Goal: Task Accomplishment & Management: Manage account settings

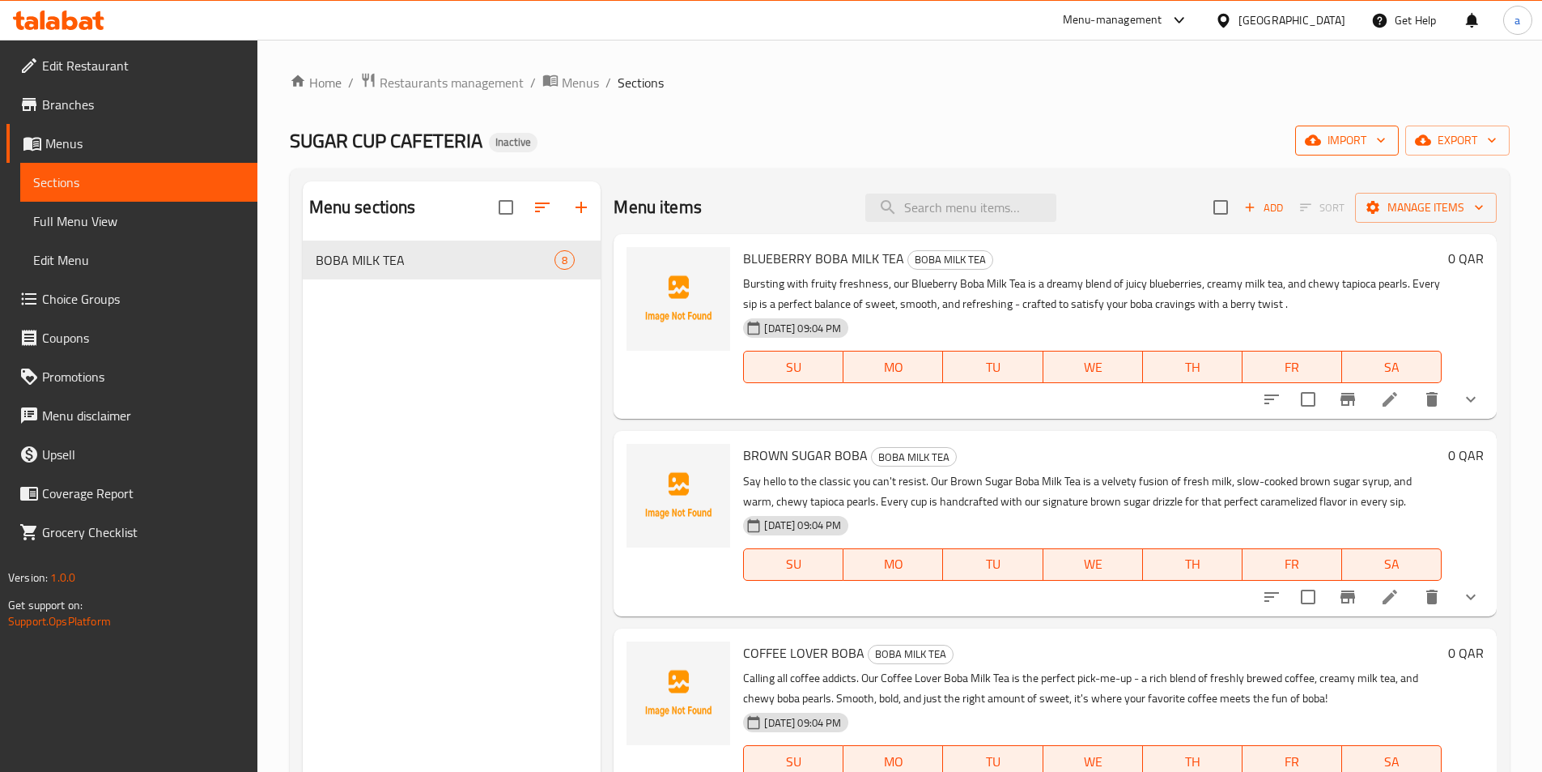
click at [1319, 141] on icon "button" at bounding box center [1313, 140] width 16 height 11
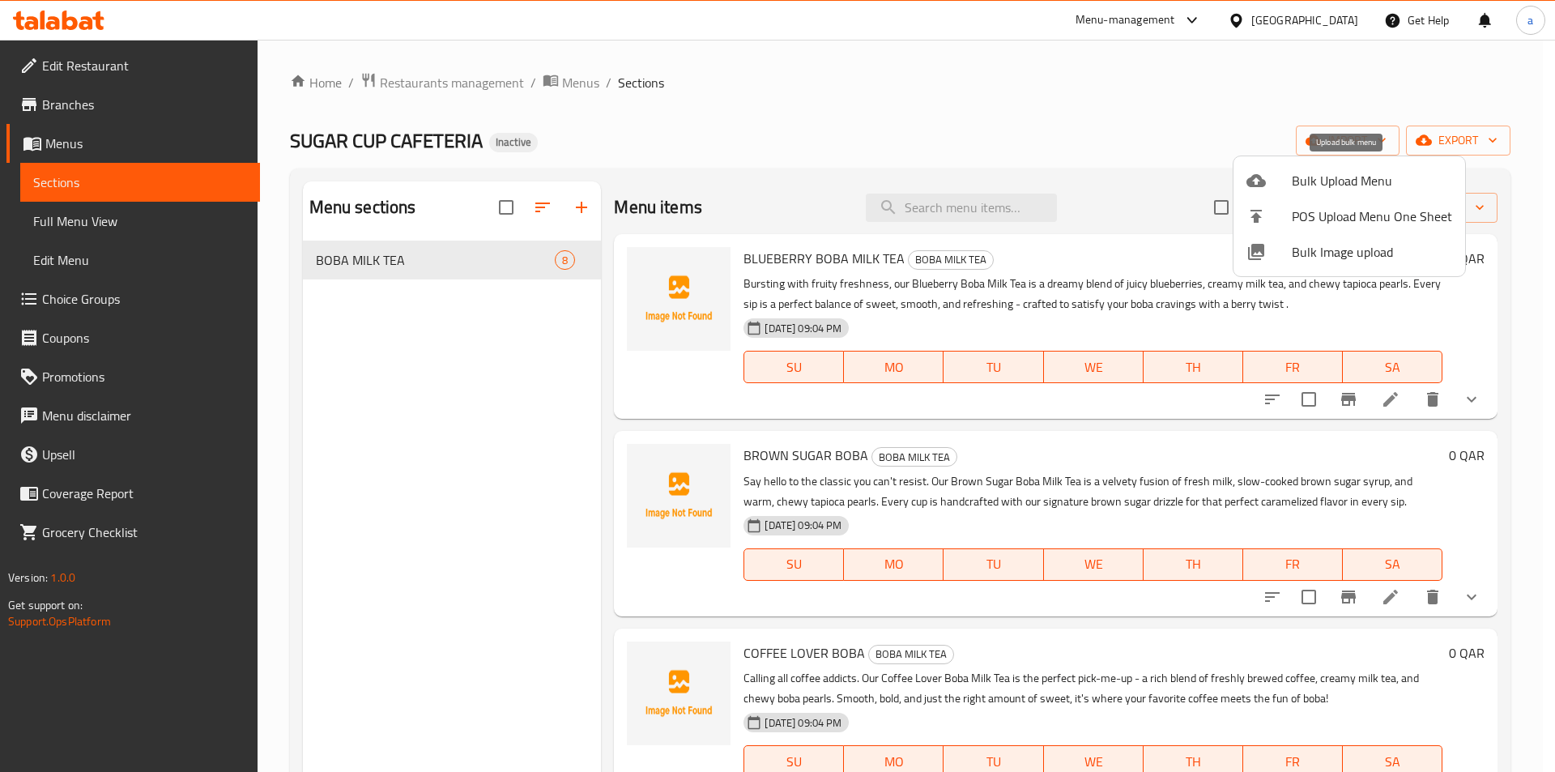
click at [1296, 186] on span "Bulk Upload Menu" at bounding box center [1371, 180] width 160 height 19
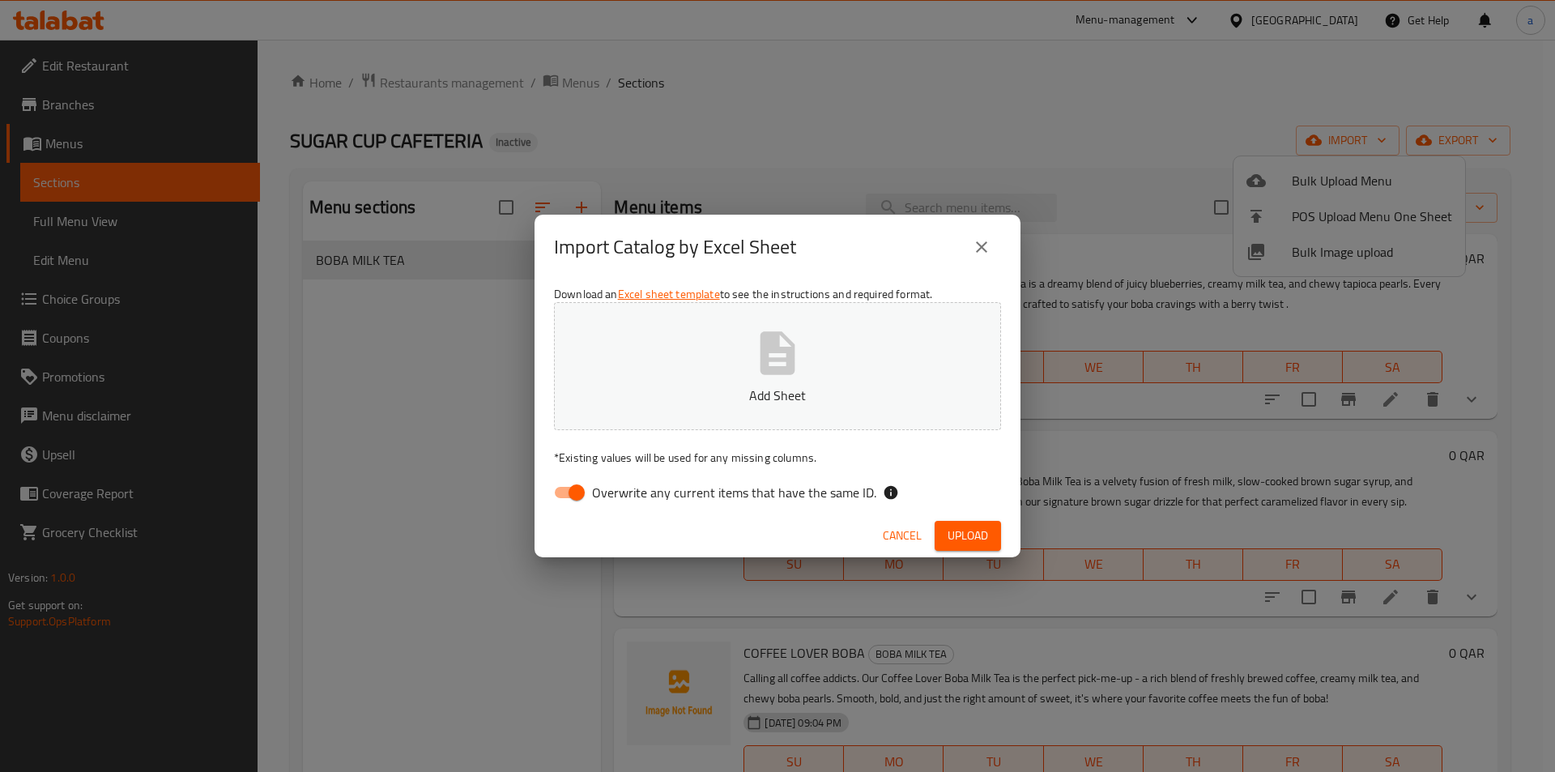
click at [568, 479] on input "Overwrite any current items that have the same ID." at bounding box center [576, 492] width 92 height 31
checkbox input "false"
click at [736, 397] on p "Add Sheet" at bounding box center [777, 394] width 397 height 19
click at [980, 526] on span "Upload" at bounding box center [967, 536] width 40 height 20
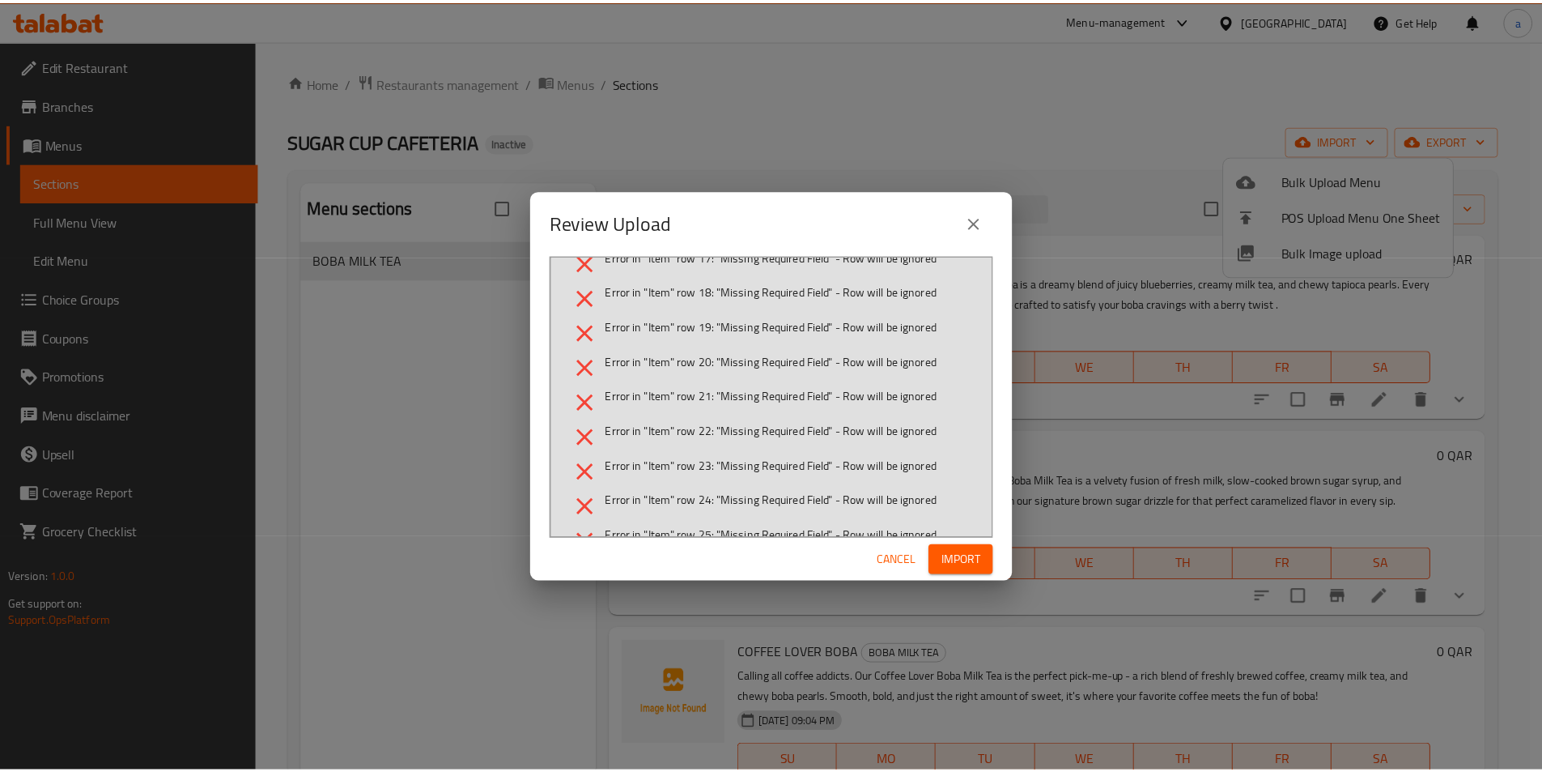
scroll to position [324, 0]
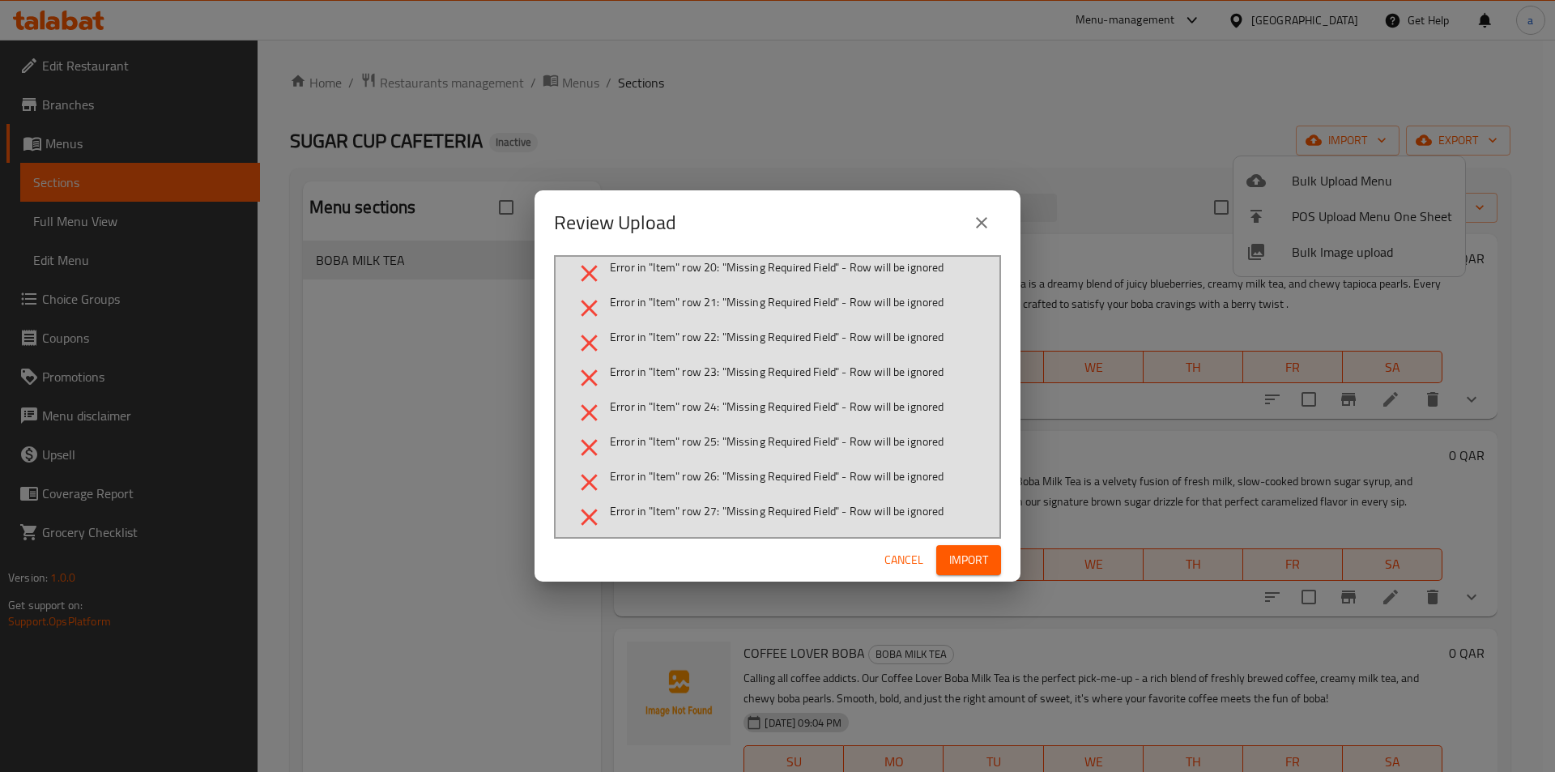
click at [898, 565] on span "Cancel" at bounding box center [903, 560] width 39 height 20
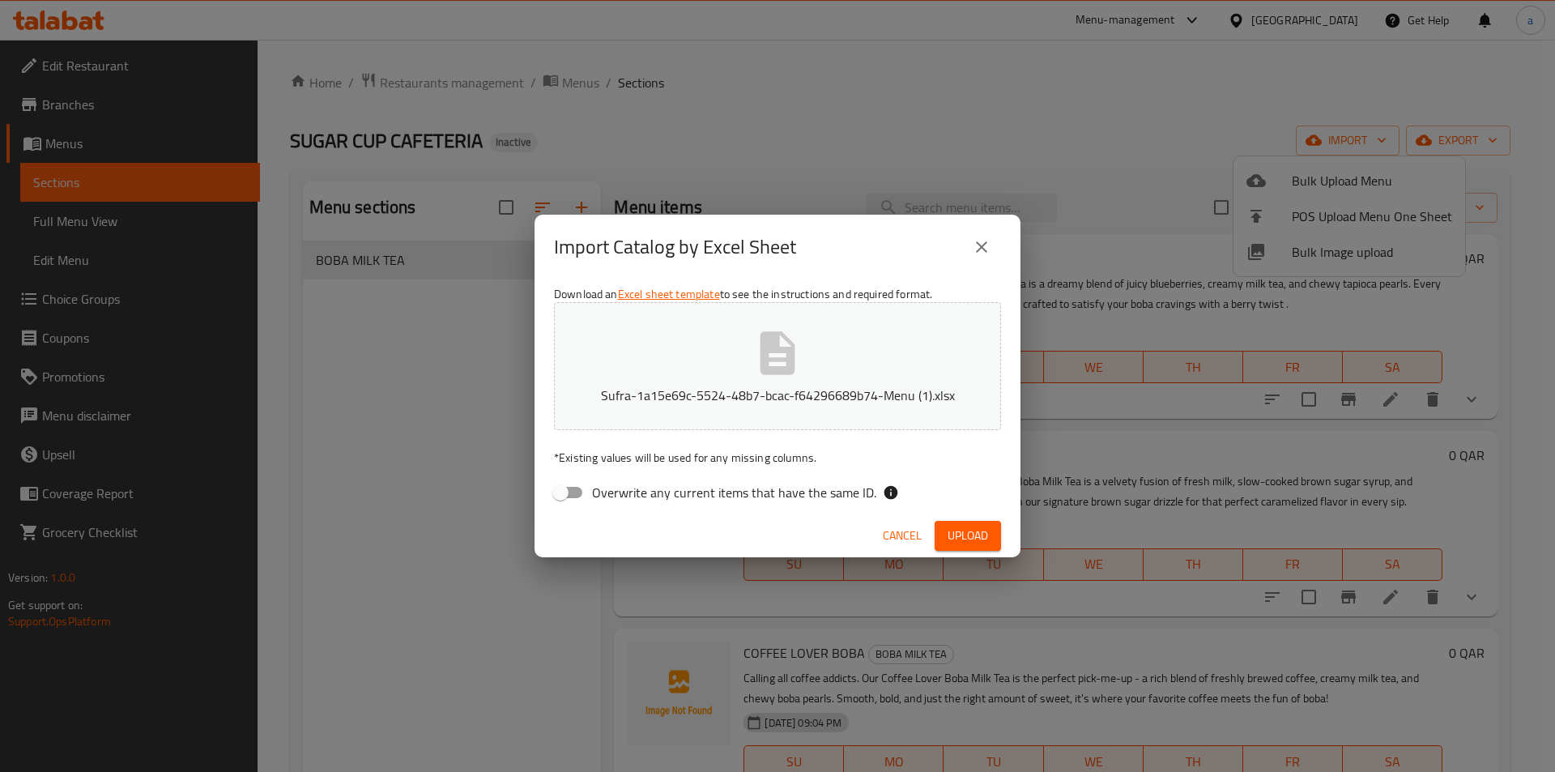
click at [897, 534] on span "Cancel" at bounding box center [902, 536] width 39 height 20
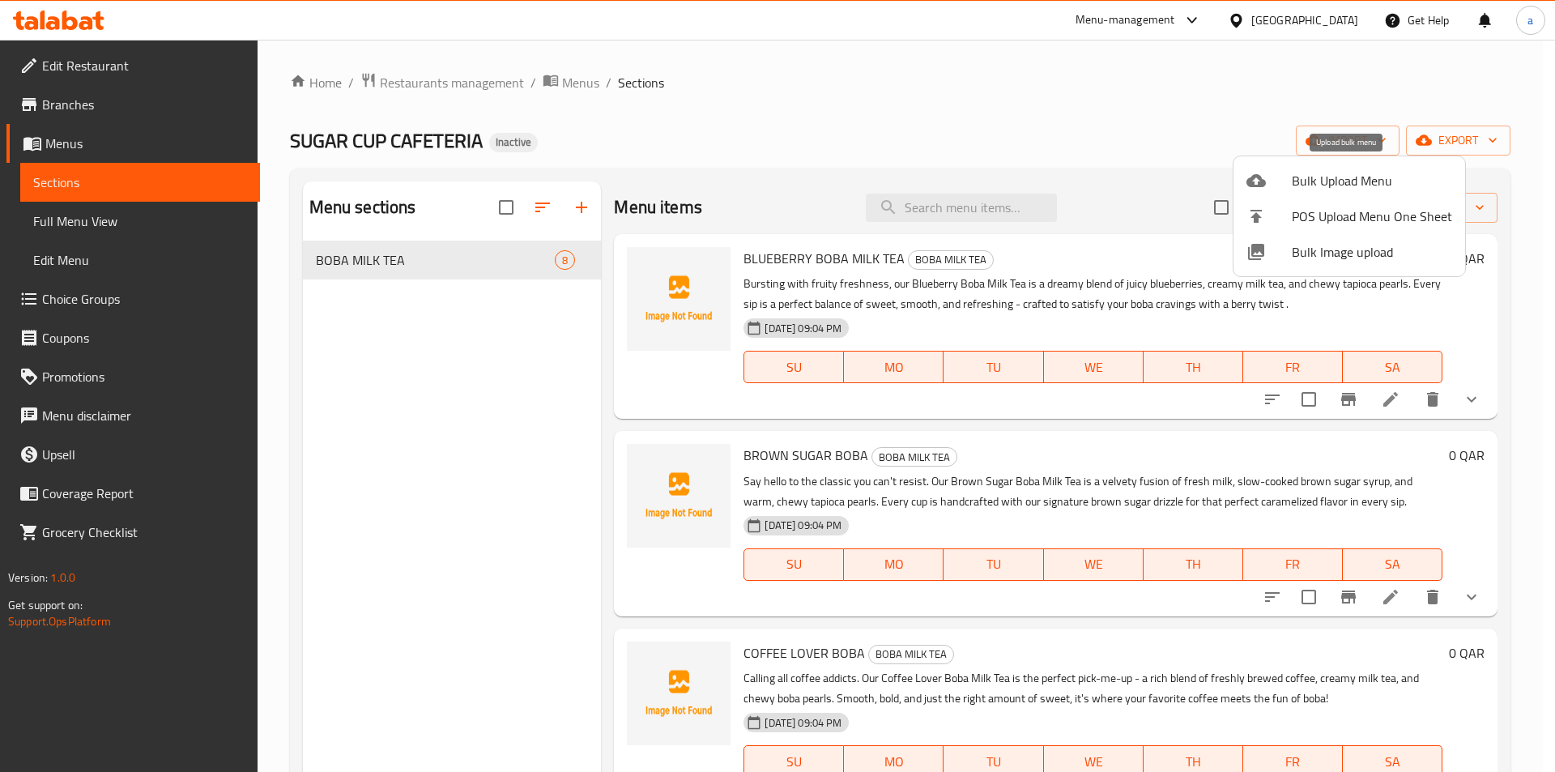
click at [1339, 185] on span "Bulk Upload Menu" at bounding box center [1371, 180] width 160 height 19
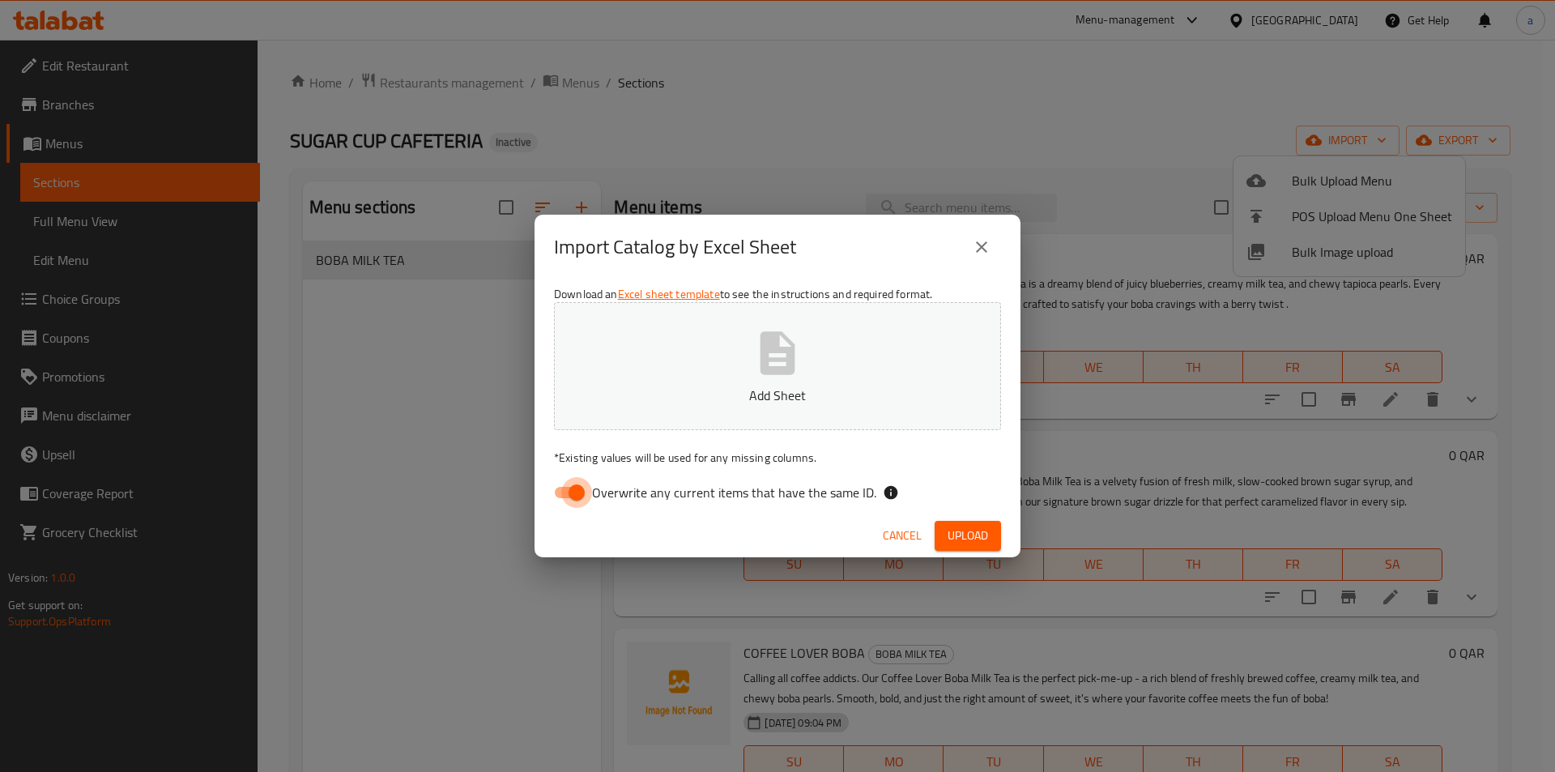
click at [577, 483] on input "Overwrite any current items that have the same ID." at bounding box center [576, 492] width 92 height 31
checkbox input "false"
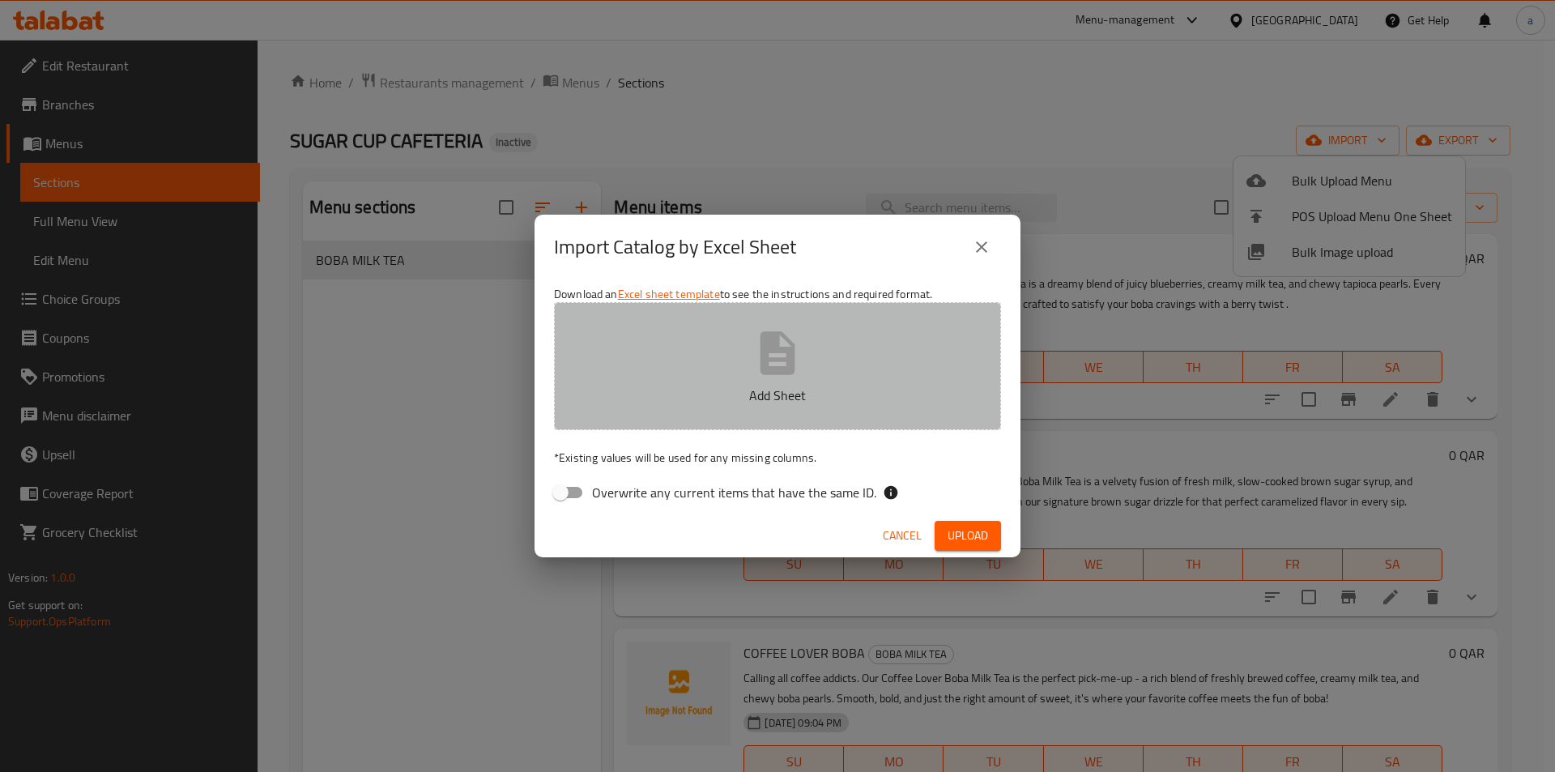
click at [751, 381] on button "Add Sheet" at bounding box center [777, 366] width 447 height 128
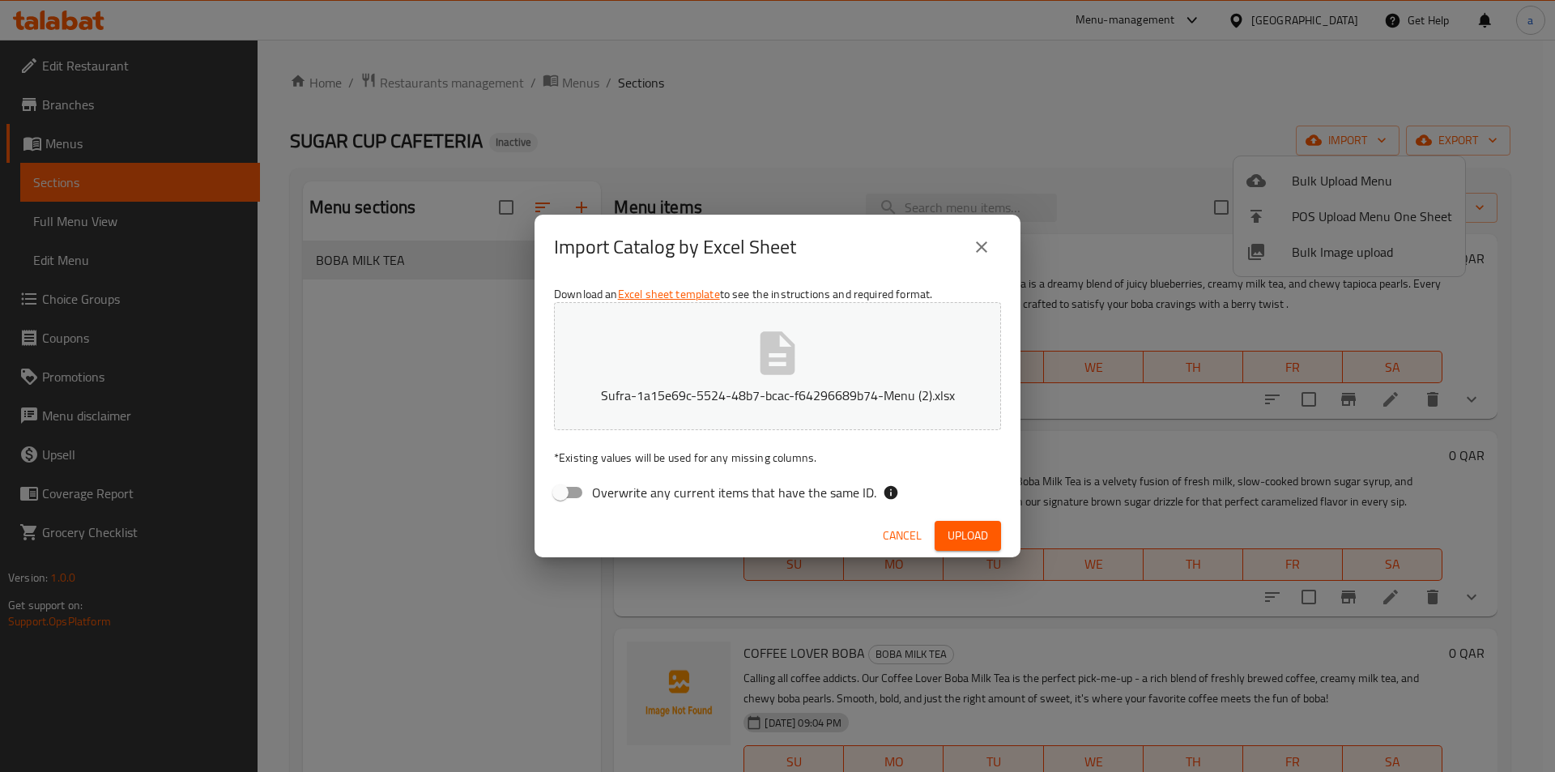
click at [554, 302] on button "Sufra-1a15e69c-5524-48b7-bcac-f64296689b74-Menu (2).xlsx" at bounding box center [777, 366] width 447 height 128
click at [957, 533] on span "Upload" at bounding box center [967, 536] width 40 height 20
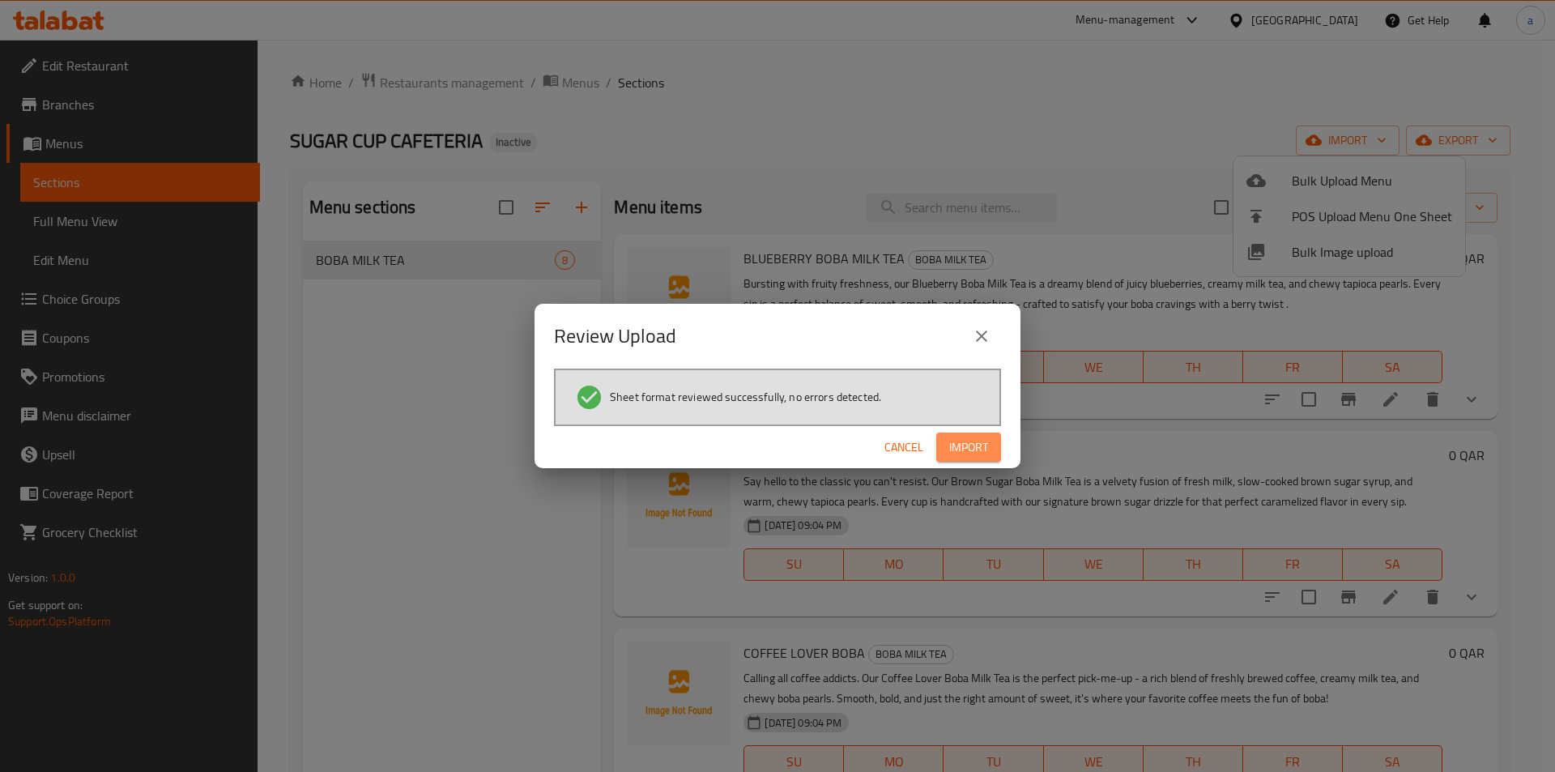
click at [977, 440] on span "Import" at bounding box center [968, 447] width 39 height 20
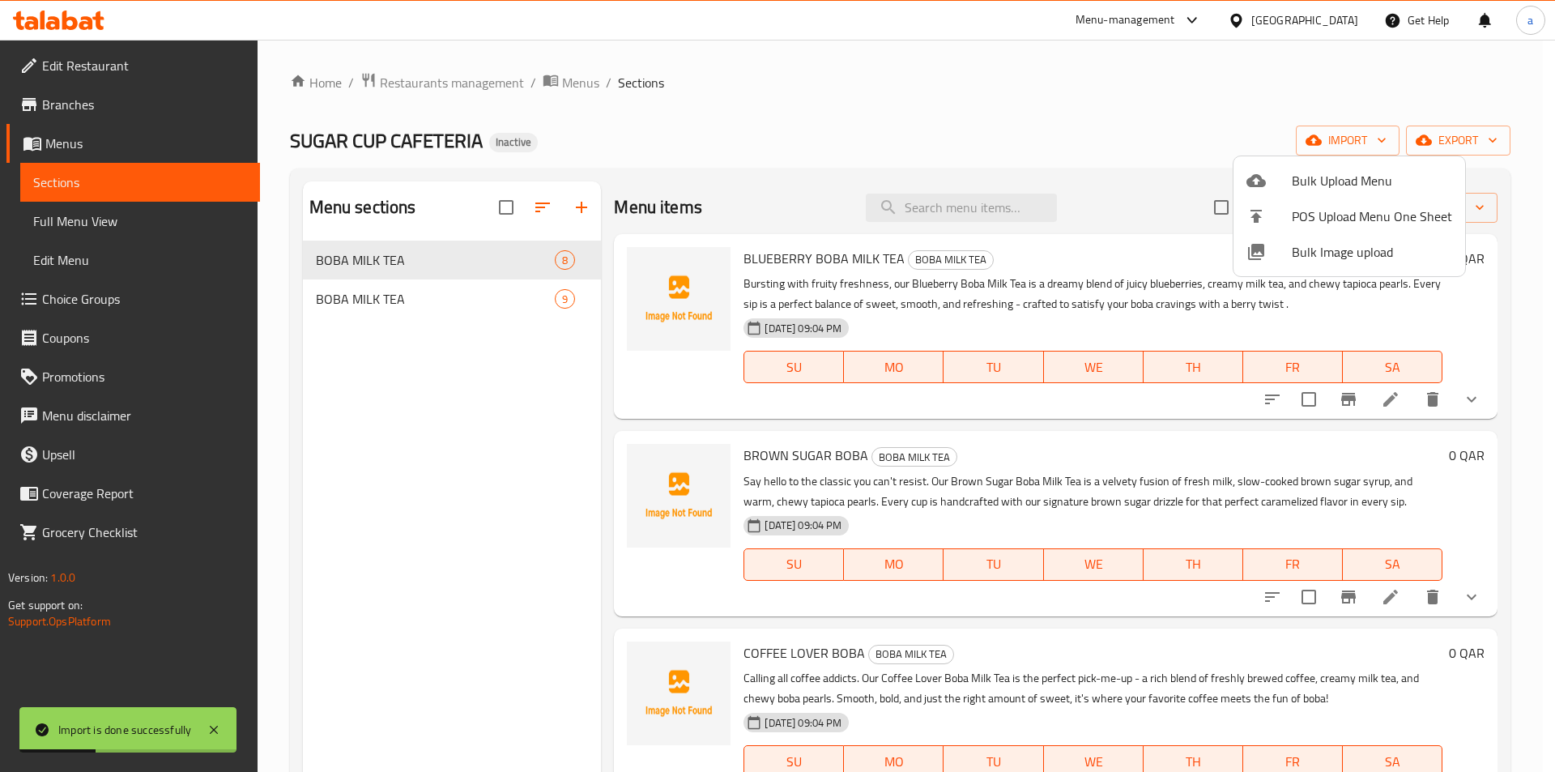
click at [428, 303] on div at bounding box center [777, 386] width 1555 height 772
click at [428, 303] on span "BOBA MILK TEA" at bounding box center [431, 298] width 237 height 19
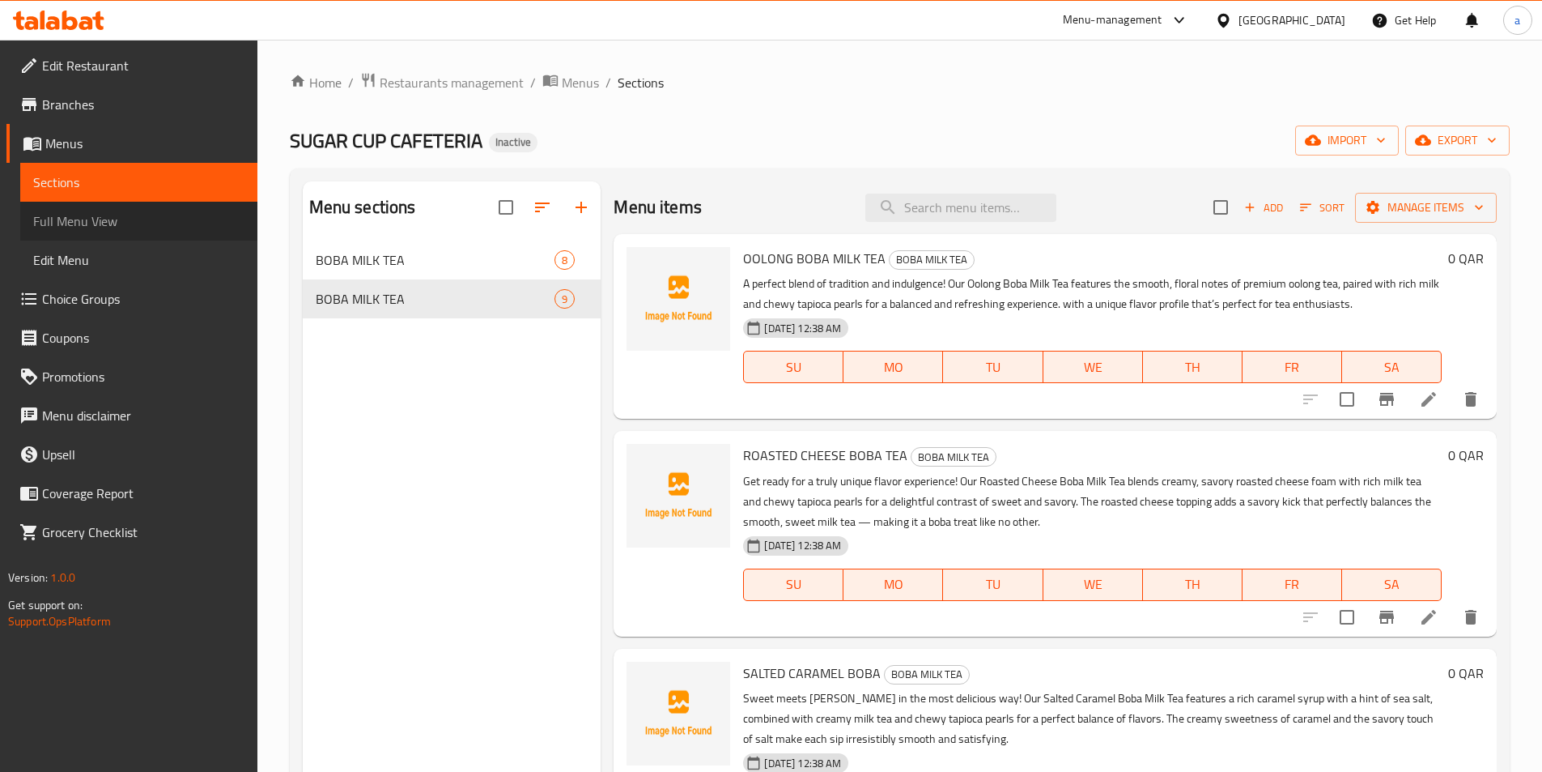
click at [160, 219] on span "Full Menu View" at bounding box center [138, 220] width 211 height 19
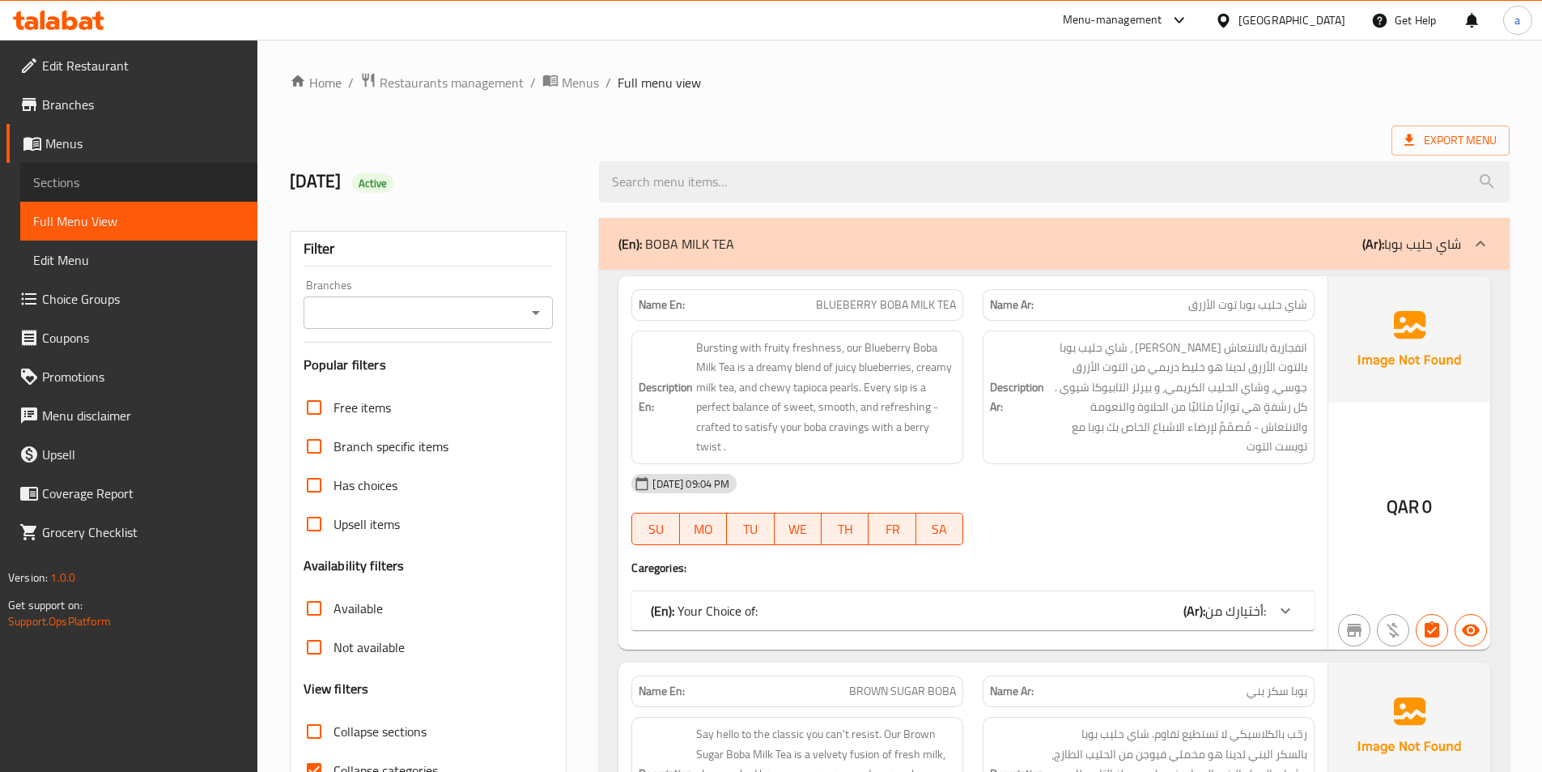
click at [103, 180] on span "Sections" at bounding box center [138, 181] width 211 height 19
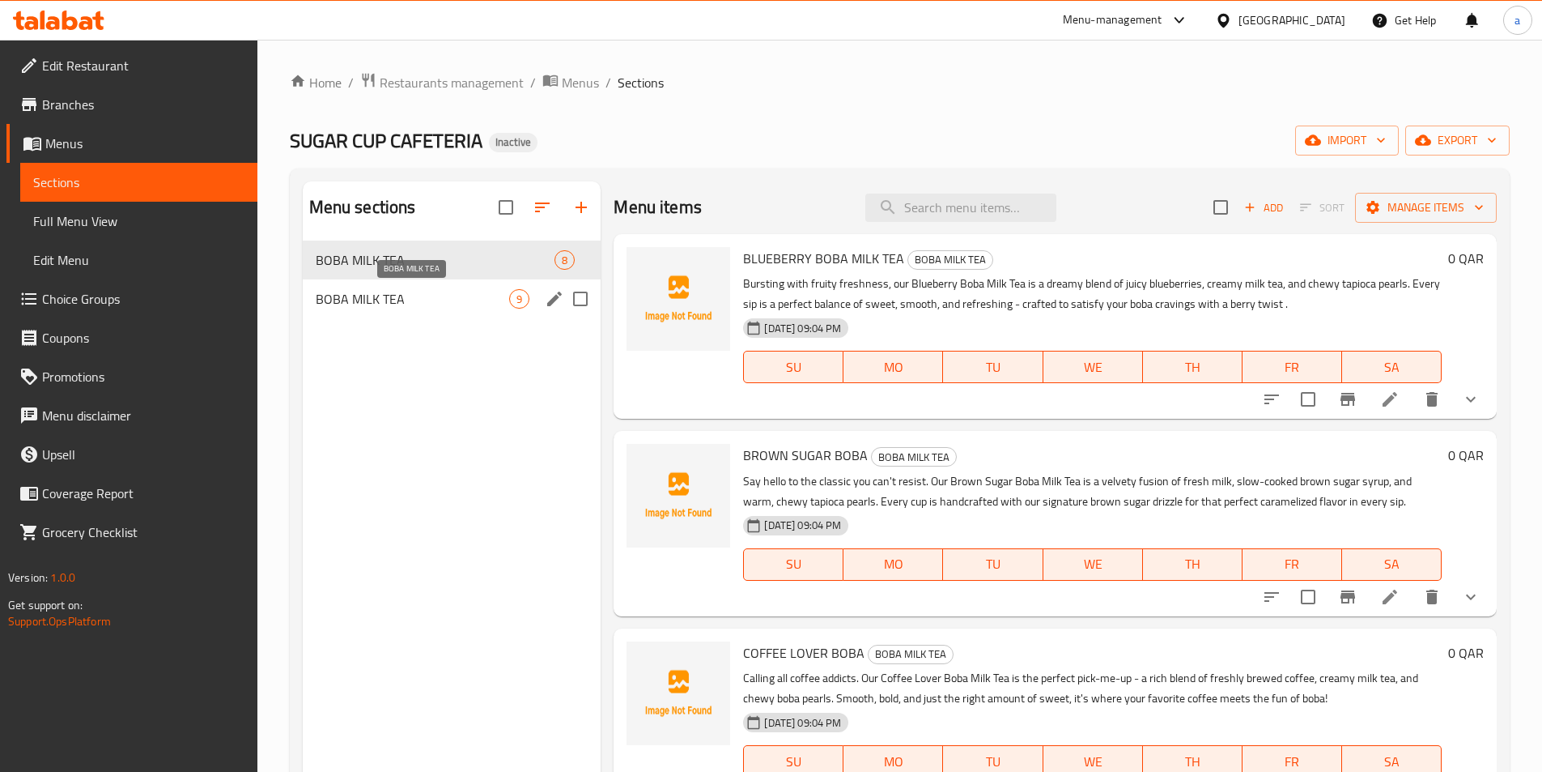
click at [422, 296] on span "BOBA MILK TEA" at bounding box center [413, 298] width 194 height 19
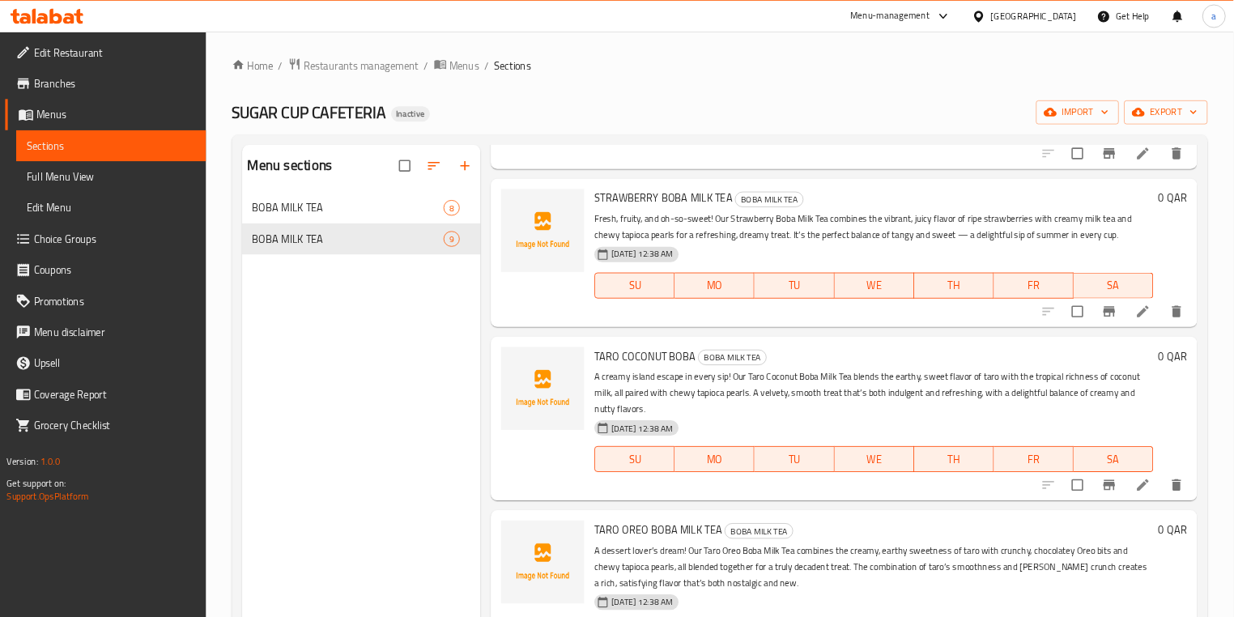
scroll to position [648, 0]
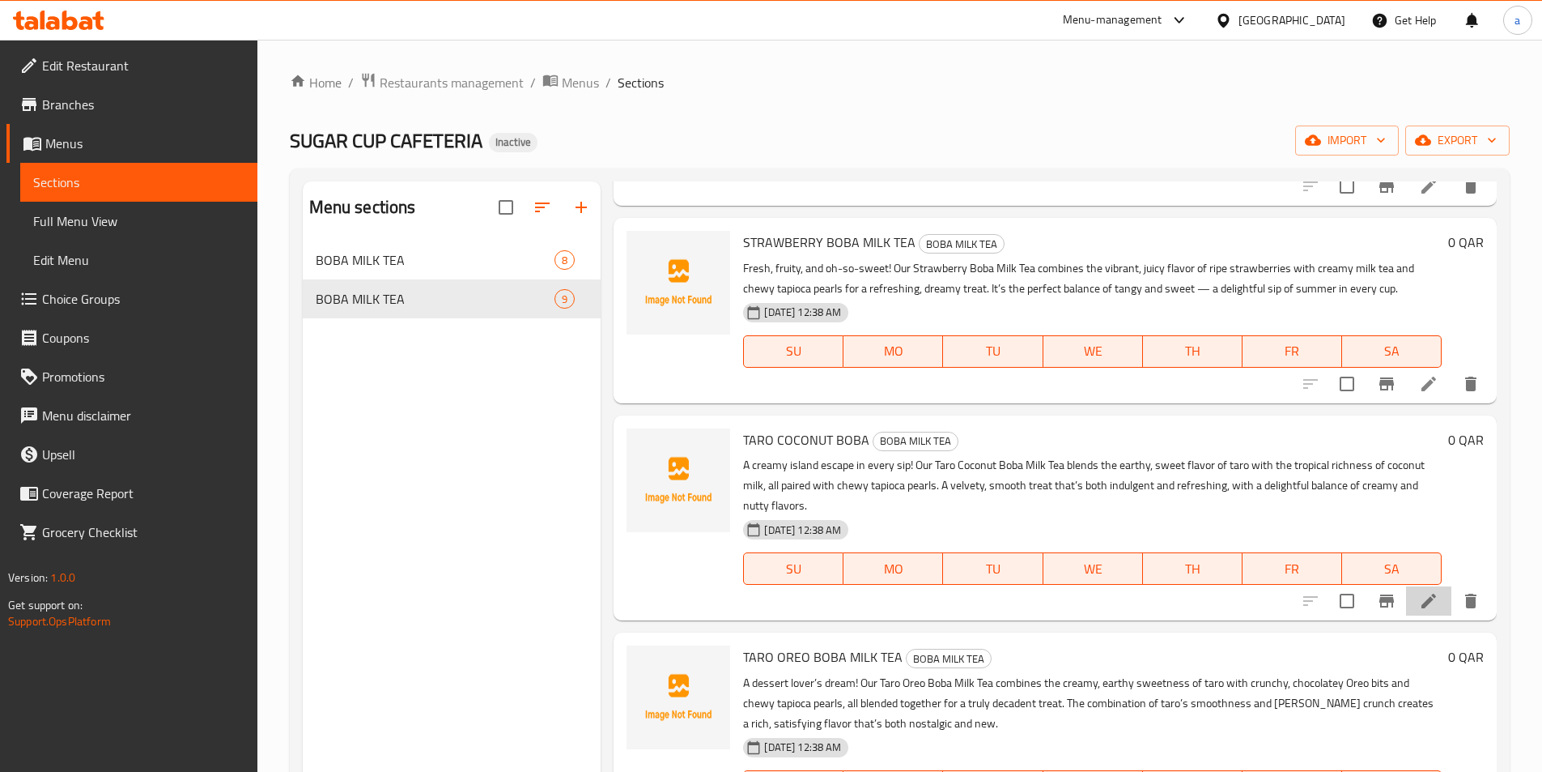
click at [1422, 598] on icon at bounding box center [1429, 601] width 15 height 15
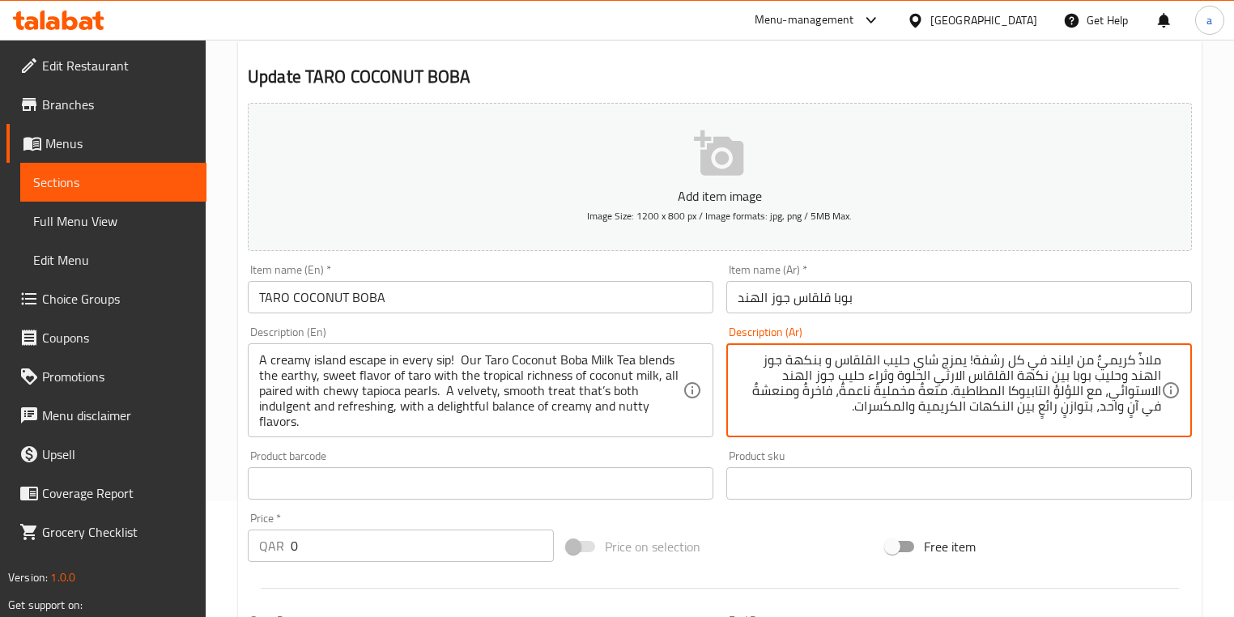
drag, startPoint x: 790, startPoint y: 360, endPoint x: 829, endPoint y: 361, distance: 38.9
click at [829, 361] on textarea "ملاذٌ كريميٌّ من ايلند في كل رشفة! يمزج شاي حليب القلقاس و بنكهة جوز الهند وحلي…" at bounding box center [949, 390] width 423 height 77
click at [965, 361] on textarea "ملاذٌ كريميٌّ من ايلند في كل رشفة! يمزج شاي حليب القلقاس و جوز الهند وحليب بوبا…" at bounding box center [949, 390] width 423 height 77
drag, startPoint x: 739, startPoint y: 362, endPoint x: 773, endPoint y: 362, distance: 34.0
click at [773, 362] on textarea "ملاذٌ كريميٌّ من ايلند في كل رشفة! بمزج شاي حليب القلقاس و جوز الهند وحليب بوبا…" at bounding box center [949, 390] width 423 height 77
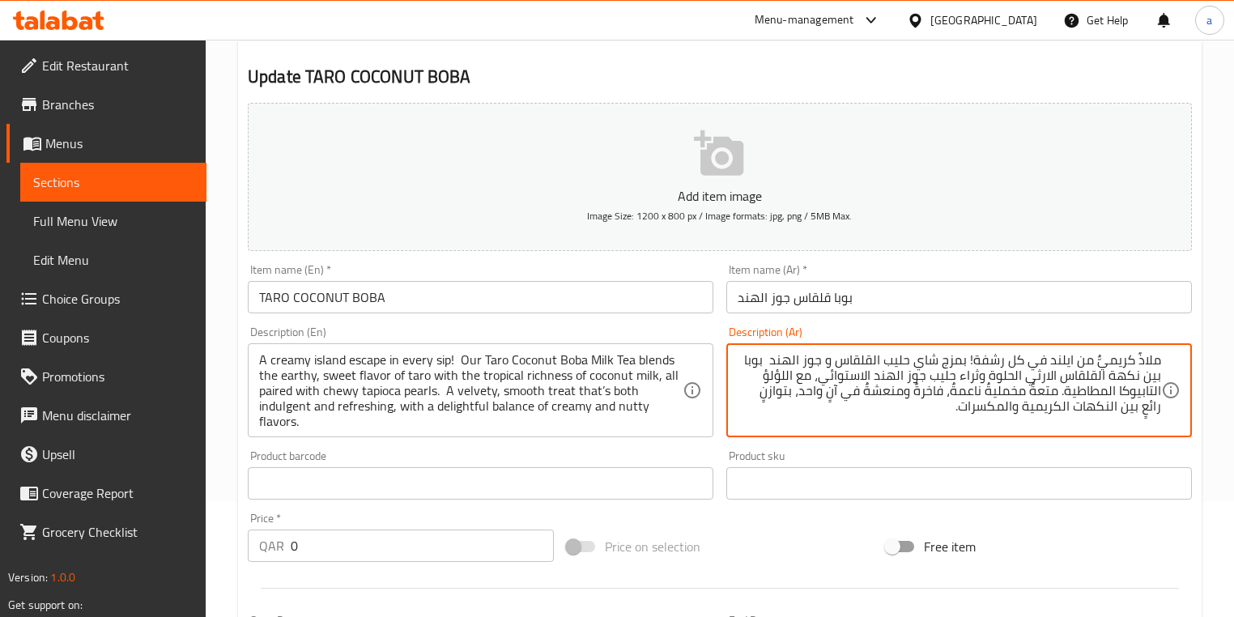
drag, startPoint x: 738, startPoint y: 360, endPoint x: 771, endPoint y: 364, distance: 32.5
click at [771, 364] on textarea "ملاذٌ كريميٌّ من ايلند في كل رشفة! بمزج شاي حليب القلقاس و جوز الهند بوبا بين ن…" at bounding box center [949, 390] width 423 height 77
click at [773, 365] on textarea "ملاذٌ كريميٌّ من ايلند في كل رشفة! بمزج شاي حليب القلقاس و جوز الهند بوبا بين ن…" at bounding box center [949, 390] width 423 height 77
drag, startPoint x: 1044, startPoint y: 382, endPoint x: 1063, endPoint y: 382, distance: 19.4
click at [1063, 382] on textarea "ملاذٌ كريميٌّ من ايلند في كل رشفة! بمزج شاي حليب القلقاس و جوز الهند بوبا بين ن…" at bounding box center [949, 390] width 423 height 77
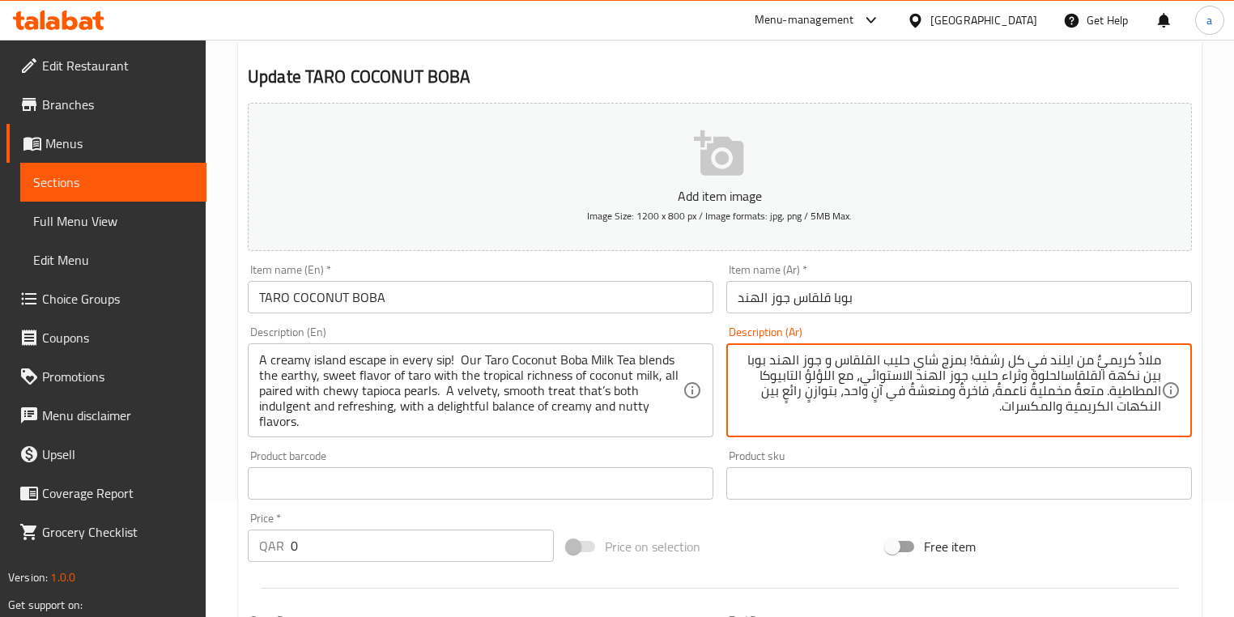
click at [755, 365] on textarea "ملاذٌ كريميٌّ من ايلند في كل رشفة! بمزج شاي حليب القلقاس و جوز الهند بوبا بين ن…" at bounding box center [949, 390] width 423 height 77
paste textarea "لارثي"
click at [1164, 379] on div "ملاذٌ كريميٌّ من ايلند في كل رشفة! بمزج شاي حليب القلقاس و جوز الهند بوبا الارث…" at bounding box center [959, 390] width 466 height 94
click at [1127, 382] on textarea "ملاذٌ كريميٌّ من ايلند في كل رشفة! بمزج شاي حليب القلقاس و جوز الهند بوبا و الا…" at bounding box center [949, 390] width 423 height 77
click at [1028, 379] on textarea "ملاذٌ كريميٌّ من ايلند في كل رشفة! بمزج شاي حليب القلقاس و جوز الهند بوبا و الا…" at bounding box center [949, 390] width 423 height 77
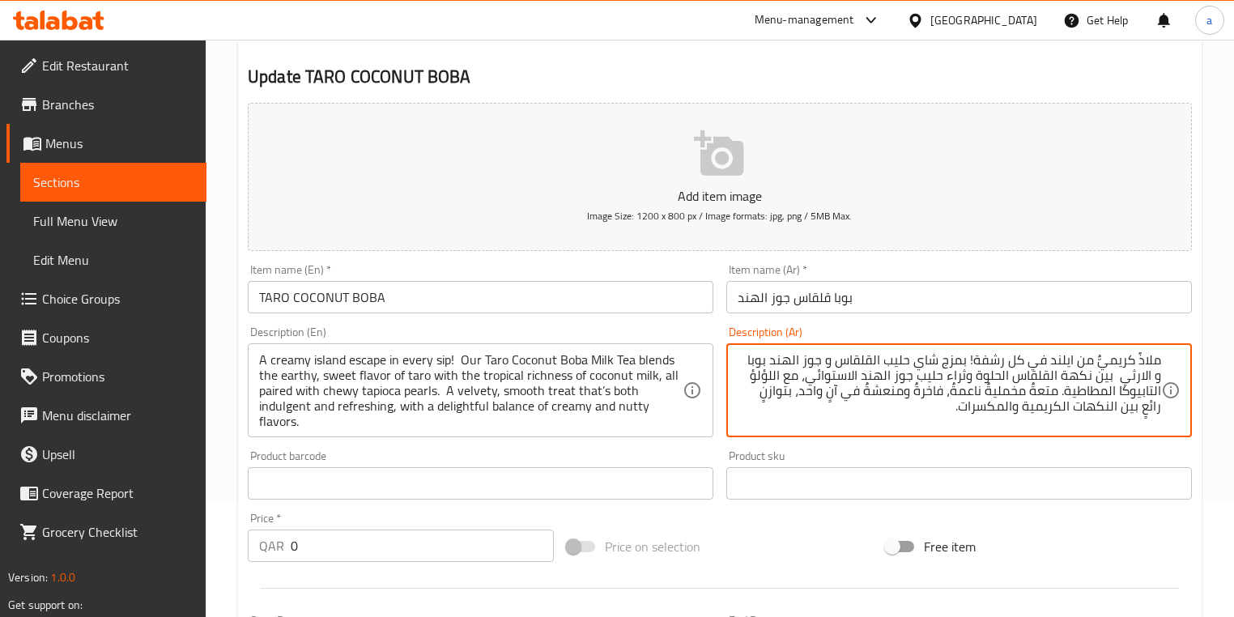
drag, startPoint x: 1104, startPoint y: 379, endPoint x: 1124, endPoint y: 381, distance: 19.6
click at [1124, 381] on textarea "ملاذٌ كريميٌّ من ايلند في كل رشفة! بمزج شاي حليب القلقاس و جوز الهند بوبا و الا…" at bounding box center [949, 390] width 423 height 77
click at [1130, 378] on textarea "ملاذٌ كريميٌّ من ايلند في كل رشفة! بمزج شاي حليب القلقاس و جوز الهند بوبا و الا…" at bounding box center [949, 390] width 423 height 77
click at [993, 379] on textarea "ملاذٌ كريميٌّ من ايلند في كل رشفة! بمزج شاي حليب القلقاس و جوز الهند بوبا و الا…" at bounding box center [949, 390] width 423 height 77
click at [981, 378] on textarea "ملاذٌ كريميٌّ من ايلند في كل رشفة! بمزج شاي حليب القلقاس و جوز الهند بوبا و الا…" at bounding box center [949, 390] width 423 height 77
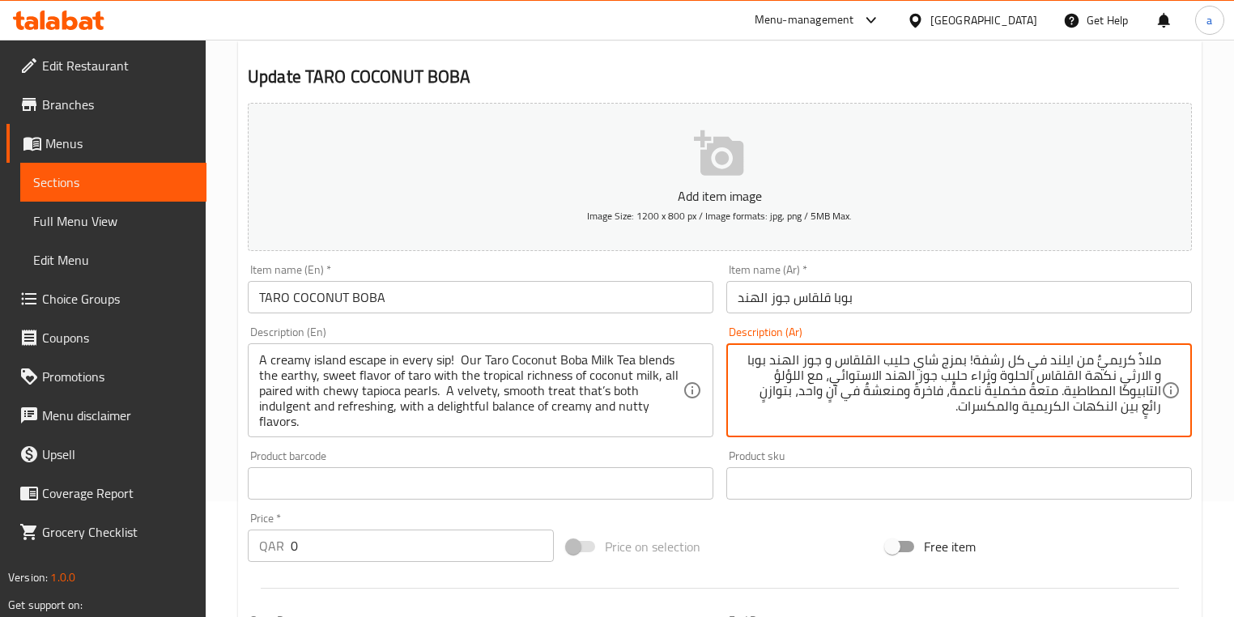
drag, startPoint x: 982, startPoint y: 378, endPoint x: 1000, endPoint y: 379, distance: 17.8
click at [1000, 379] on textarea "ملاذٌ كريميٌّ من ايلند في كل رشفة! بمزج شاي حليب القلقاس و جوز الهند بوبا و الا…" at bounding box center [949, 390] width 423 height 77
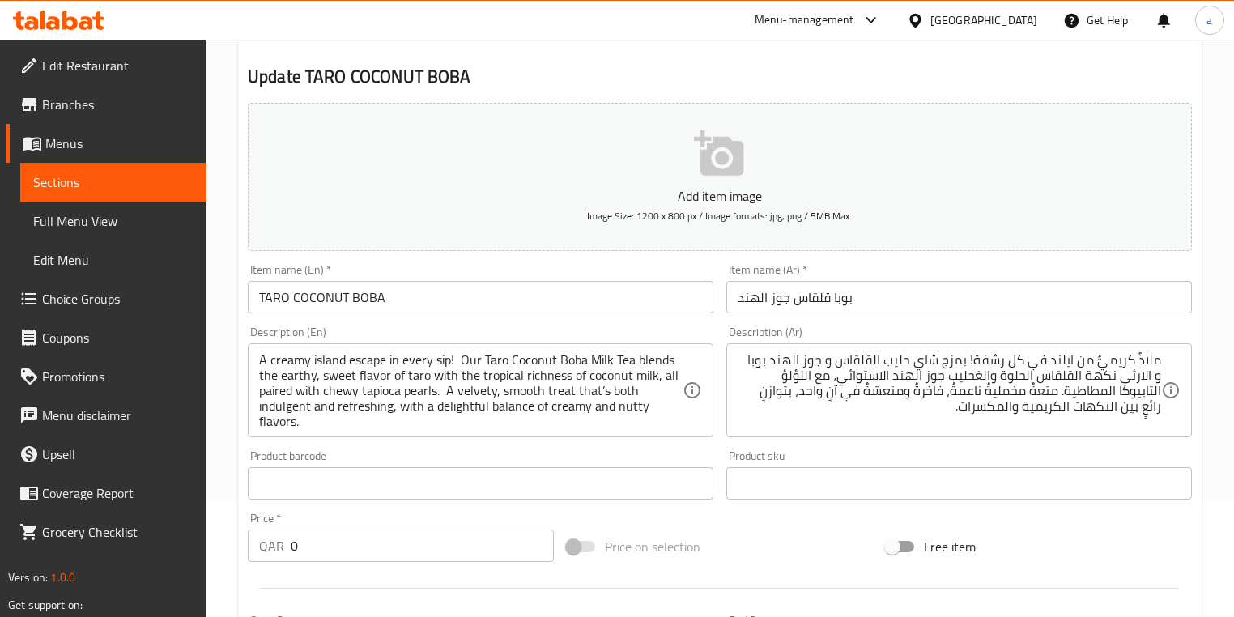
click at [962, 149] on button "Add item image Image Size: 1200 x 800 px / Image formats: jpg, png / 5MB Max." at bounding box center [720, 177] width 944 height 148
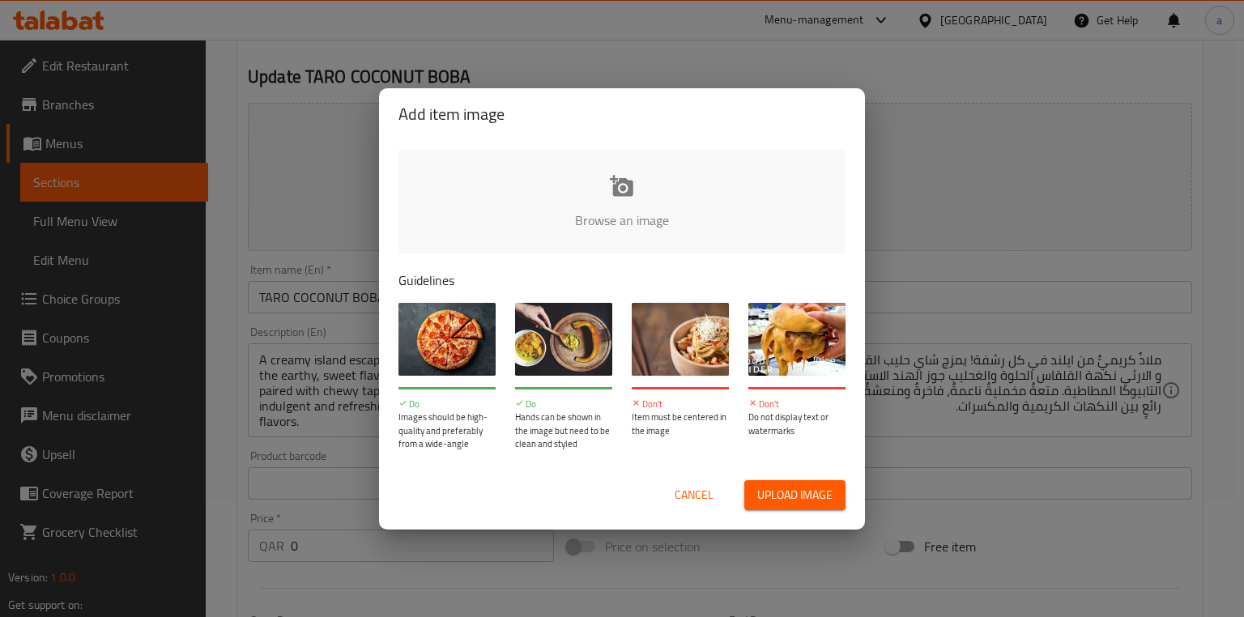
click at [697, 495] on span "Cancel" at bounding box center [693, 495] width 39 height 20
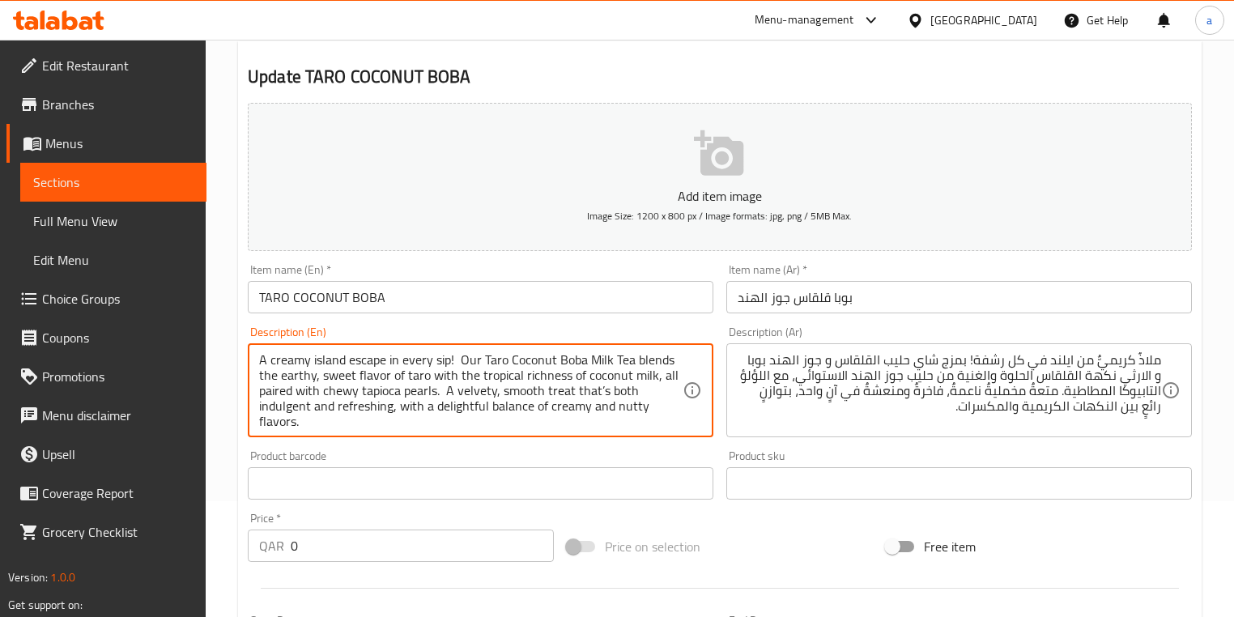
click at [274, 393] on textarea "A creamy island escape in every sip! Our Taro Coconut Boba Milk Tea blends the …" at bounding box center [470, 390] width 423 height 77
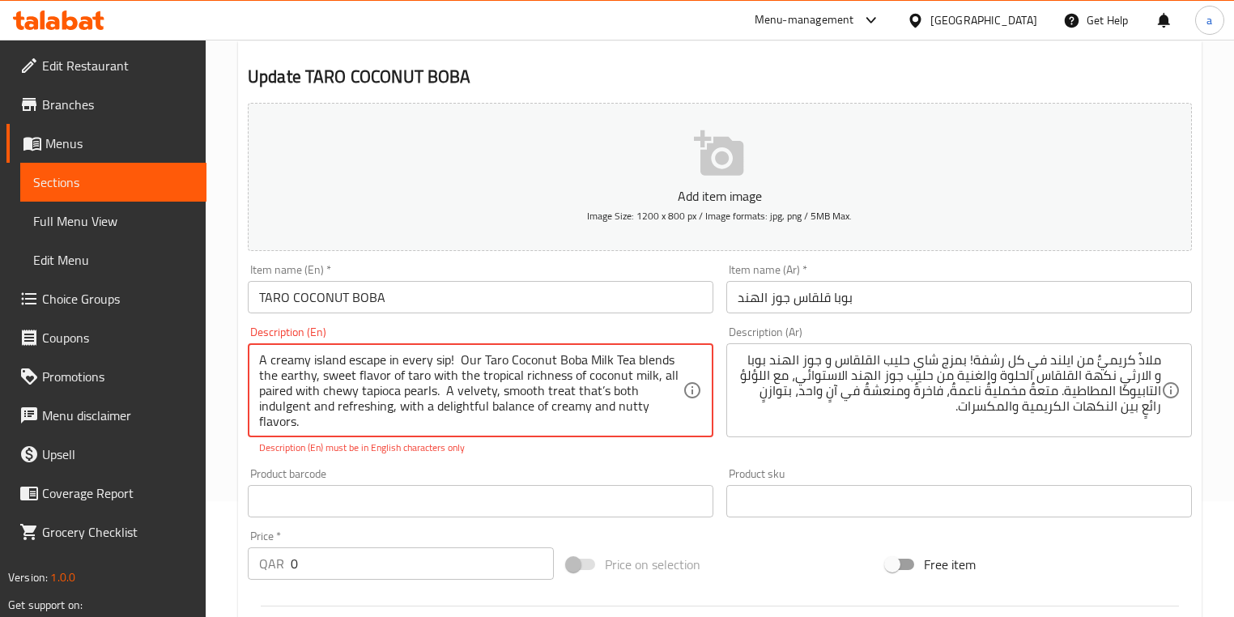
click at [658, 384] on textarea "A creamy island escape in every sip! Our Taro Coconut Boba Milk Tea blends the …" at bounding box center [470, 390] width 423 height 77
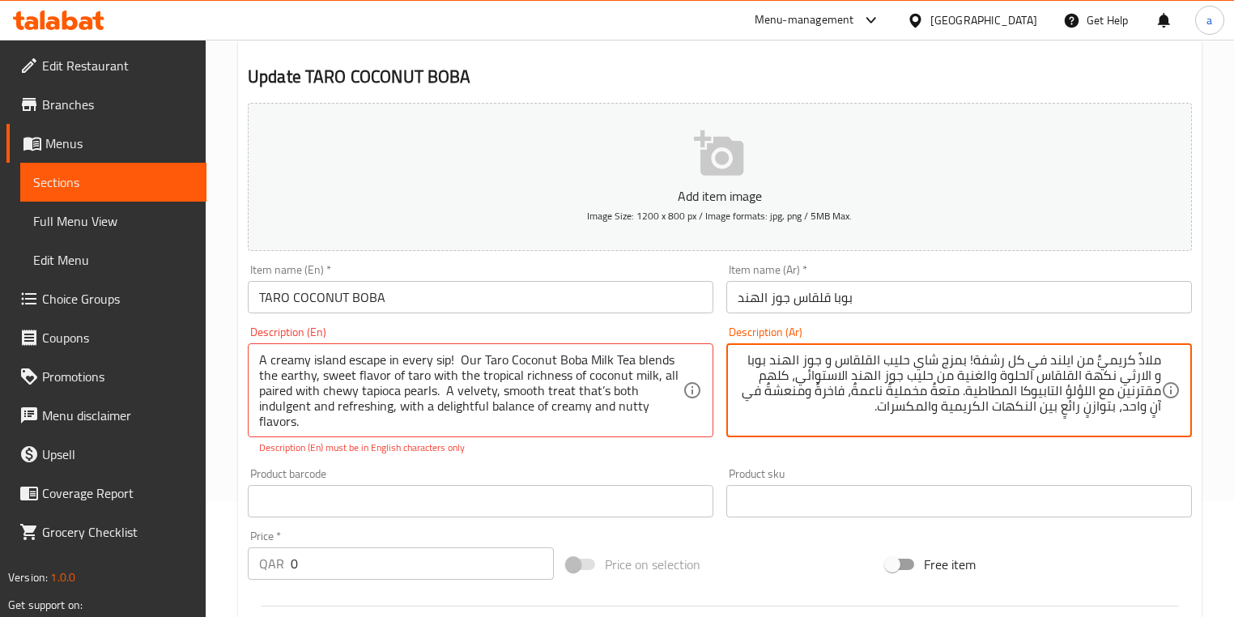
click at [939, 392] on textarea "ملاذٌ كريميٌّ من ايلند في كل رشفة! بمزج شاي حليب القلقاس و جوز الهند بوبا و الا…" at bounding box center [949, 390] width 423 height 77
drag, startPoint x: 891, startPoint y: 394, endPoint x: 900, endPoint y: 396, distance: 9.1
click at [900, 396] on textarea "ملاذٌ كريميٌّ من ايلند في كل رشفة! بمزج شاي حليب القلقاس و جوز الهند بوبا و الا…" at bounding box center [949, 390] width 423 height 77
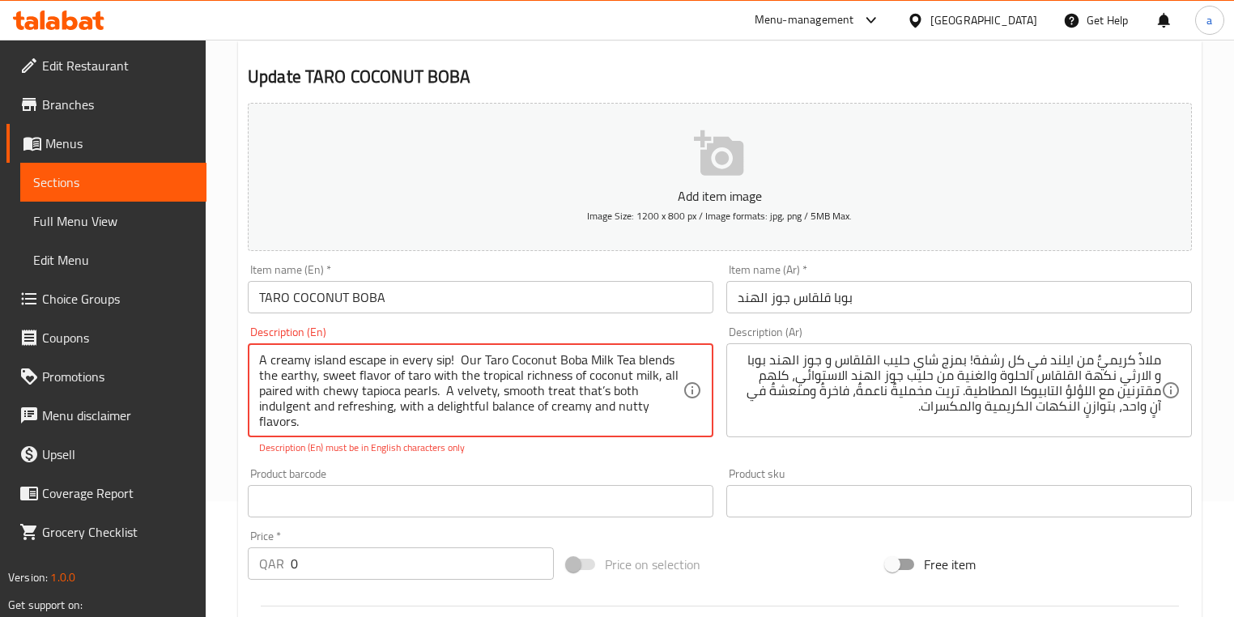
click at [451, 412] on textarea "A creamy island escape in every sip! Our Taro Coconut Boba Milk Tea blends the …" at bounding box center [470, 390] width 423 height 77
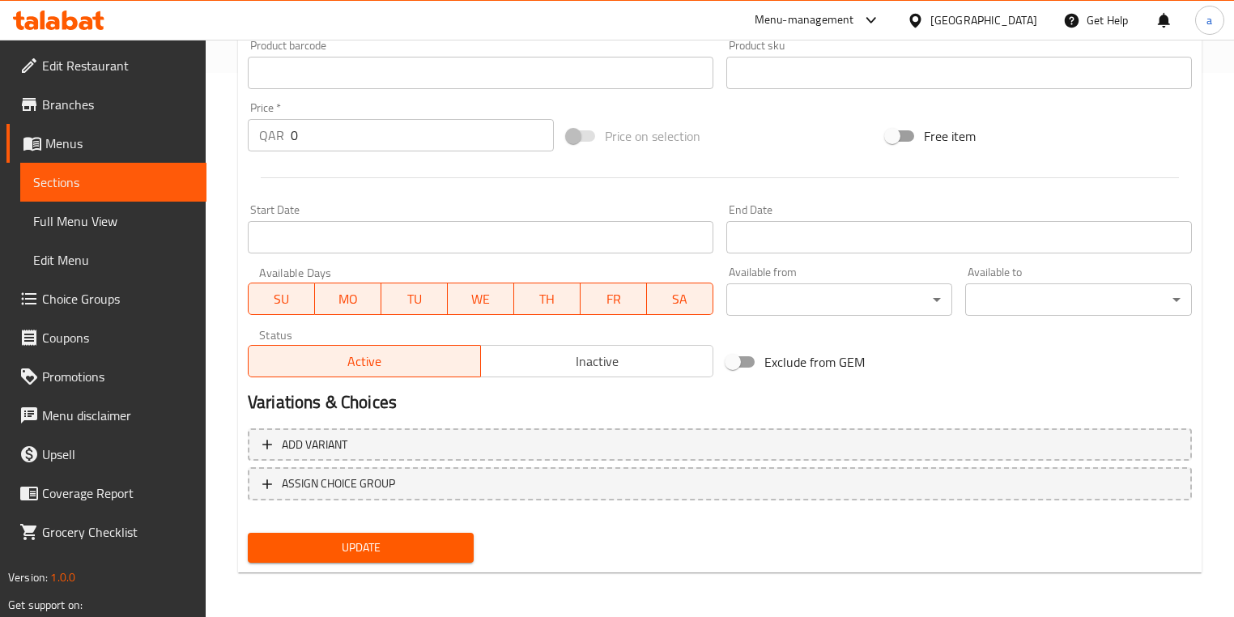
type textarea "ملاذٌ كريميٌّ من ايلند في كل رشفة! بمزج شاي حليب القلقاس و جوز الهند بوبا و الا…"
click at [402, 544] on span "Update" at bounding box center [361, 548] width 200 height 20
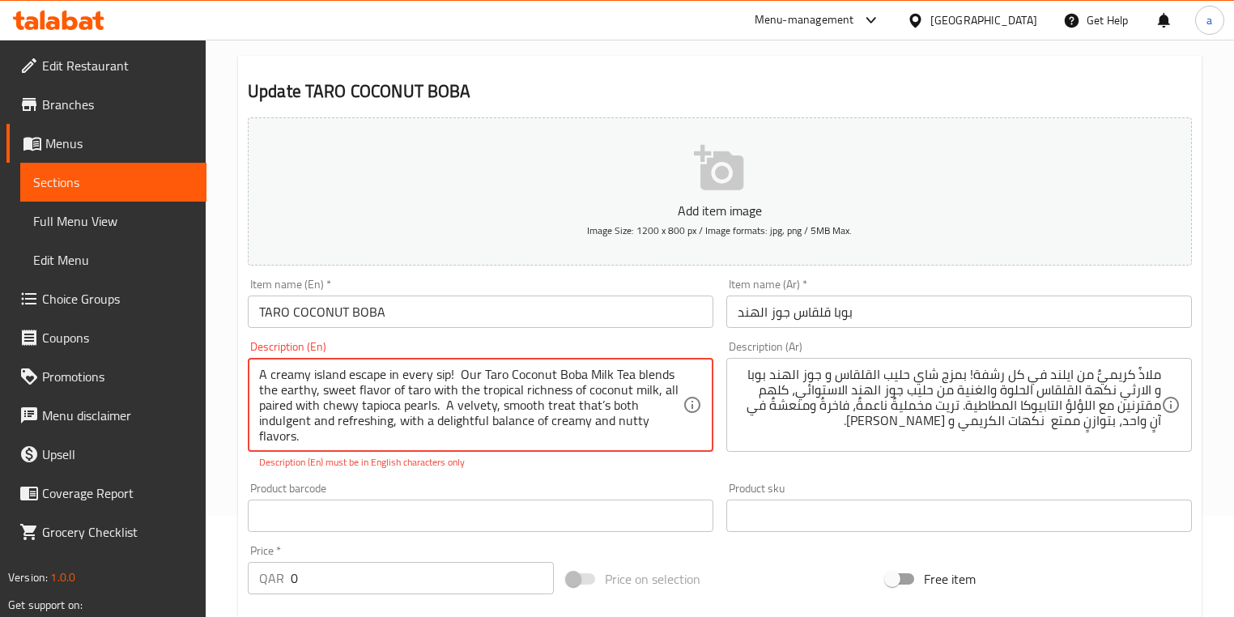
scroll to position [194, 0]
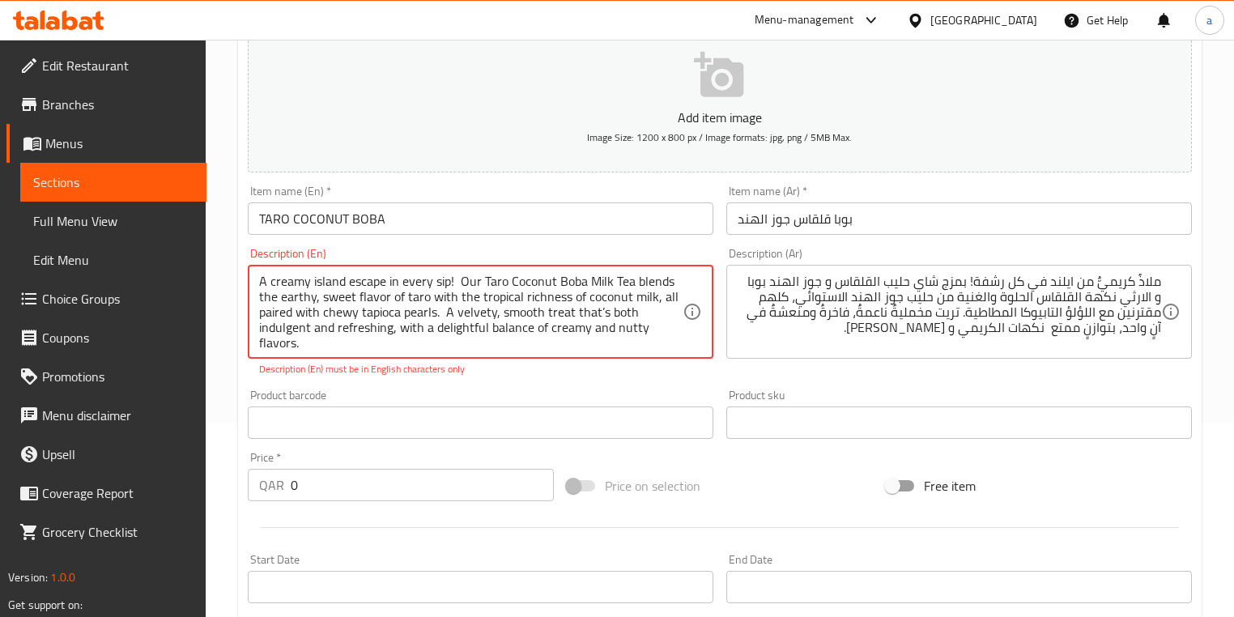
click at [457, 334] on textarea "A creamy island escape in every sip! Our Taro Coconut Boba Milk Tea blends the …" at bounding box center [470, 312] width 423 height 77
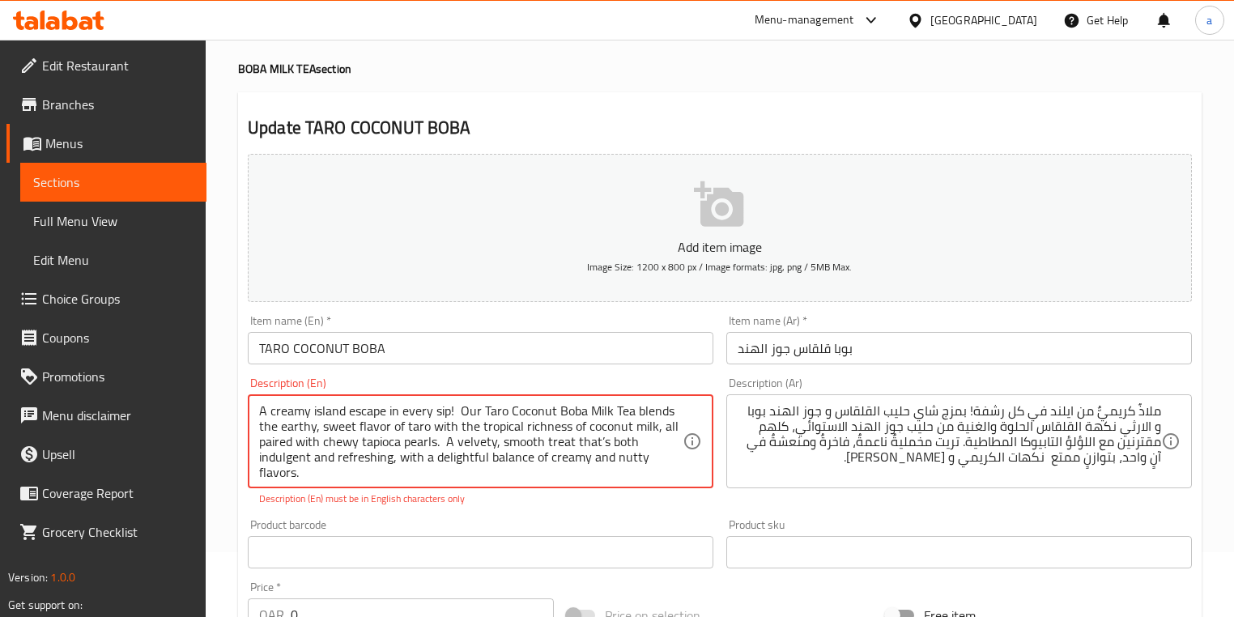
scroll to position [65, 0]
click at [448, 411] on textarea "A creamy island escape in every sip! Our Taro Coconut Boba Milk Tea blends the …" at bounding box center [470, 441] width 423 height 77
click at [456, 411] on textarea "A creamy island escape in every sip! Our Taro Coconut Boba Milk Tea blends the …" at bounding box center [470, 441] width 423 height 77
click at [453, 411] on textarea "A creamy island escape in every sip! Our Taro Coconut Boba Milk Tea blends the …" at bounding box center [470, 441] width 423 height 77
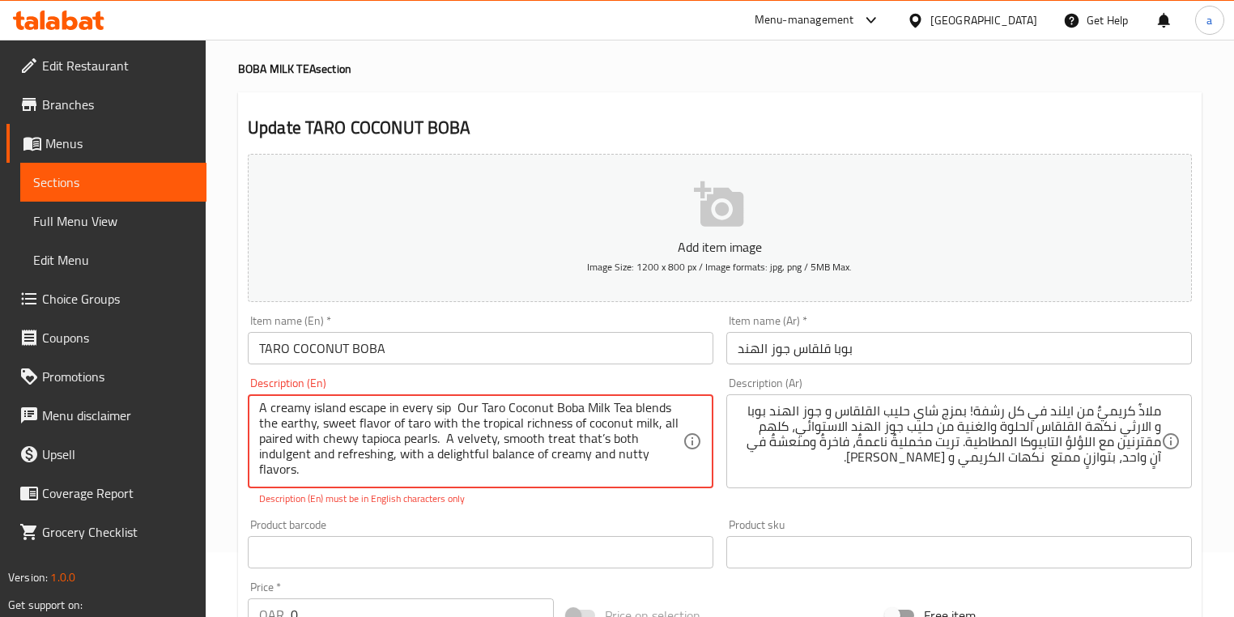
click at [539, 508] on div "Description (En) A creamy island escape in every sip Our Taro Coconut Boba Milk…" at bounding box center [480, 442] width 479 height 142
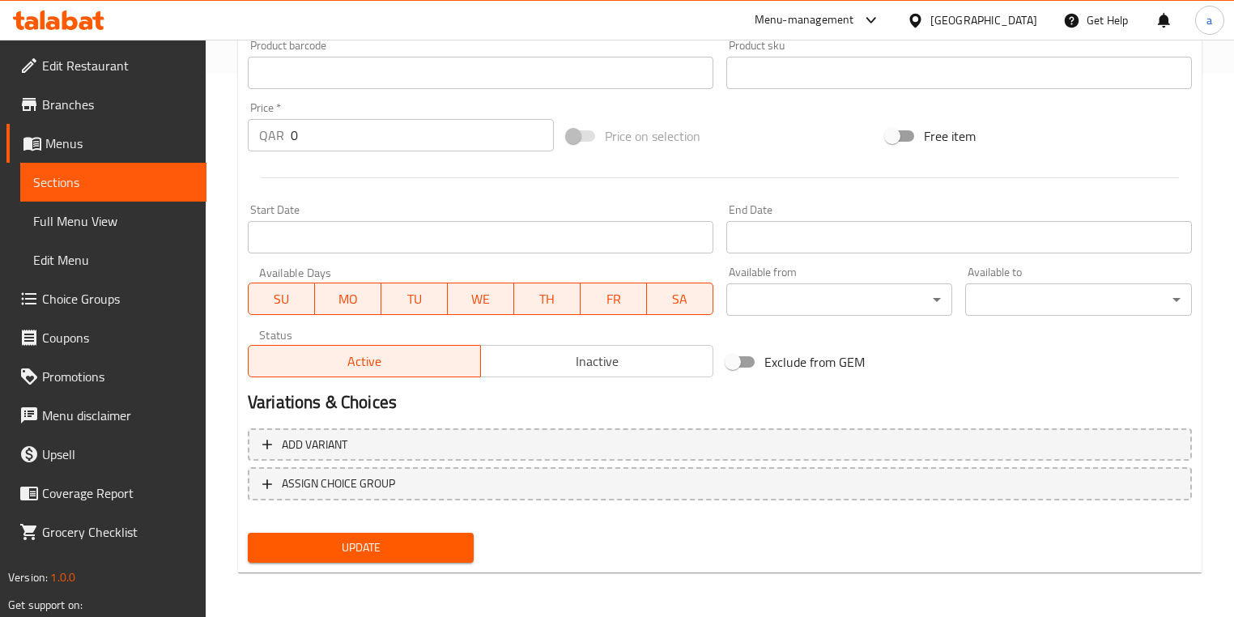
click at [409, 556] on span "Update" at bounding box center [361, 548] width 200 height 20
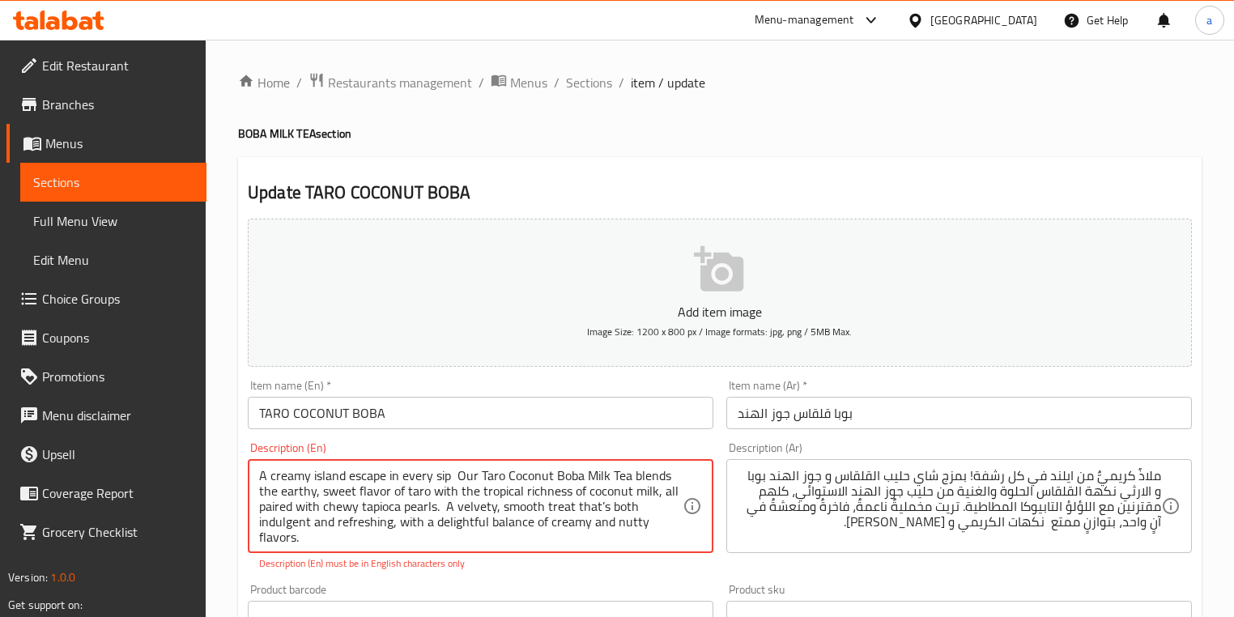
scroll to position [0, 0]
click at [440, 512] on textarea "A creamy island escape in every sip Our Taro Coconut Boba Milk Tea blends the e…" at bounding box center [470, 506] width 423 height 77
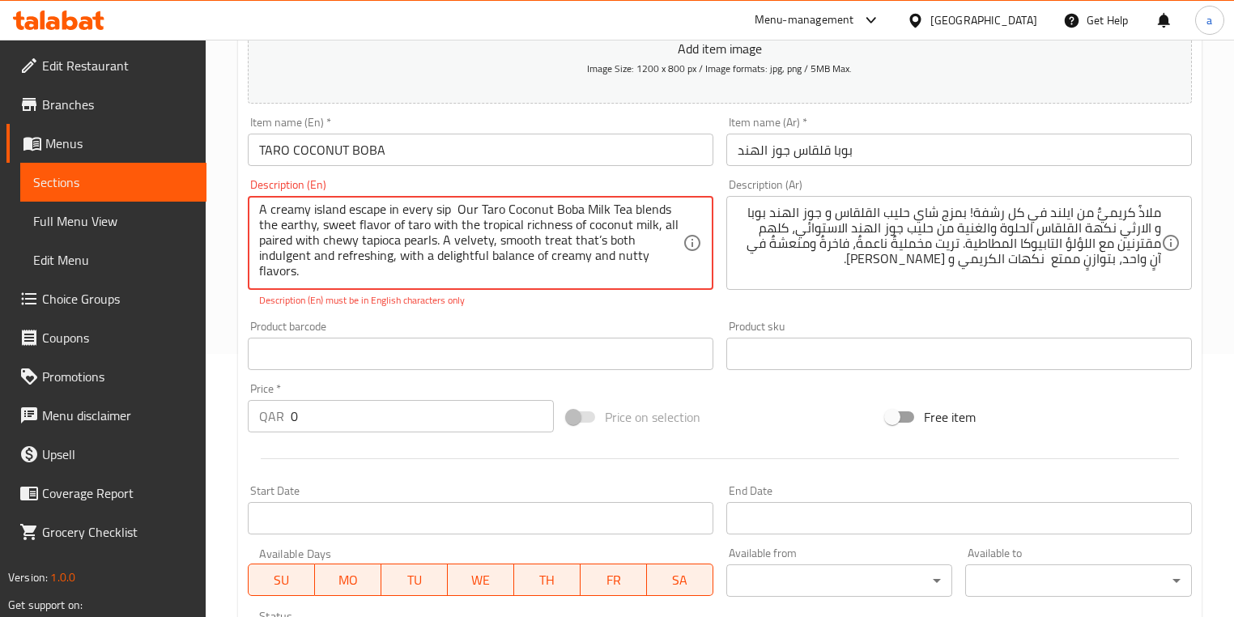
scroll to position [324, 0]
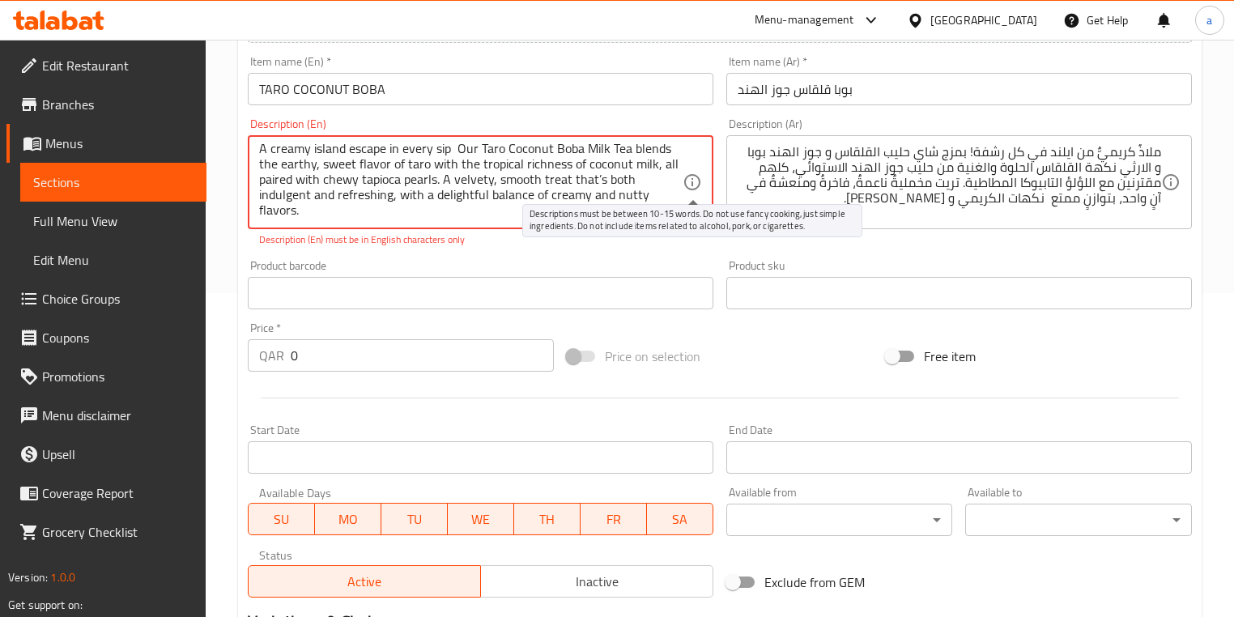
click at [689, 186] on icon at bounding box center [692, 181] width 19 height 19
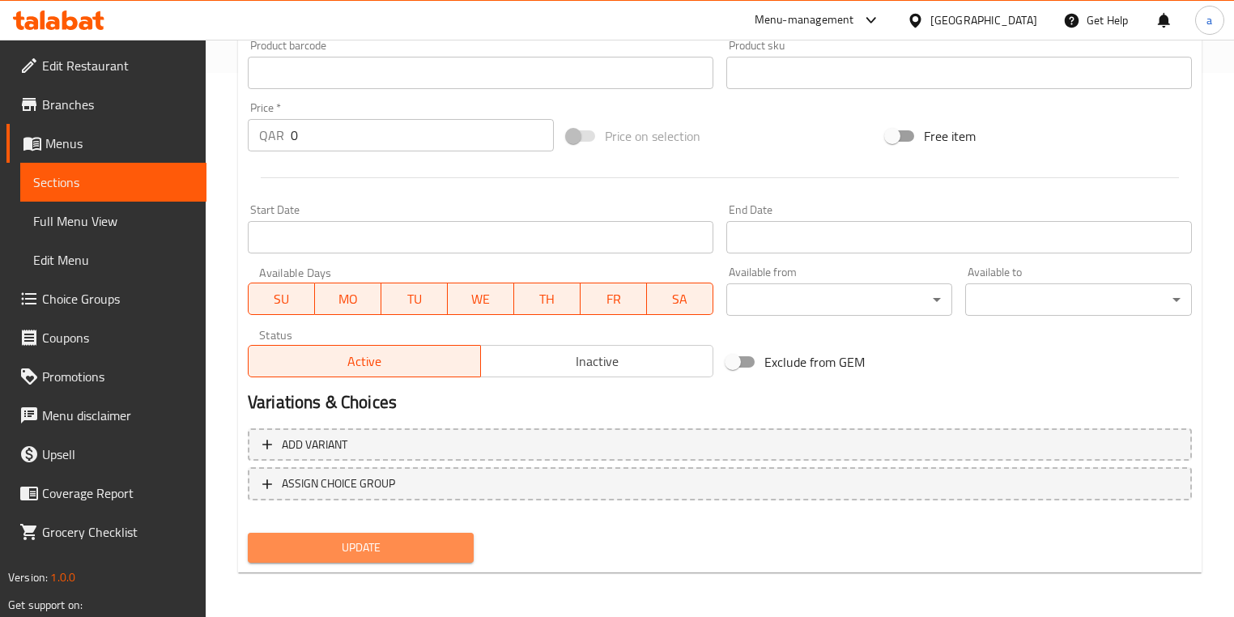
click at [406, 544] on span "Update" at bounding box center [361, 548] width 200 height 20
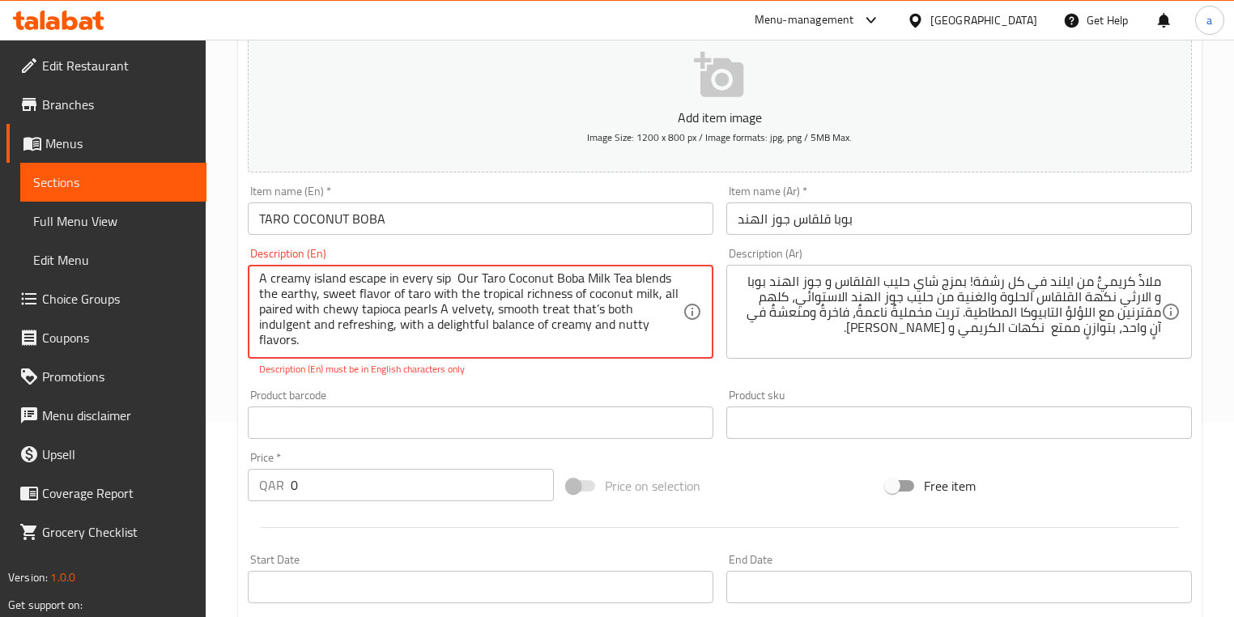
scroll to position [0, 0]
click at [654, 300] on textarea "A creamy island escape in every sip Our Taro Coconut Boba Milk Tea blends the e…" at bounding box center [470, 312] width 423 height 77
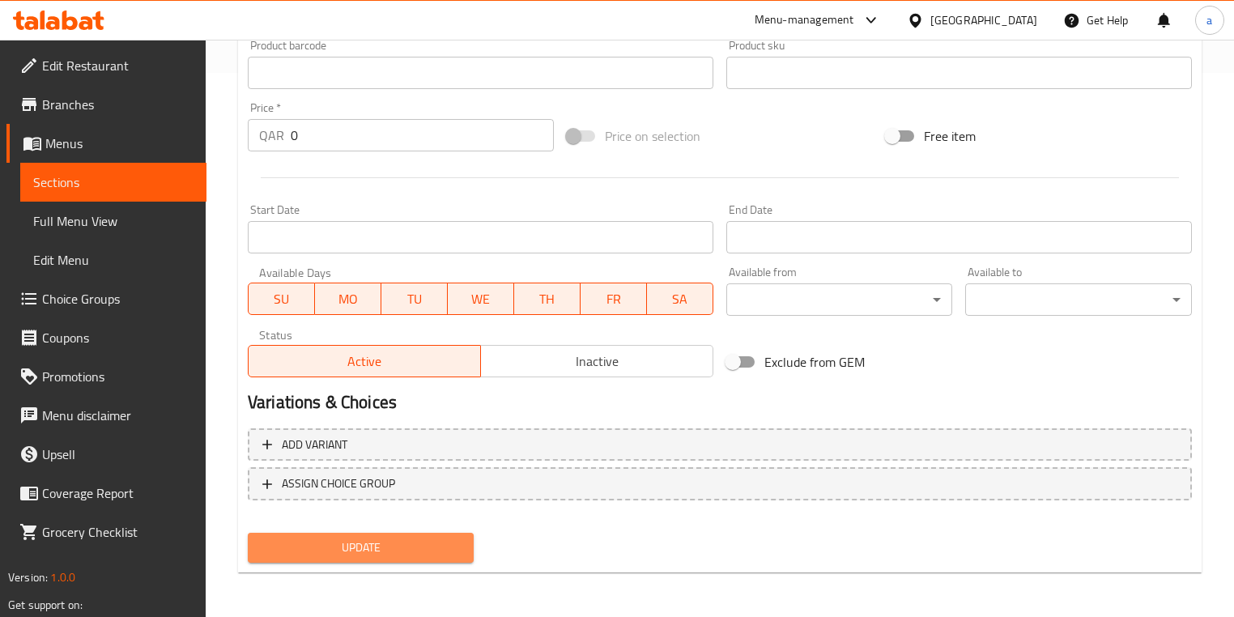
click at [369, 533] on button "Update" at bounding box center [361, 548] width 226 height 30
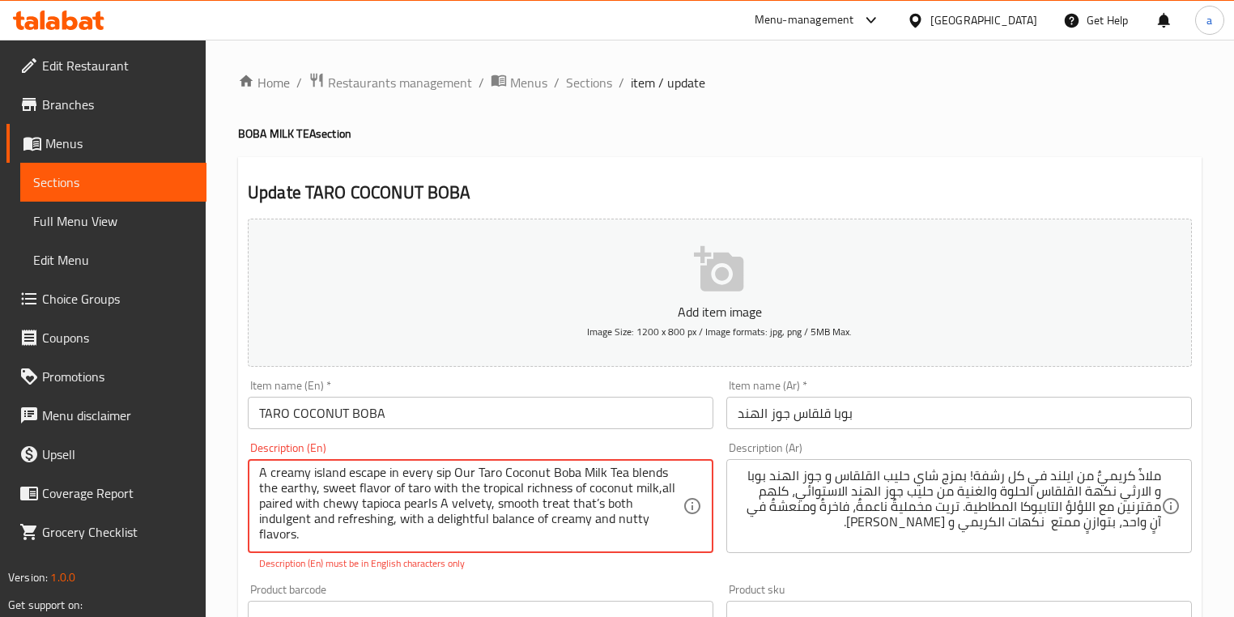
scroll to position [3, 0]
click at [400, 521] on textarea "A creamy island escape in every sip Our Taro Coconut Boba Milk Tea blends the e…" at bounding box center [470, 506] width 423 height 77
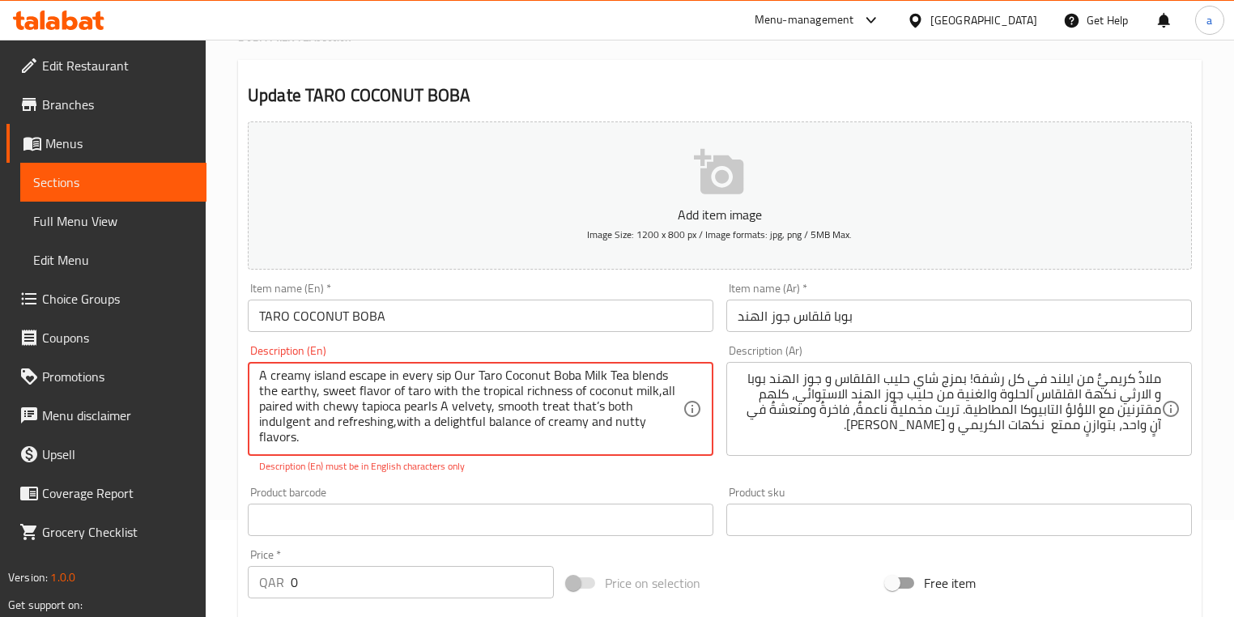
scroll to position [194, 0]
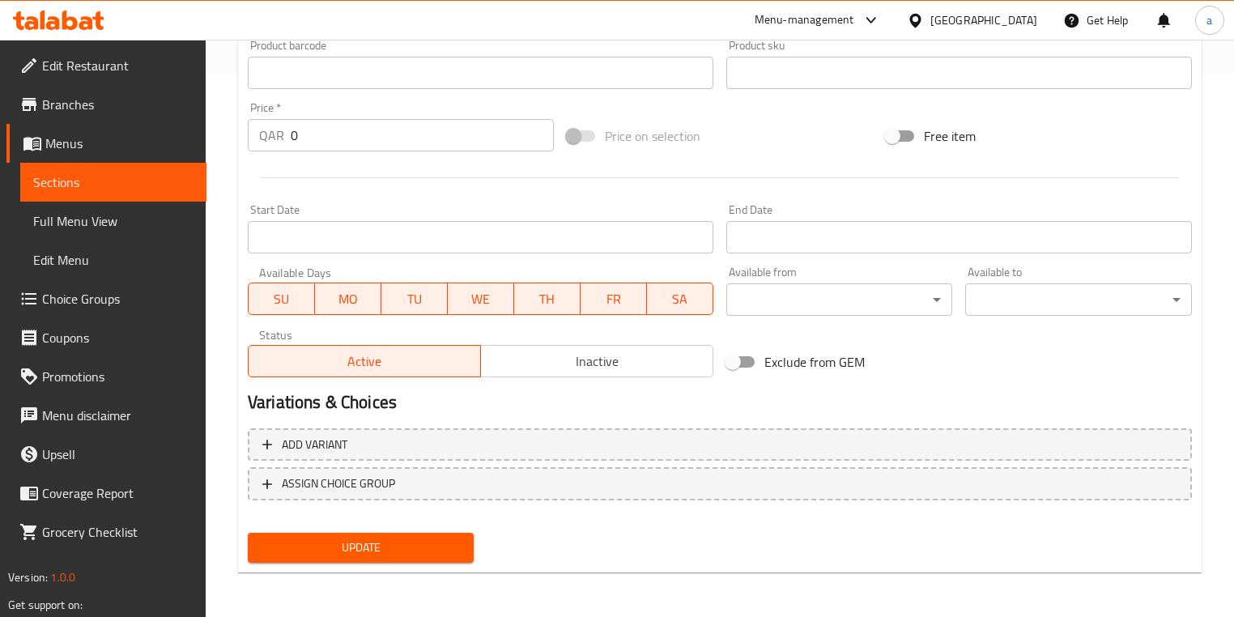
type textarea "A creamy island escape in every sip Our Taro Coconut Boba Milk Tea blends the e…"
click at [389, 543] on span "Update" at bounding box center [361, 548] width 200 height 20
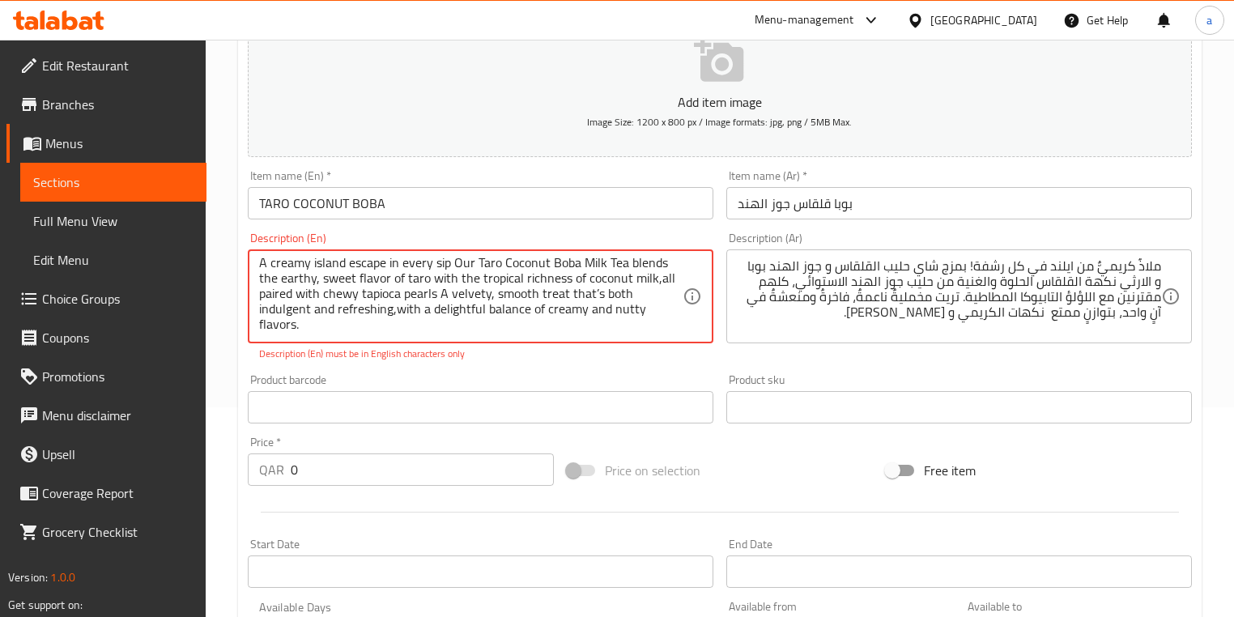
scroll to position [0, 0]
drag, startPoint x: 345, startPoint y: 323, endPoint x: 252, endPoint y: 266, distance: 109.4
click at [252, 266] on div "A creamy island escape in every sip Our Taro Coconut Boba Milk Tea blends the e…" at bounding box center [481, 296] width 466 height 94
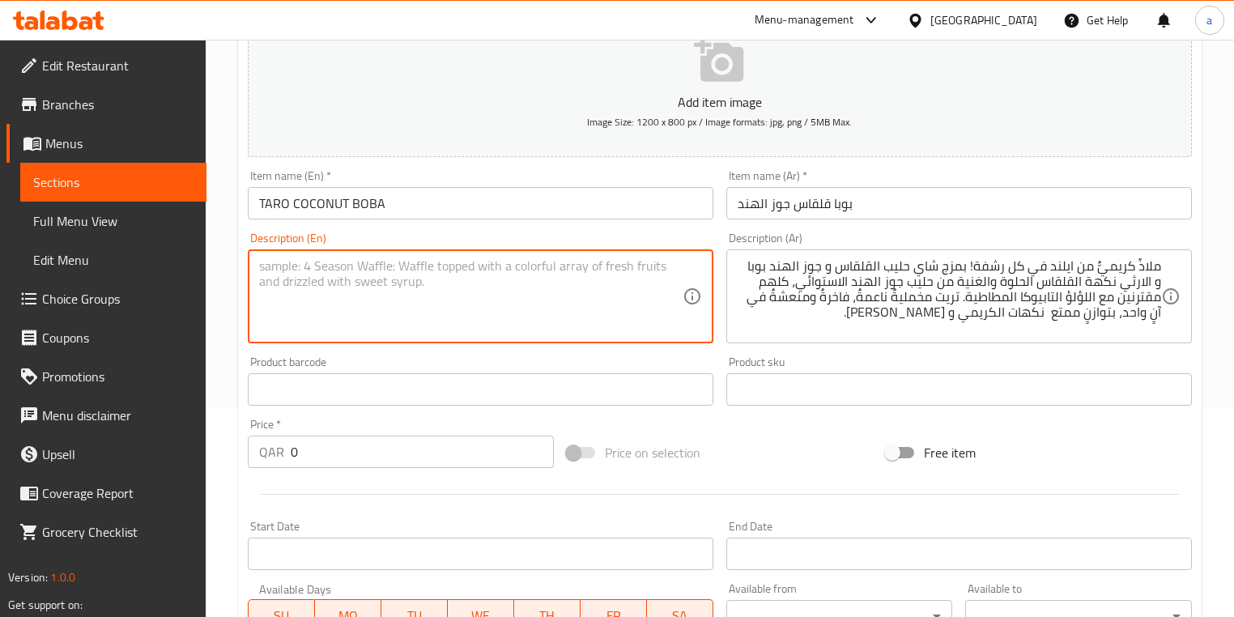
click at [379, 280] on textarea at bounding box center [470, 296] width 423 height 77
paste textarea "A creamy island escape in every sip Our Taro Coconut Boba Milk Tea blends the e…"
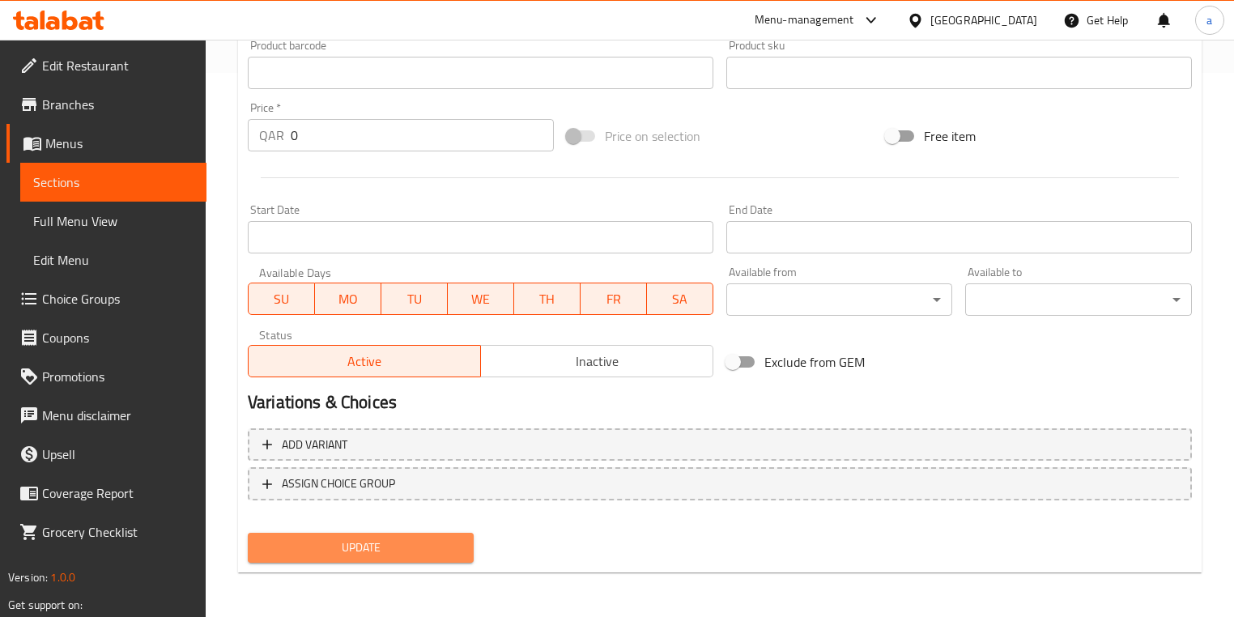
click at [357, 546] on span "Update" at bounding box center [361, 548] width 200 height 20
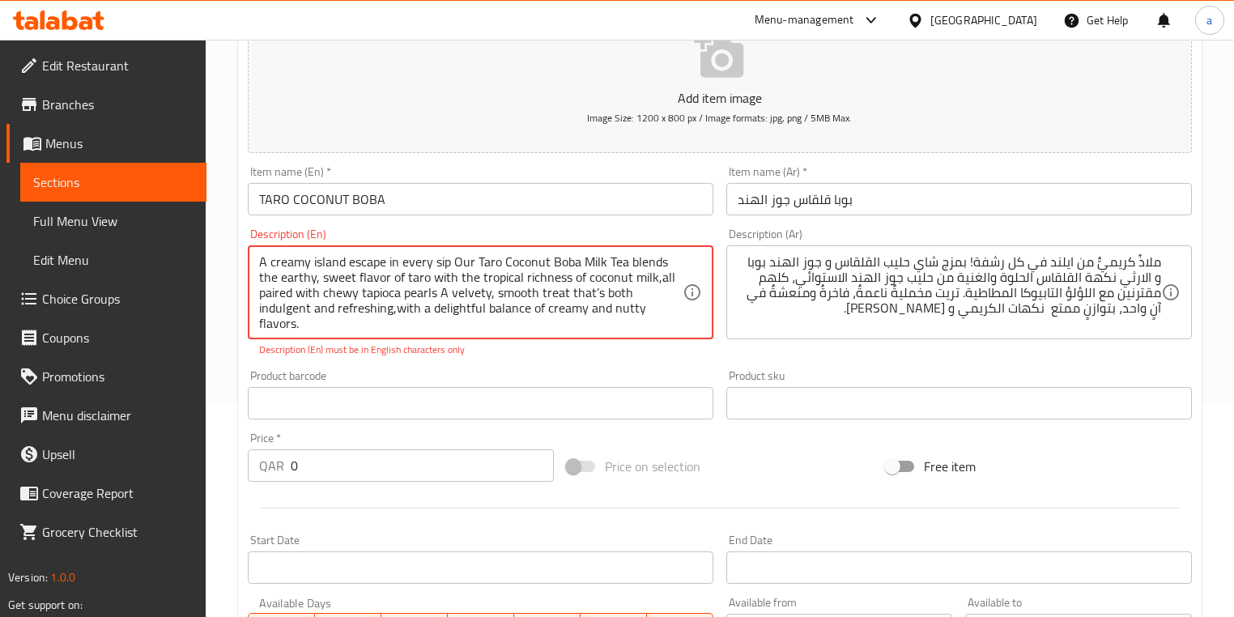
click at [340, 313] on textarea "A creamy island escape in every sip Our Taro Coconut Boba Milk Tea blends the e…" at bounding box center [470, 292] width 423 height 77
click at [653, 283] on textarea "A creamy island escape in every sip Our Taro Coconut Boba Milk Tea blends the e…" at bounding box center [470, 292] width 423 height 77
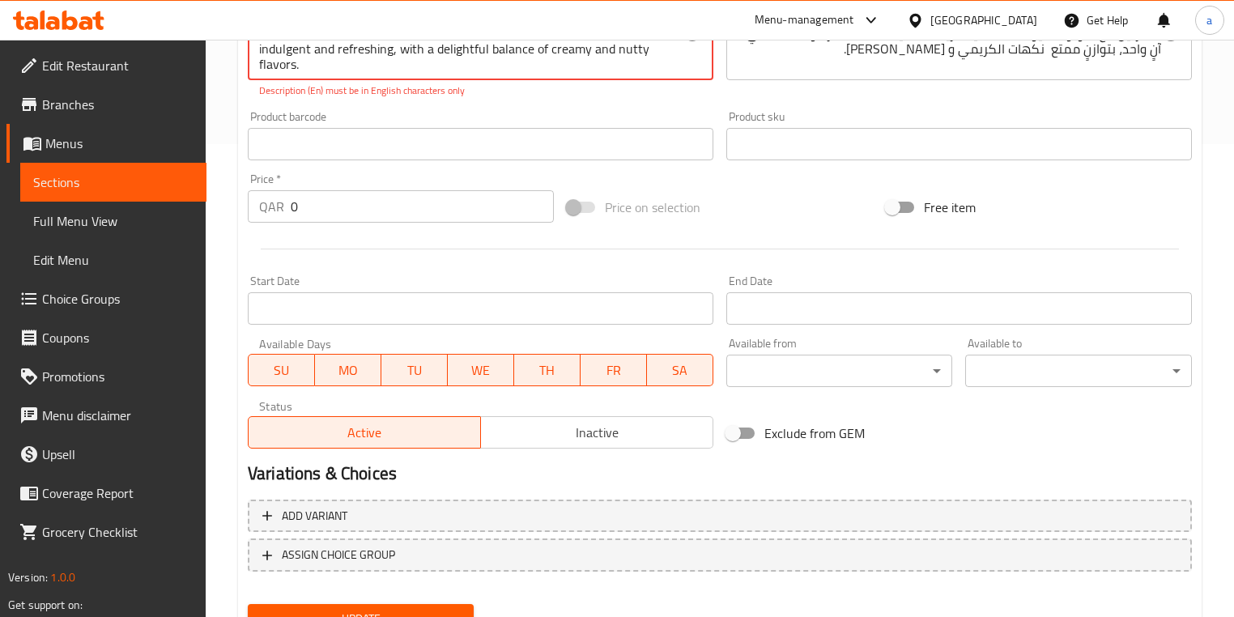
type textarea "A creamy island escape in every sip Our Taro Coconut Boba Milk Tea blends the e…"
click at [386, 614] on span "Update" at bounding box center [361, 619] width 200 height 20
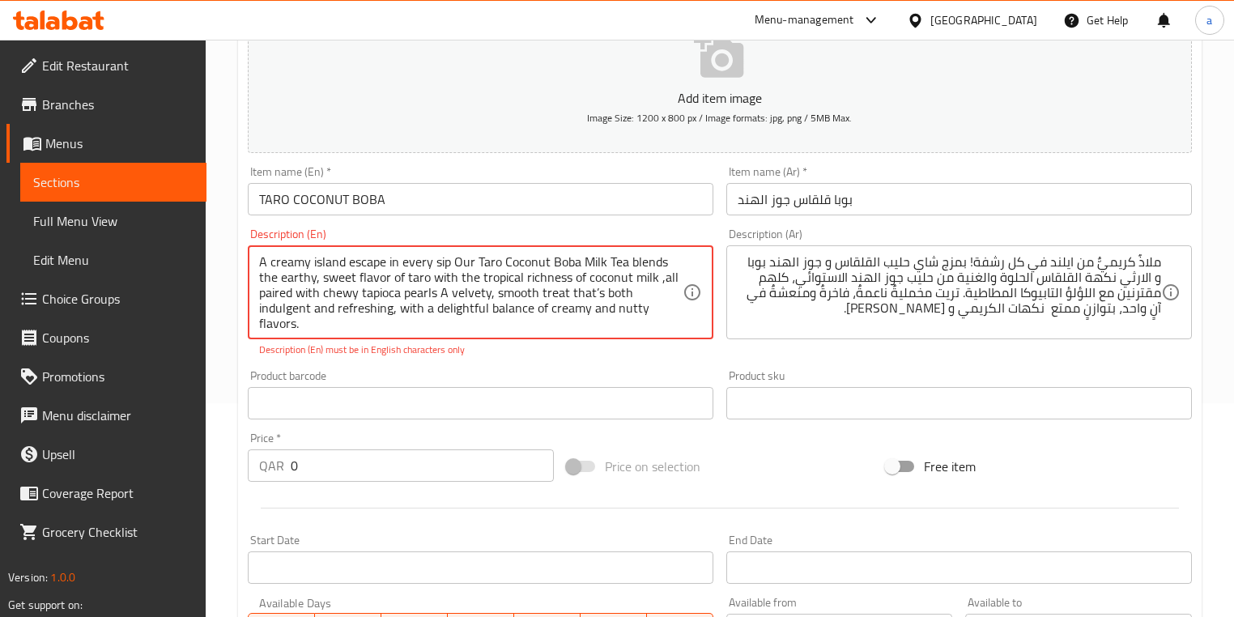
click at [689, 299] on icon at bounding box center [692, 292] width 16 height 16
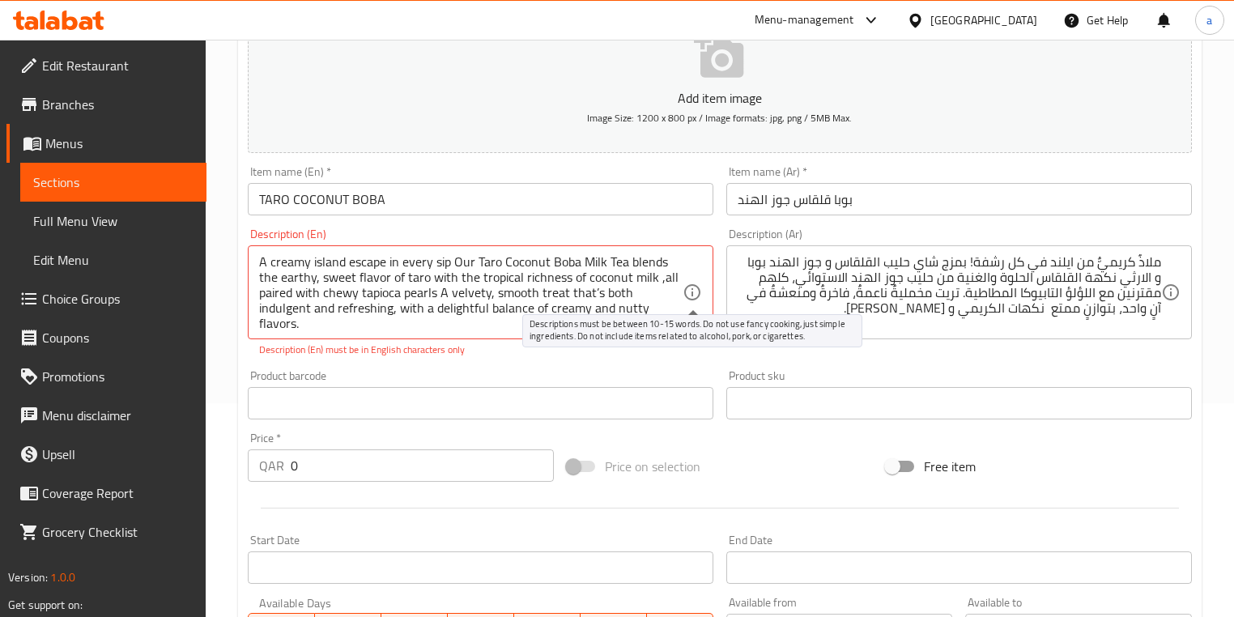
click at [694, 296] on icon at bounding box center [692, 292] width 19 height 19
click at [683, 297] on icon at bounding box center [692, 292] width 19 height 19
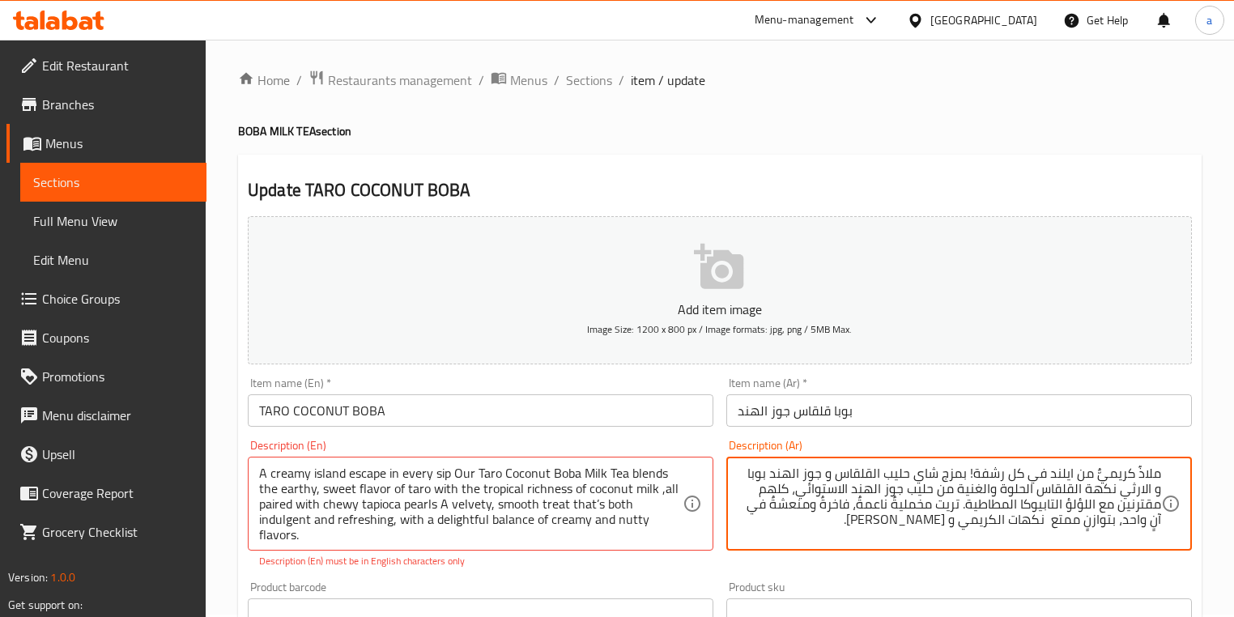
scroll to position [0, 0]
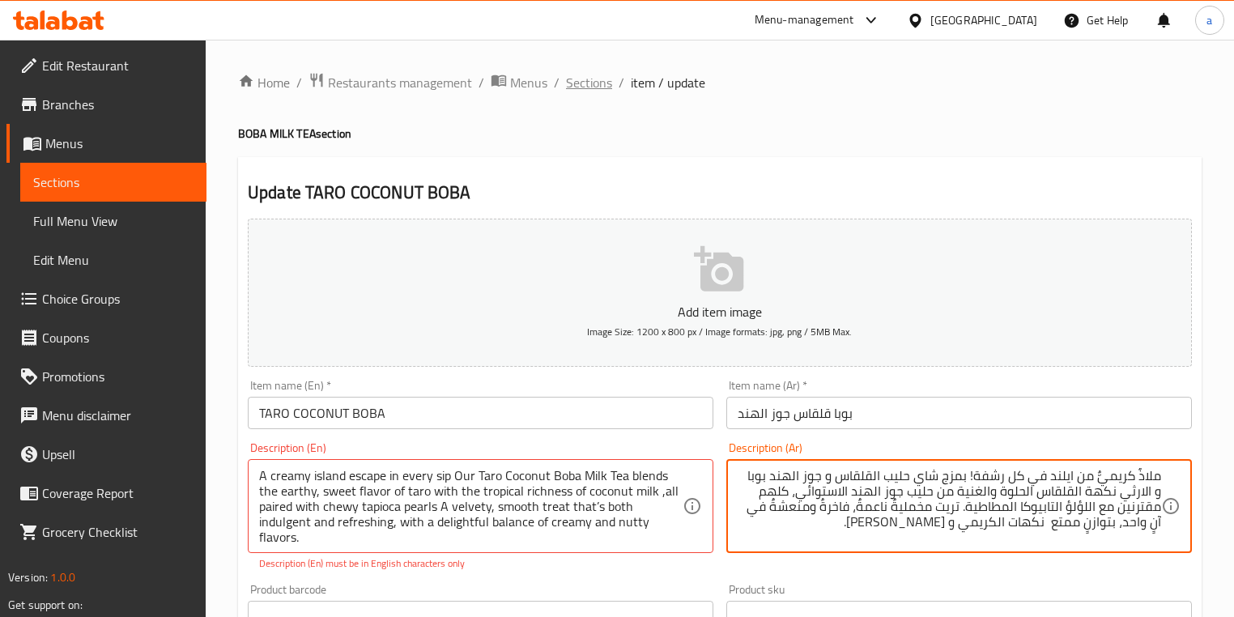
click at [598, 83] on span "Sections" at bounding box center [589, 82] width 46 height 19
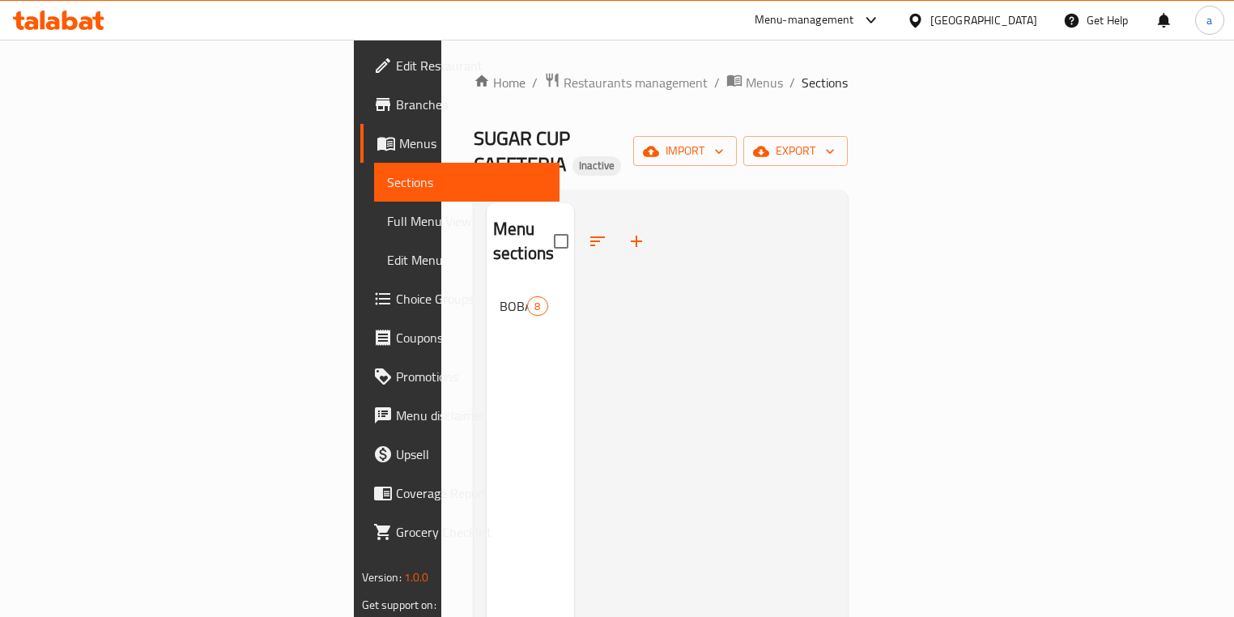
drag, startPoint x: 97, startPoint y: 185, endPoint x: 94, endPoint y: 171, distance: 14.1
click at [387, 185] on span "Sections" at bounding box center [467, 181] width 160 height 19
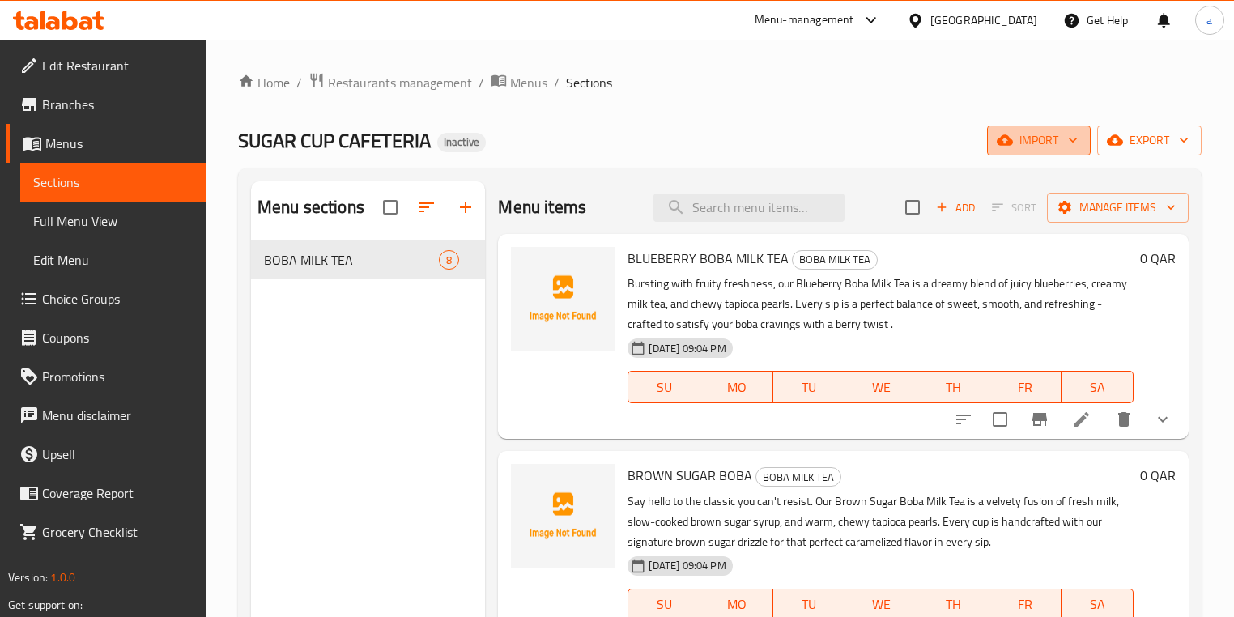
click at [1011, 134] on icon "button" at bounding box center [1005, 140] width 16 height 16
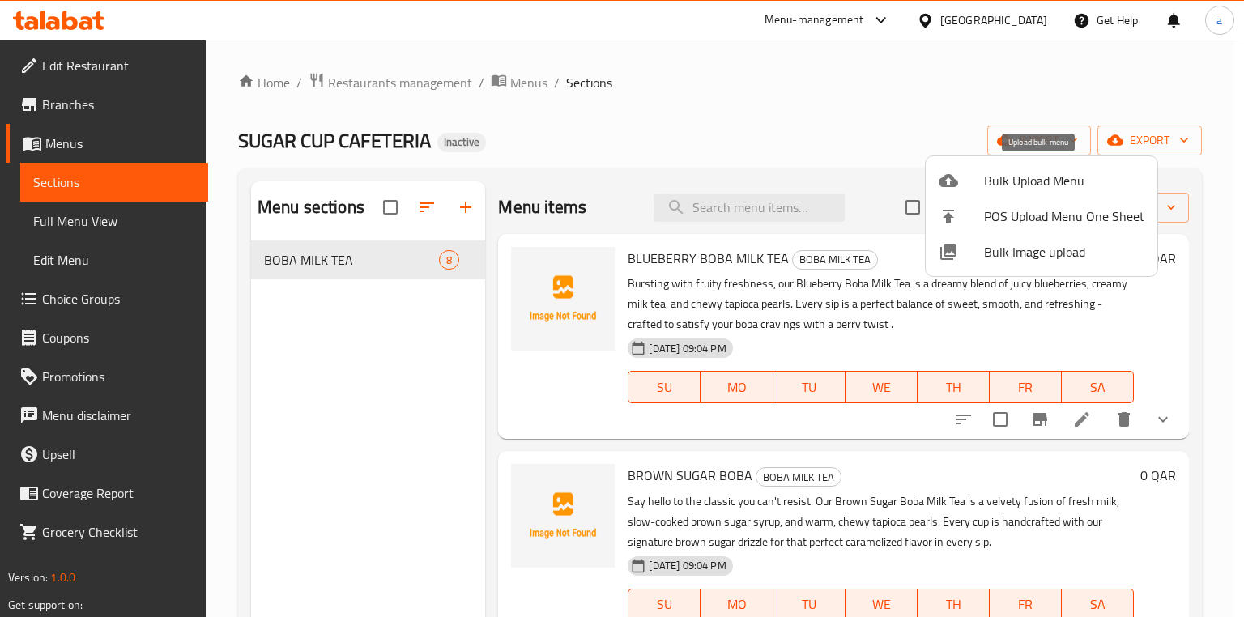
click at [1023, 181] on span "Bulk Upload Menu" at bounding box center [1064, 180] width 160 height 19
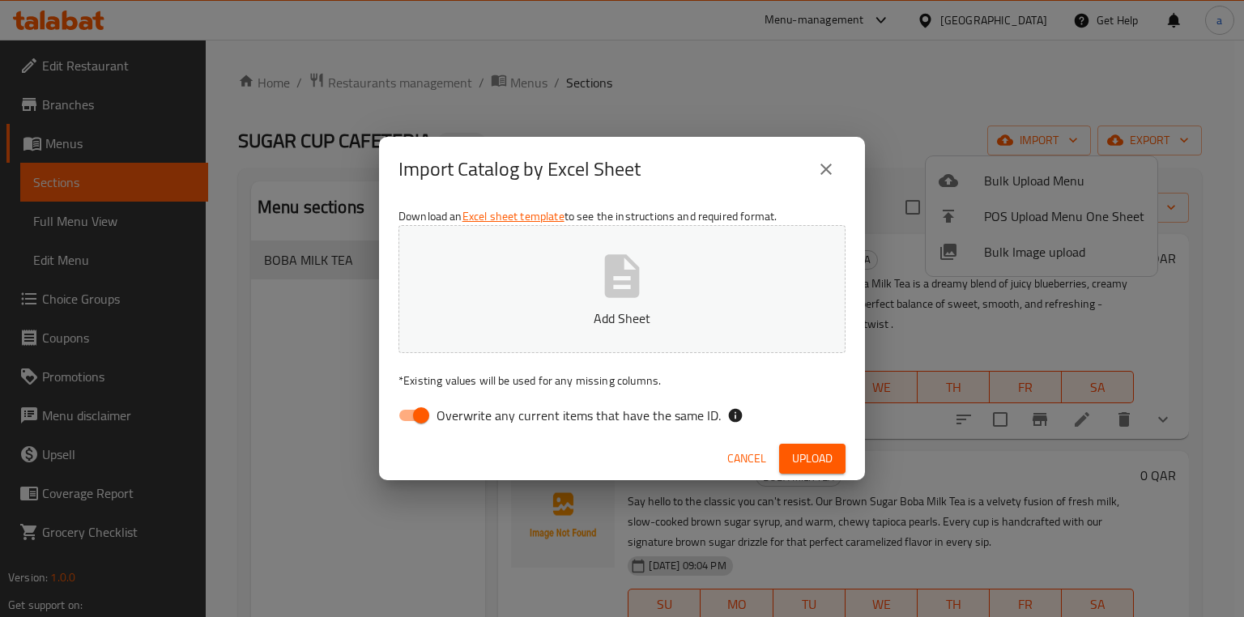
drag, startPoint x: 429, startPoint y: 416, endPoint x: 508, endPoint y: 363, distance: 95.7
click at [429, 415] on input "Overwrite any current items that have the same ID." at bounding box center [421, 415] width 92 height 31
checkbox input "false"
click at [590, 321] on p "Add Sheet" at bounding box center [621, 317] width 397 height 19
click at [806, 464] on span "Upload" at bounding box center [812, 459] width 40 height 20
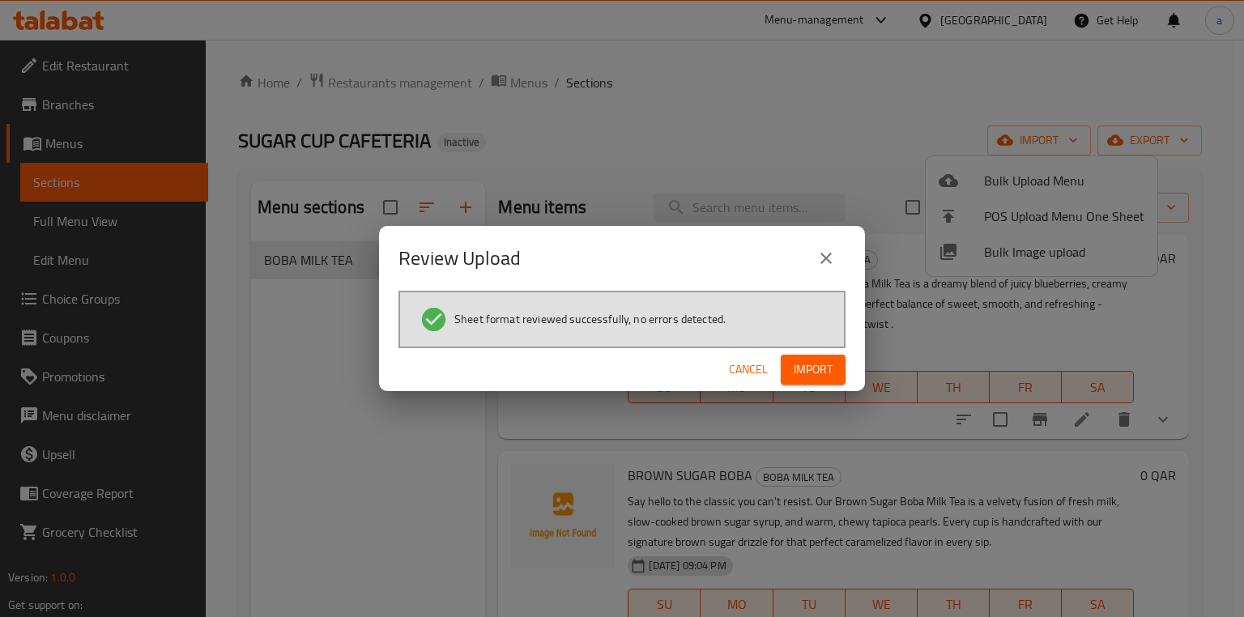
click at [835, 358] on button "Import" at bounding box center [813, 370] width 65 height 30
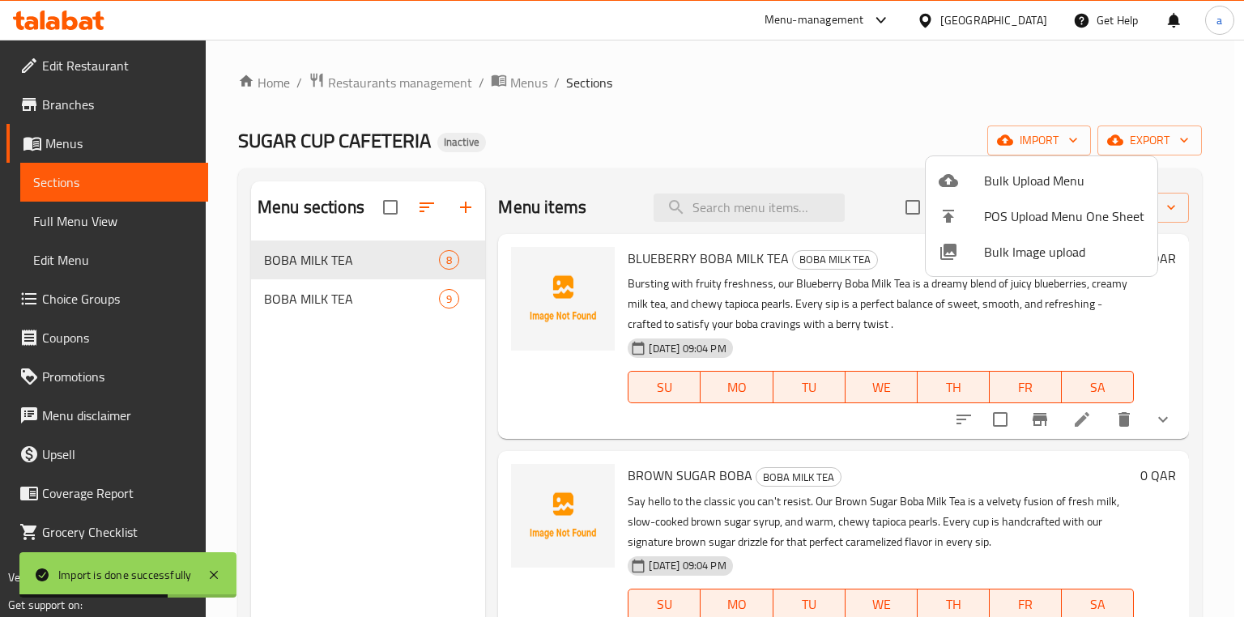
click at [379, 361] on div at bounding box center [622, 308] width 1244 height 617
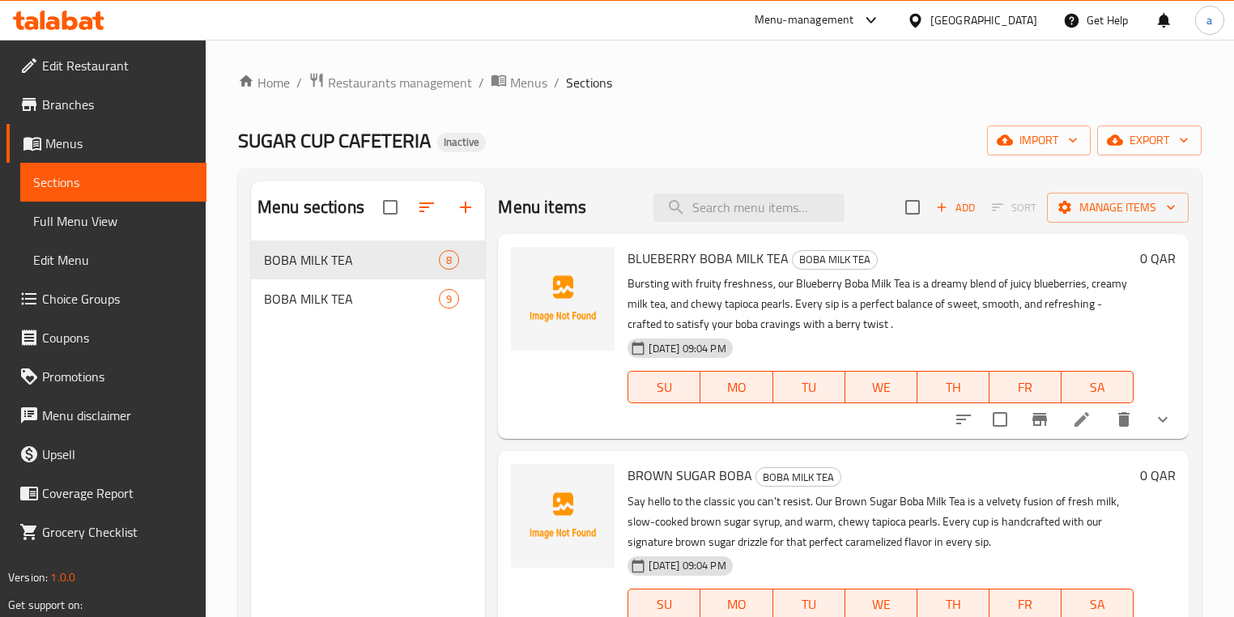
click at [96, 297] on span "Choice Groups" at bounding box center [117, 298] width 151 height 19
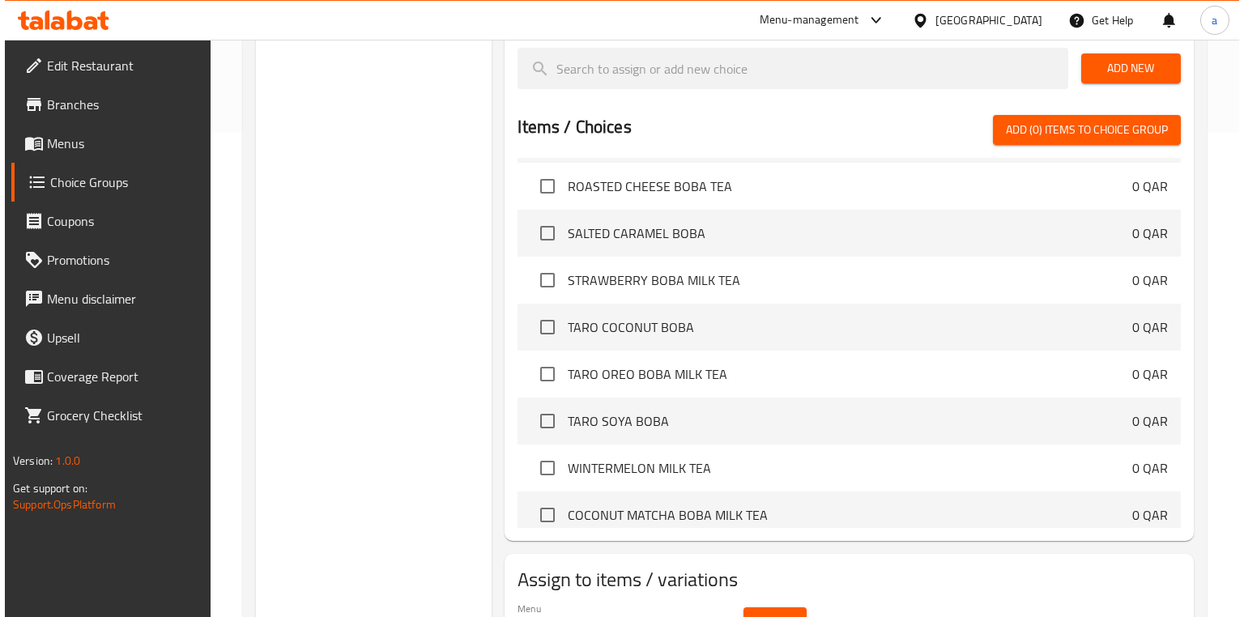
scroll to position [573, 0]
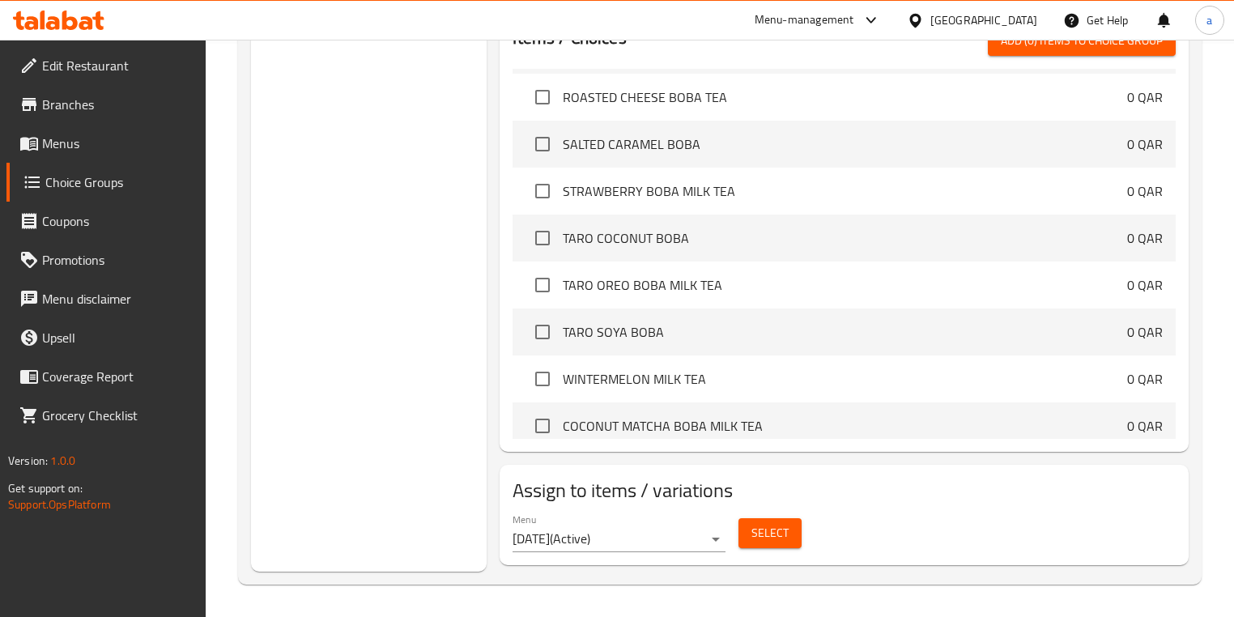
click at [773, 531] on span "Select" at bounding box center [769, 533] width 37 height 20
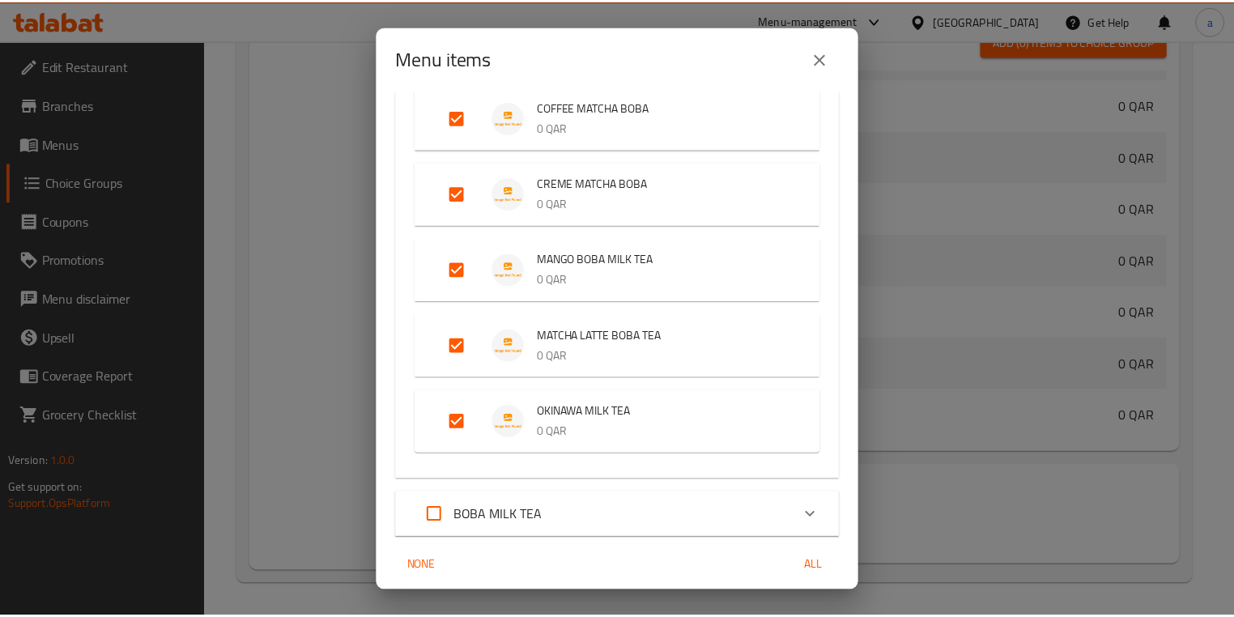
scroll to position [421, 0]
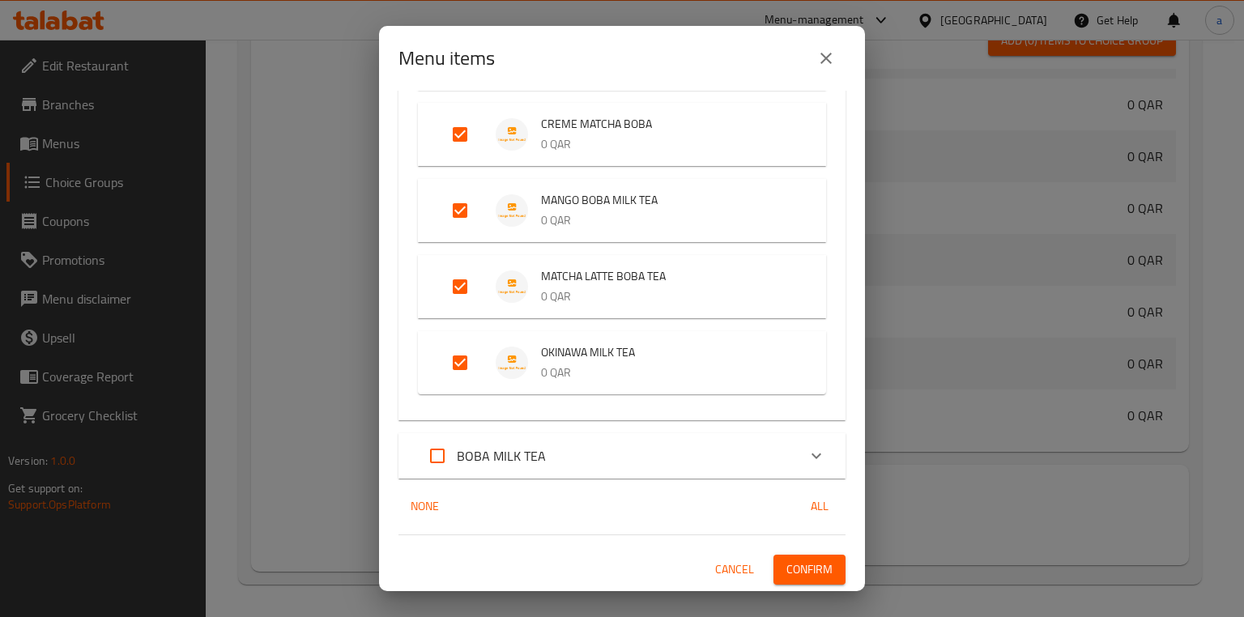
click at [442, 457] on input "Expand" at bounding box center [437, 455] width 39 height 39
checkbox input "true"
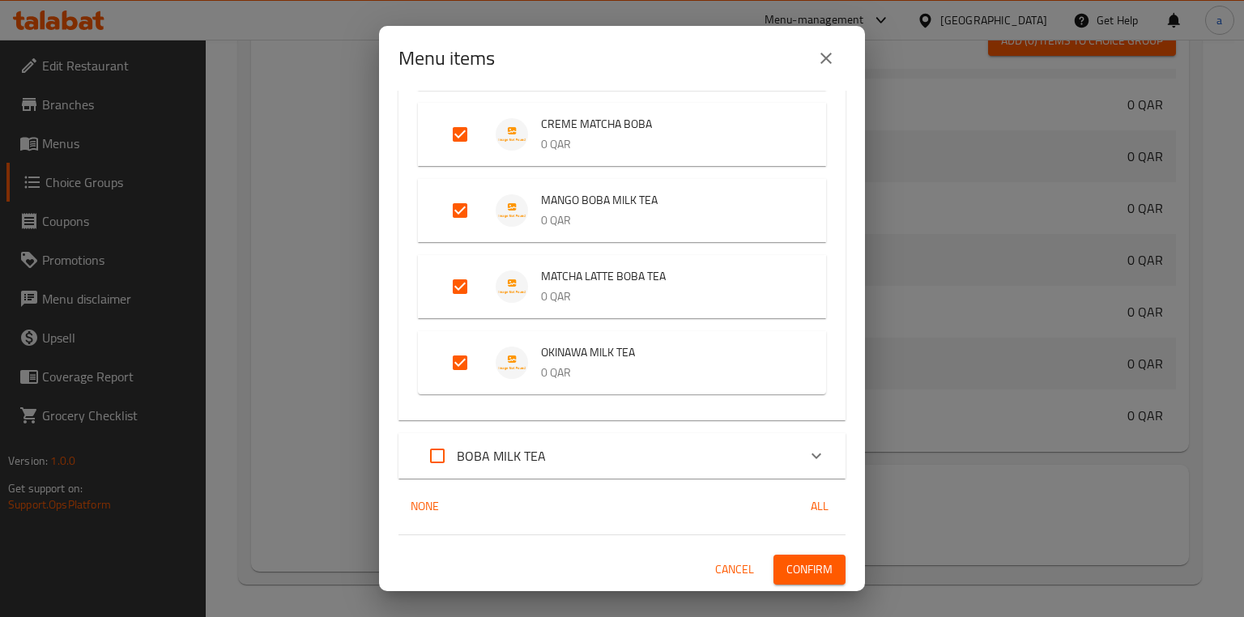
checkbox input "true"
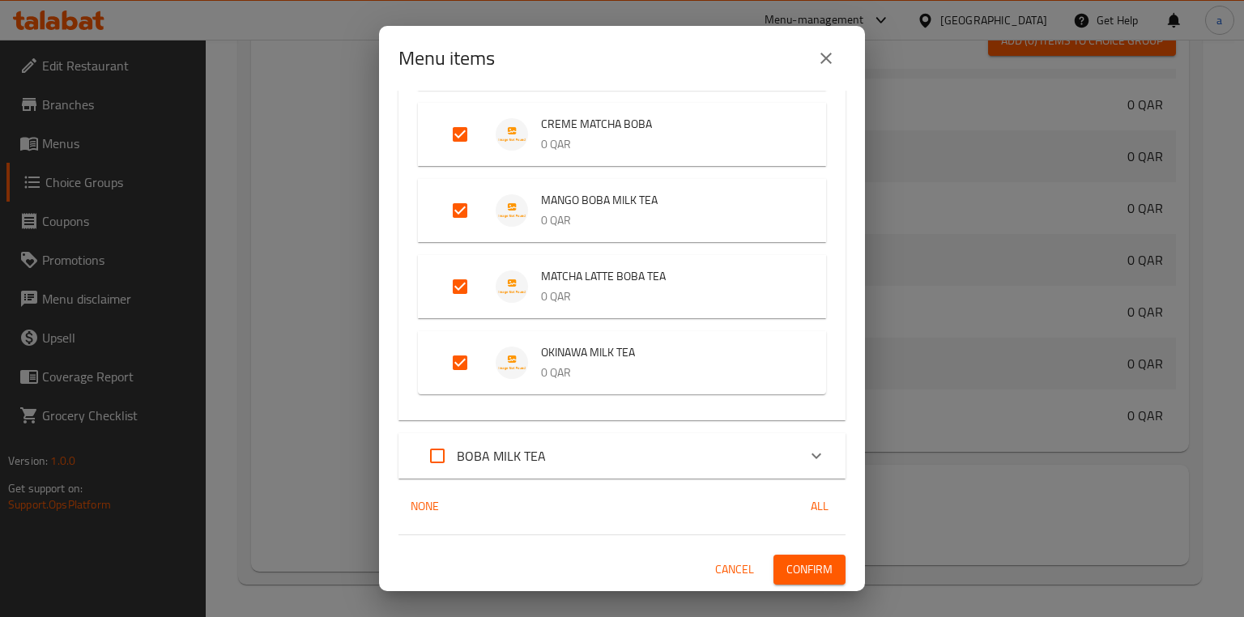
checkbox input "true"
click at [803, 568] on span "Confirm" at bounding box center [809, 570] width 46 height 20
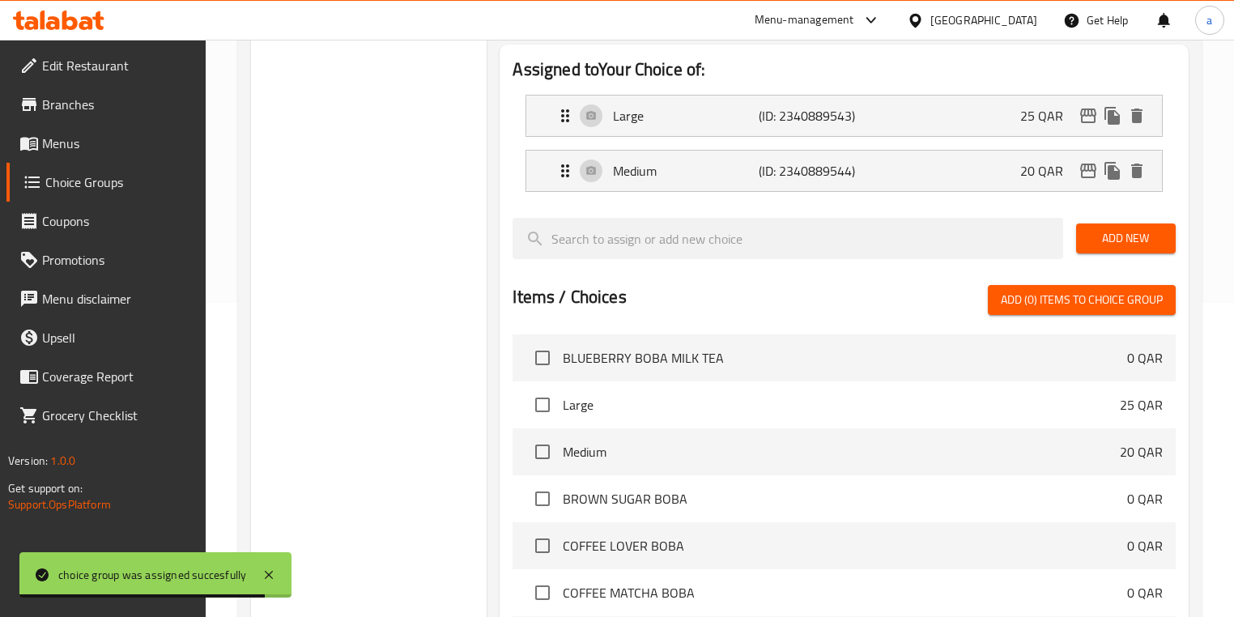
scroll to position [249, 0]
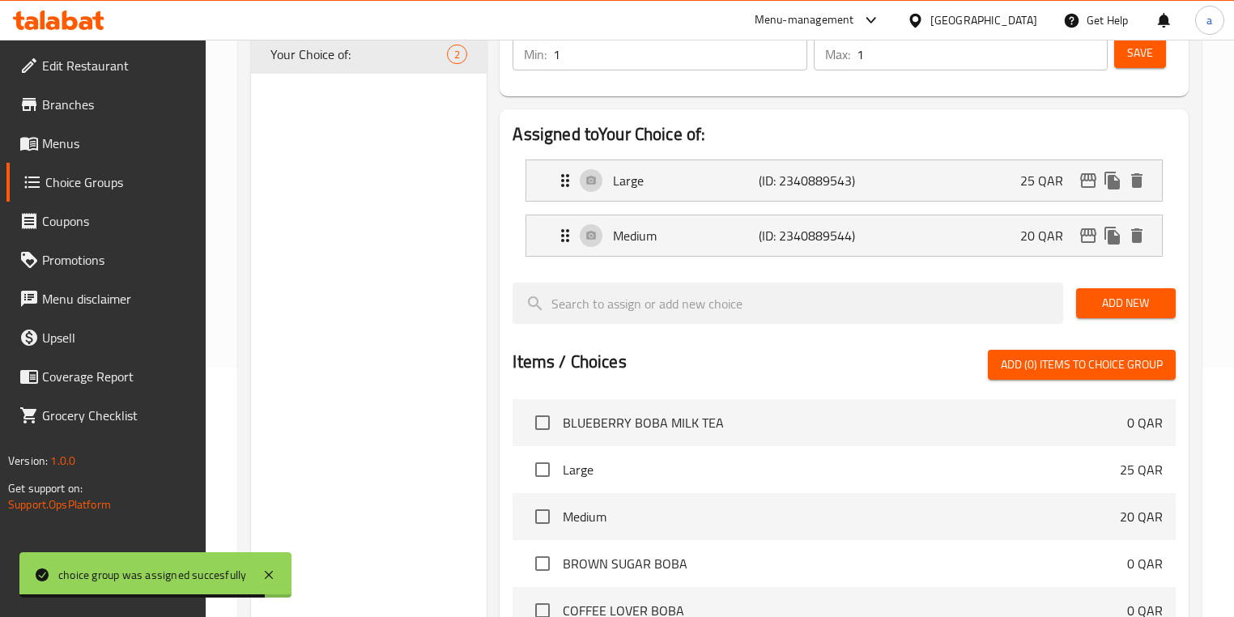
click at [370, 133] on div "Choice Groups Your Choice of: 2" at bounding box center [369, 414] width 236 height 961
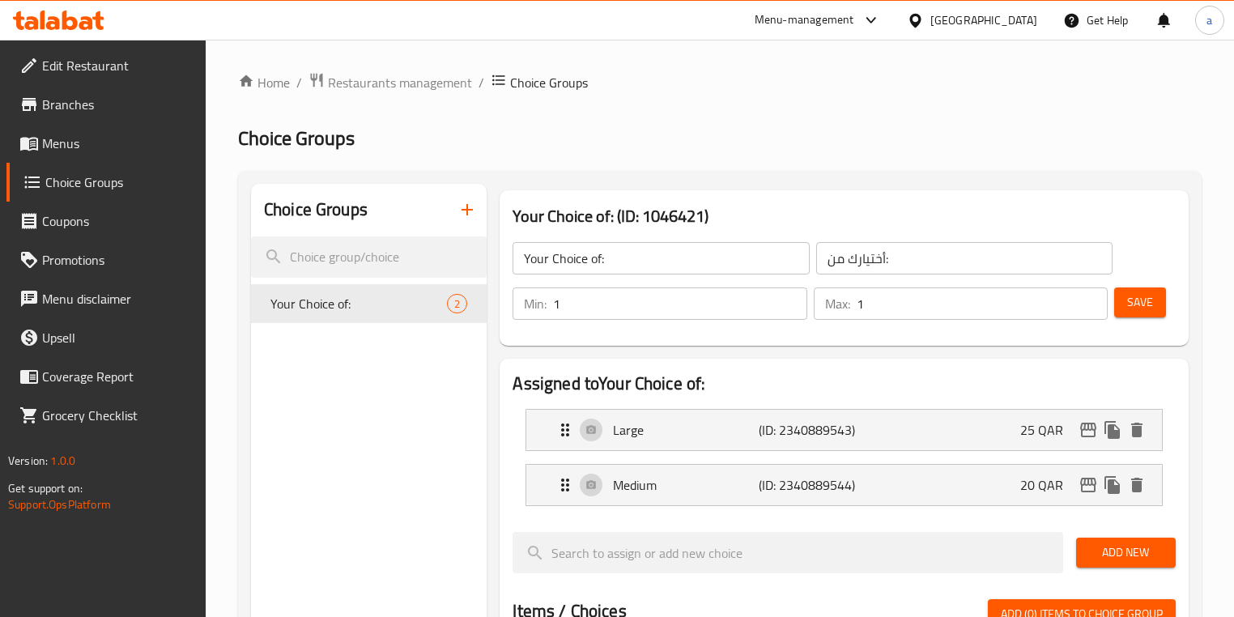
click at [84, 139] on span "Menus" at bounding box center [117, 143] width 151 height 19
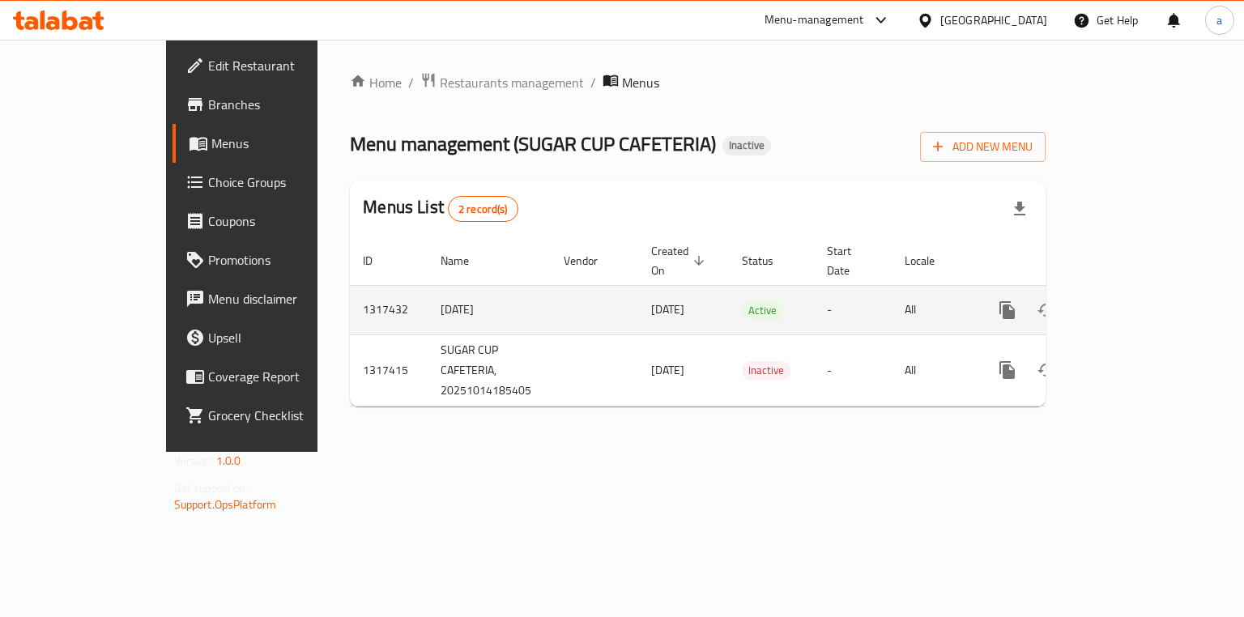
click at [1134, 300] on icon "enhanced table" at bounding box center [1123, 309] width 19 height 19
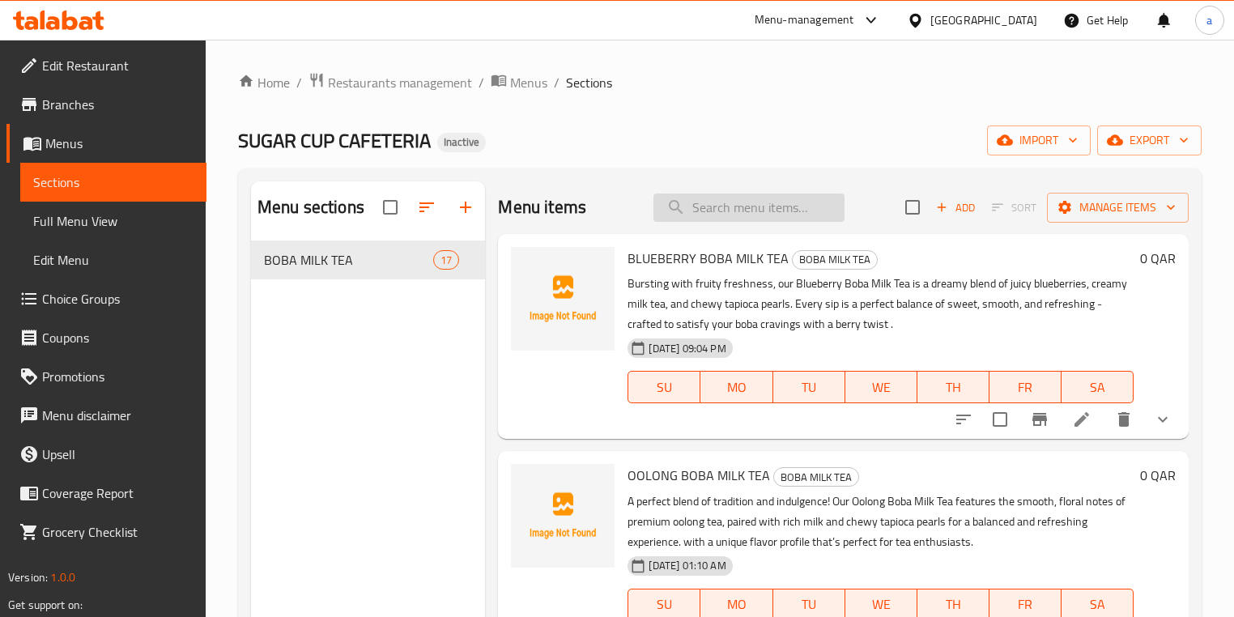
click at [754, 194] on input "search" at bounding box center [748, 208] width 191 height 28
paste input "OOLONG BOBA MILK TEA"
type input "OOLONG BOBA MILK TEA"
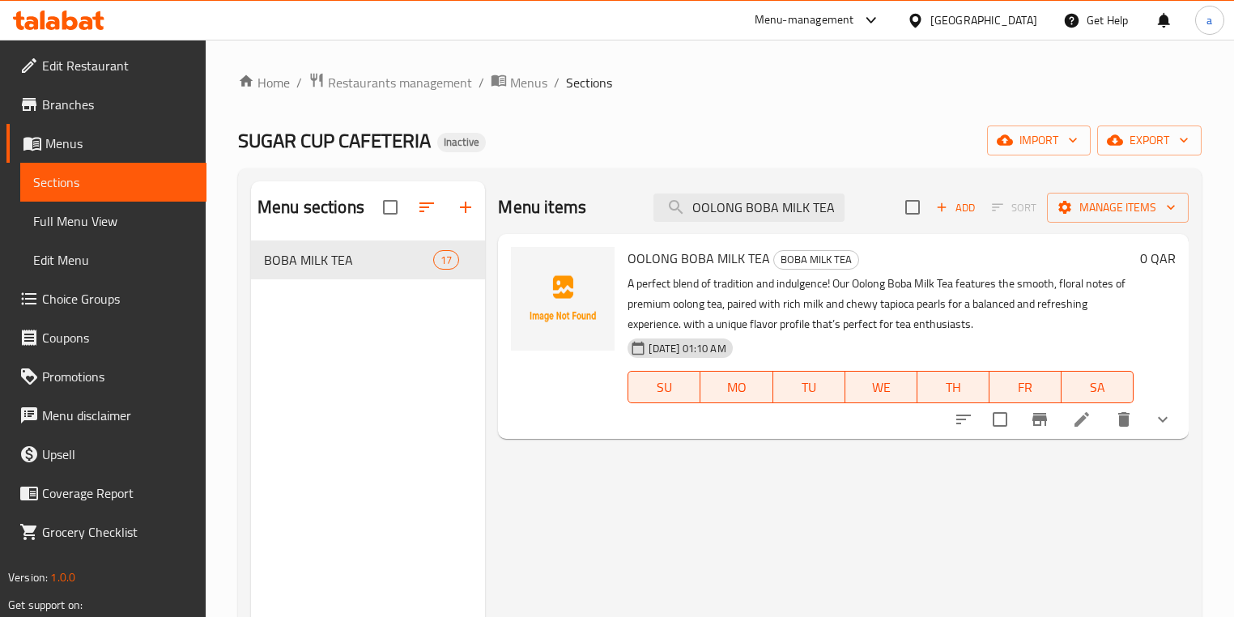
click at [1075, 421] on icon at bounding box center [1081, 419] width 19 height 19
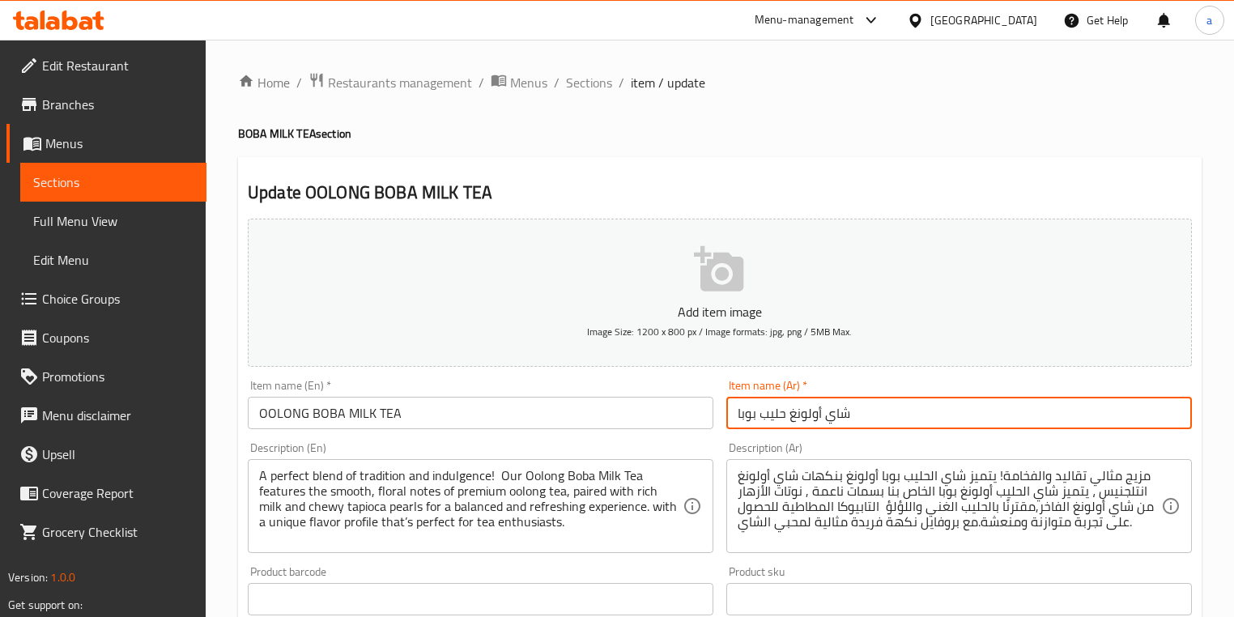
click at [784, 420] on input "شاي أولونغ حليب بوبا" at bounding box center [959, 413] width 466 height 32
click at [788, 420] on input "شاي أولونغ حليب بوبا" at bounding box center [959, 413] width 466 height 32
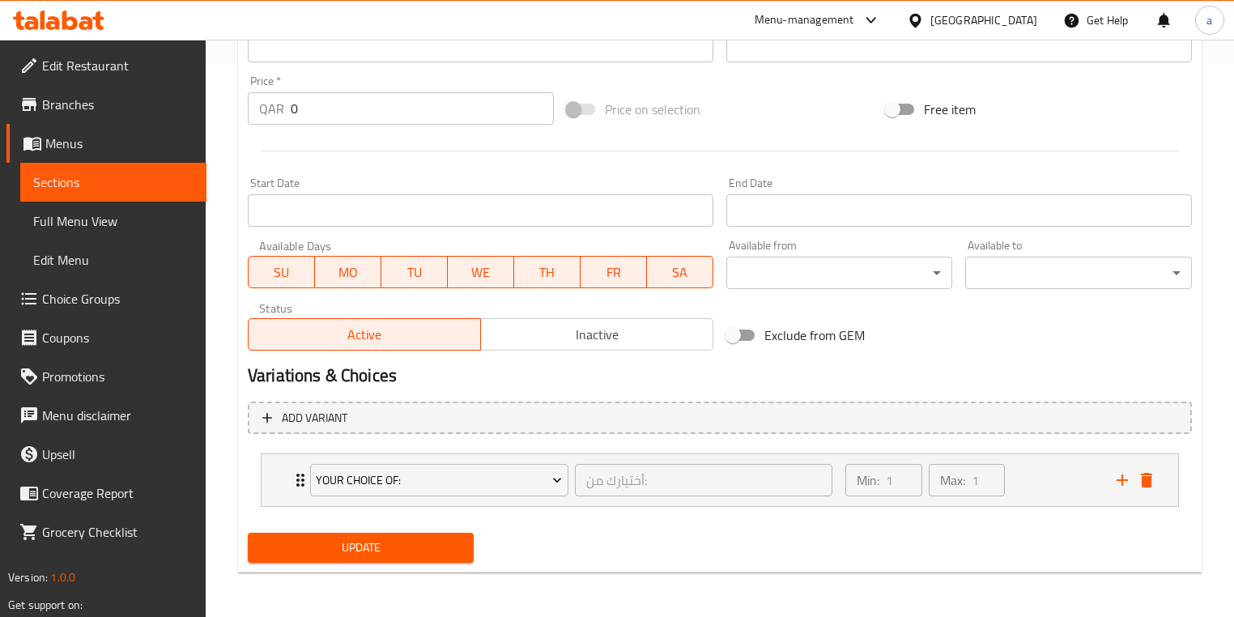
type input "شاي أولونج حليب بوبا"
click at [423, 560] on button "Update" at bounding box center [361, 548] width 226 height 30
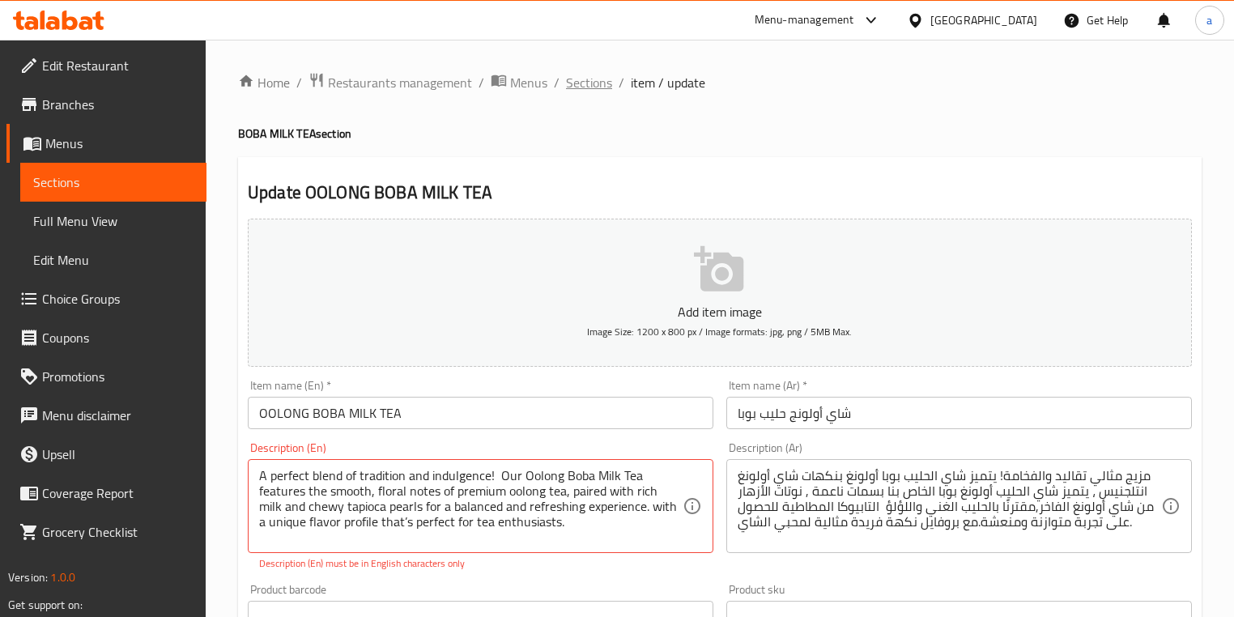
click at [573, 84] on span "Sections" at bounding box center [589, 82] width 46 height 19
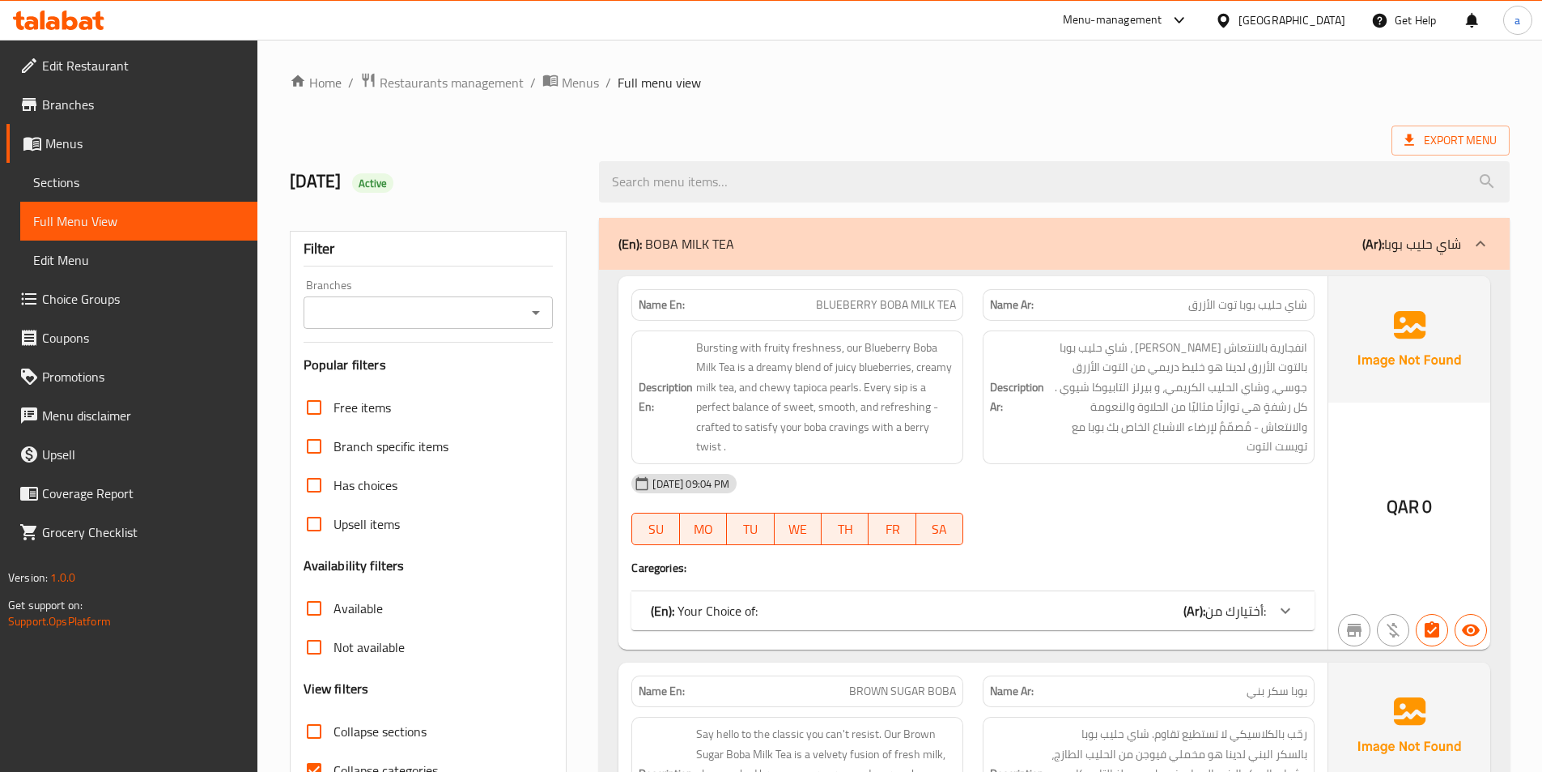
click at [1474, 240] on icon at bounding box center [1480, 243] width 19 height 19
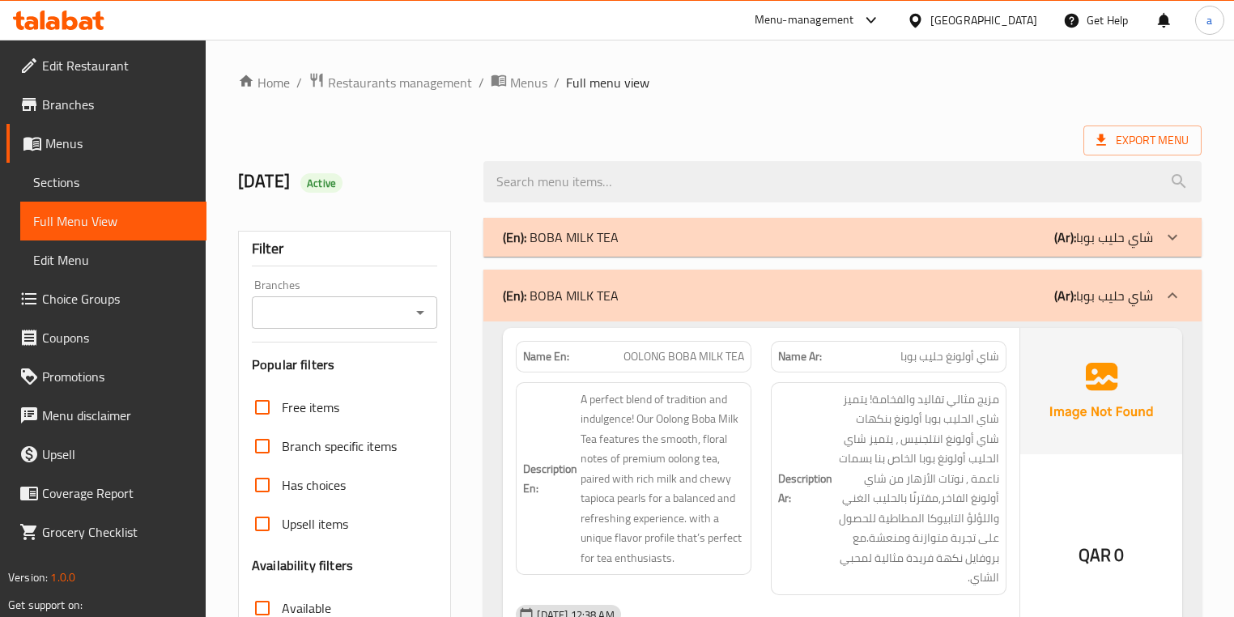
click at [93, 180] on span "Sections" at bounding box center [113, 181] width 160 height 19
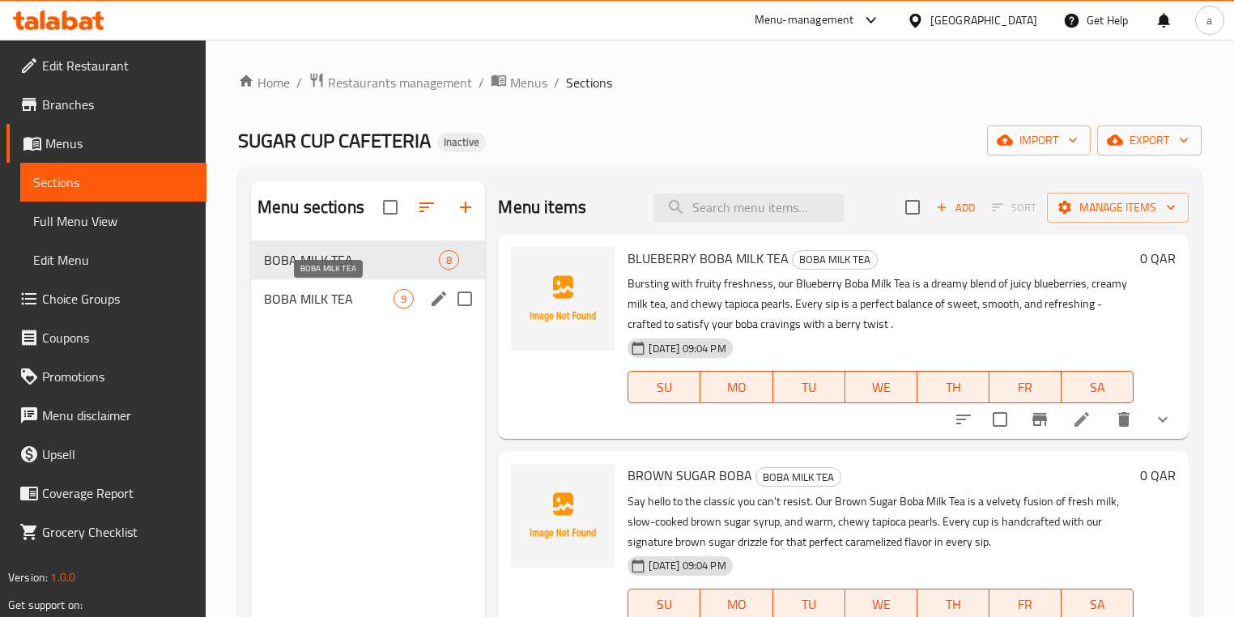
click at [327, 305] on span "BOBA MILK TEA" at bounding box center [329, 298] width 130 height 19
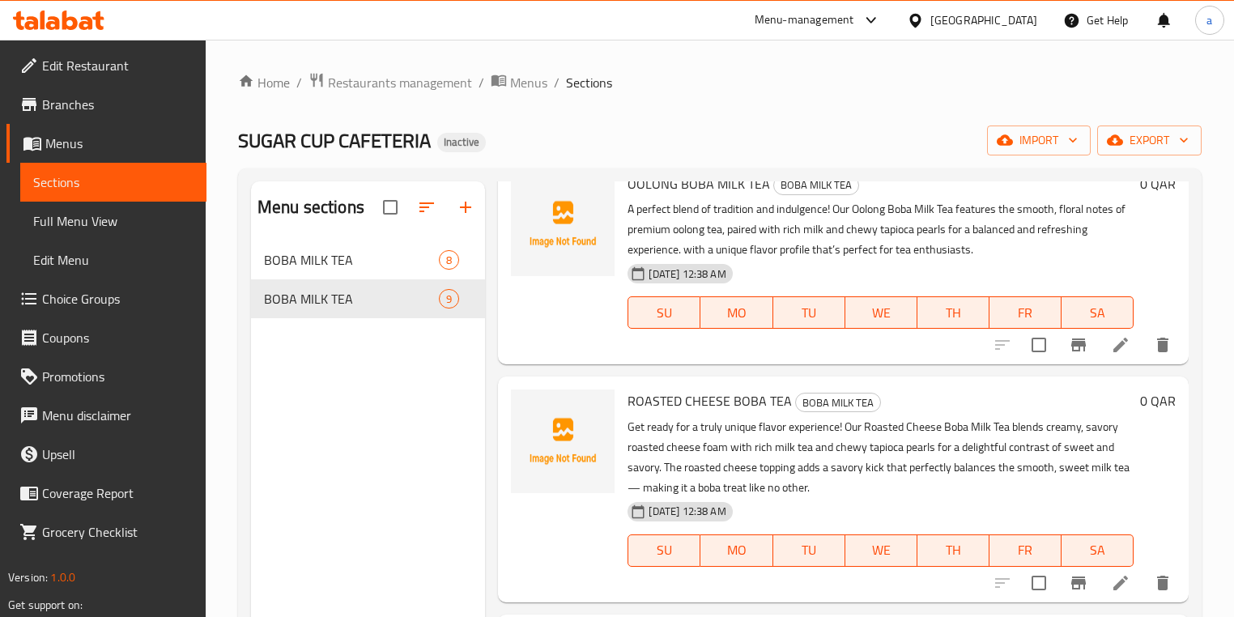
scroll to position [259, 0]
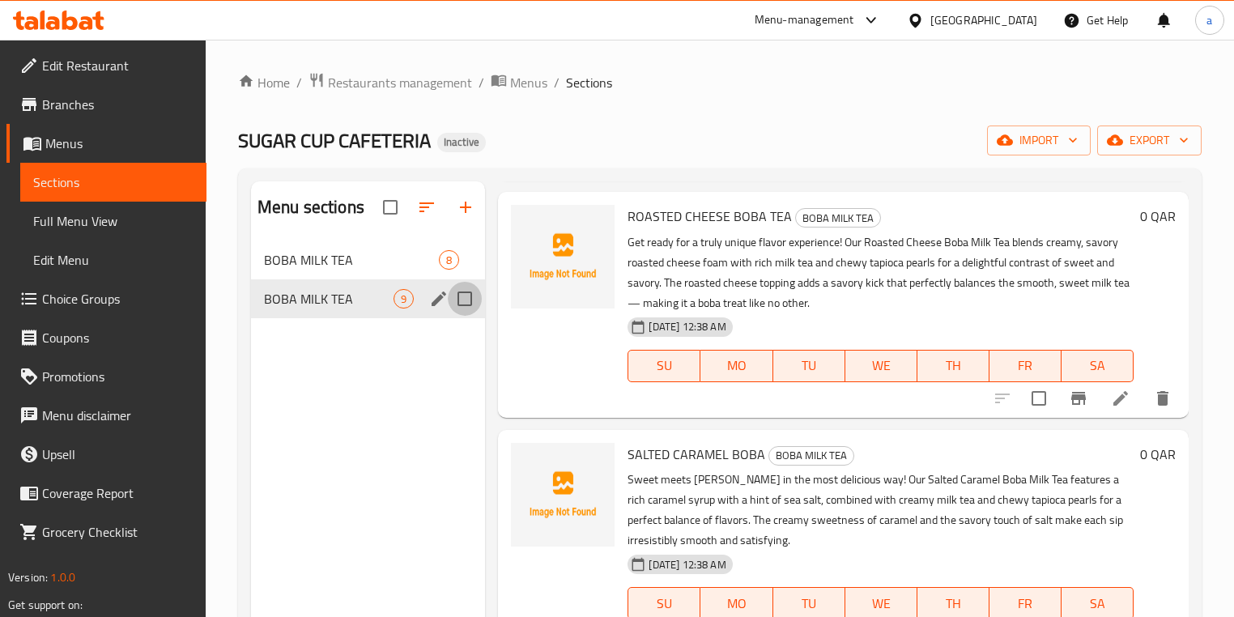
click at [468, 298] on input "Menu sections" at bounding box center [465, 299] width 34 height 34
checkbox input "true"
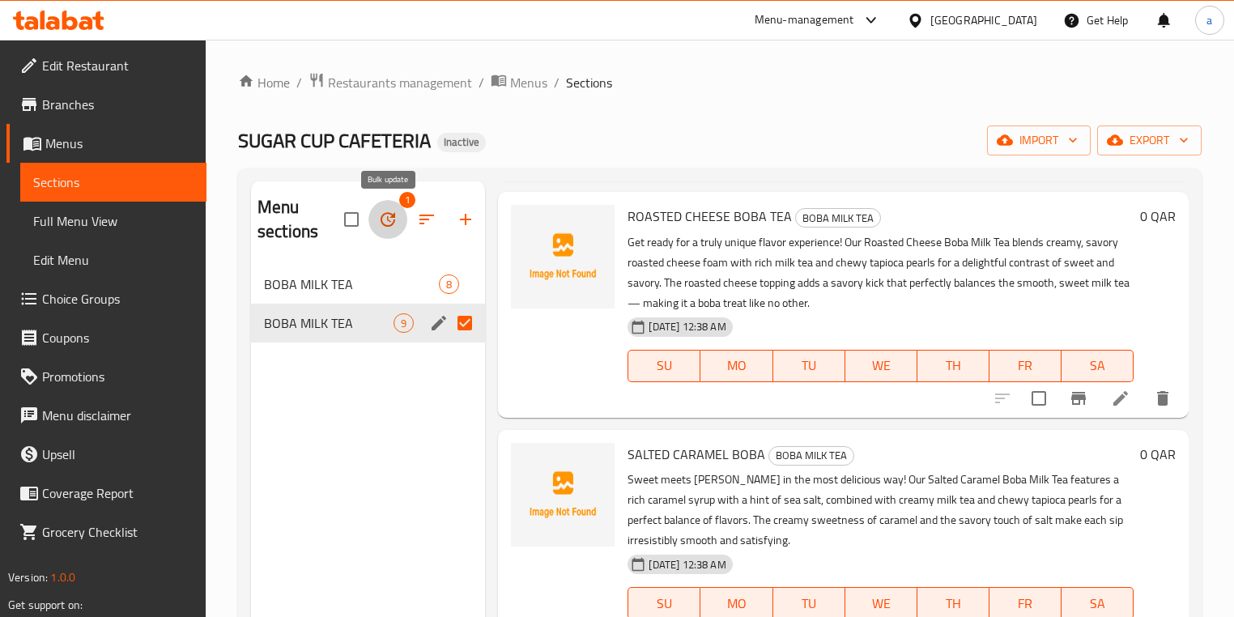
click at [396, 214] on icon "button" at bounding box center [387, 219] width 19 height 19
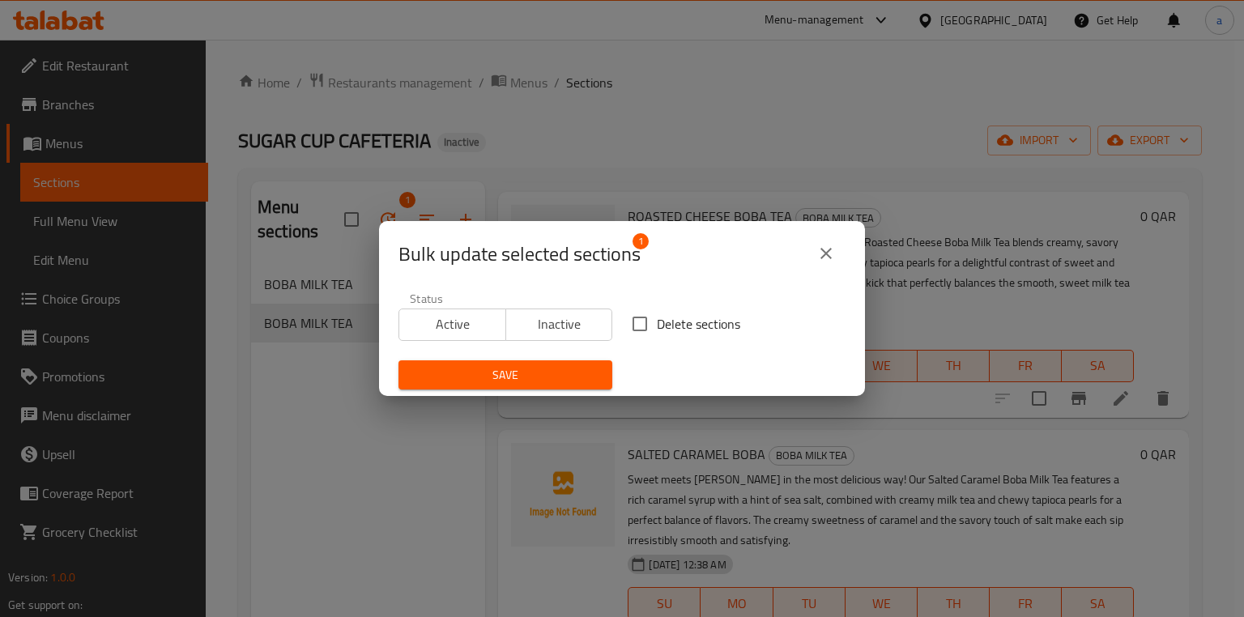
click at [639, 324] on input "Delete sections" at bounding box center [640, 324] width 34 height 34
checkbox input "true"
click at [580, 381] on span "Save" at bounding box center [505, 375] width 188 height 20
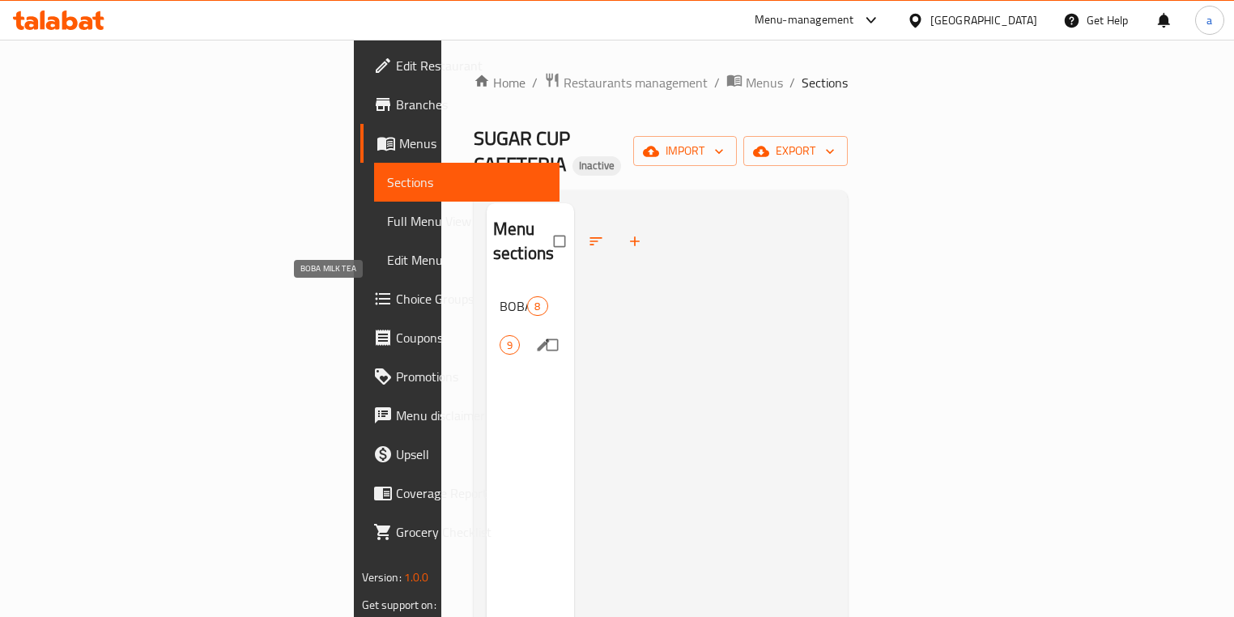
click at [500, 335] on span "BOBA MILK TEA" at bounding box center [500, 344] width 0 height 19
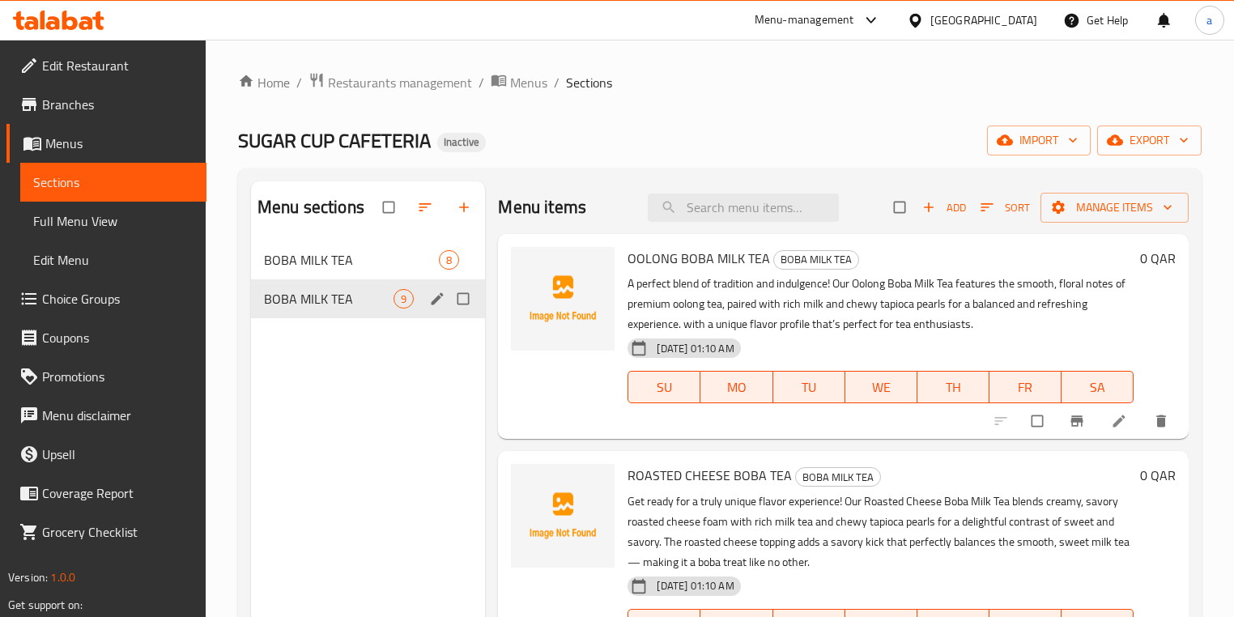
click at [456, 301] on input "Menu sections" at bounding box center [465, 298] width 34 height 31
checkbox input "true"
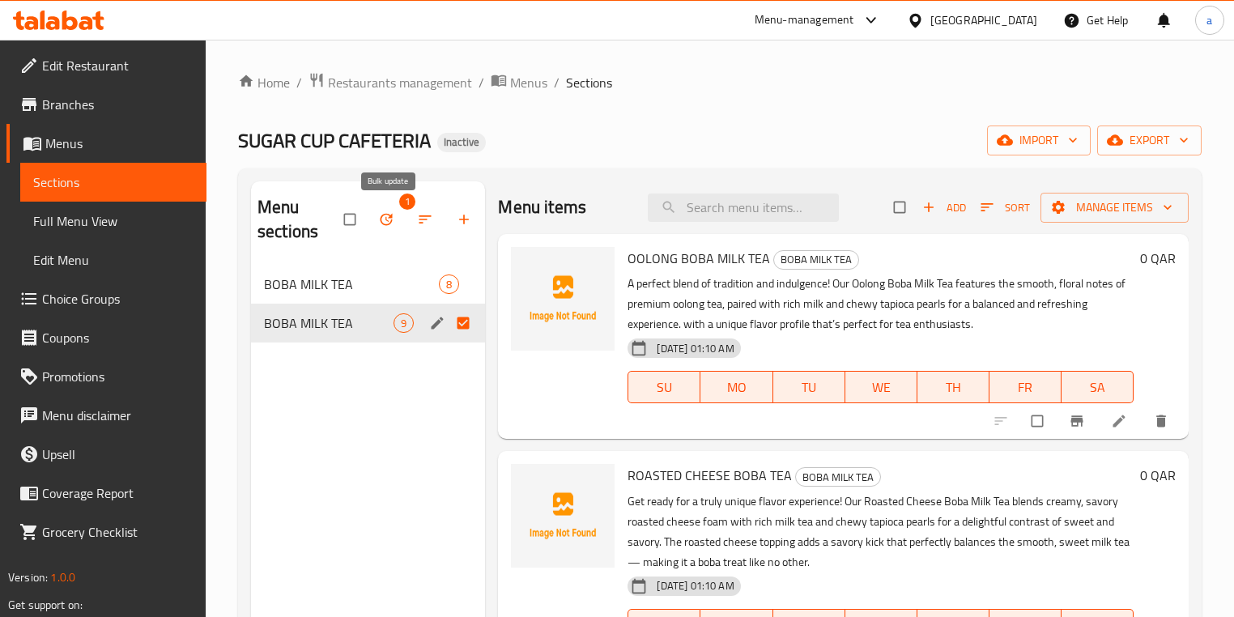
click at [385, 217] on icon "button" at bounding box center [386, 219] width 16 height 16
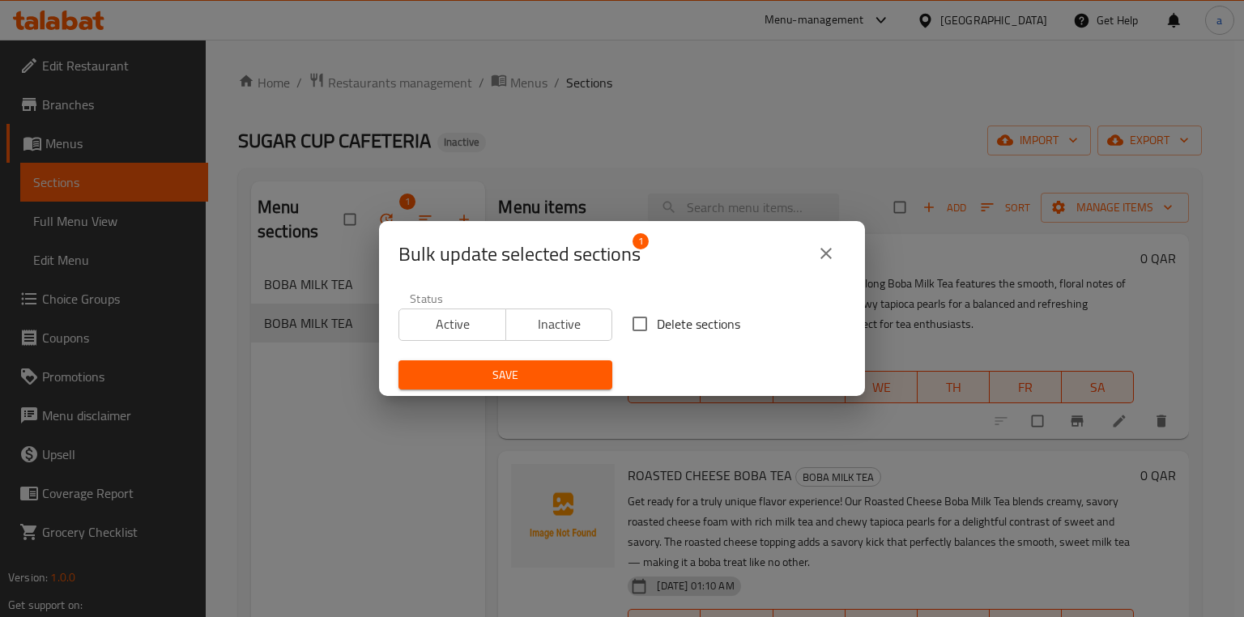
click at [358, 421] on div "Bulk update selected sections 1 Status Active Inactive Delete sections Save" at bounding box center [622, 308] width 1244 height 617
click at [819, 244] on icon "close" at bounding box center [825, 253] width 19 height 19
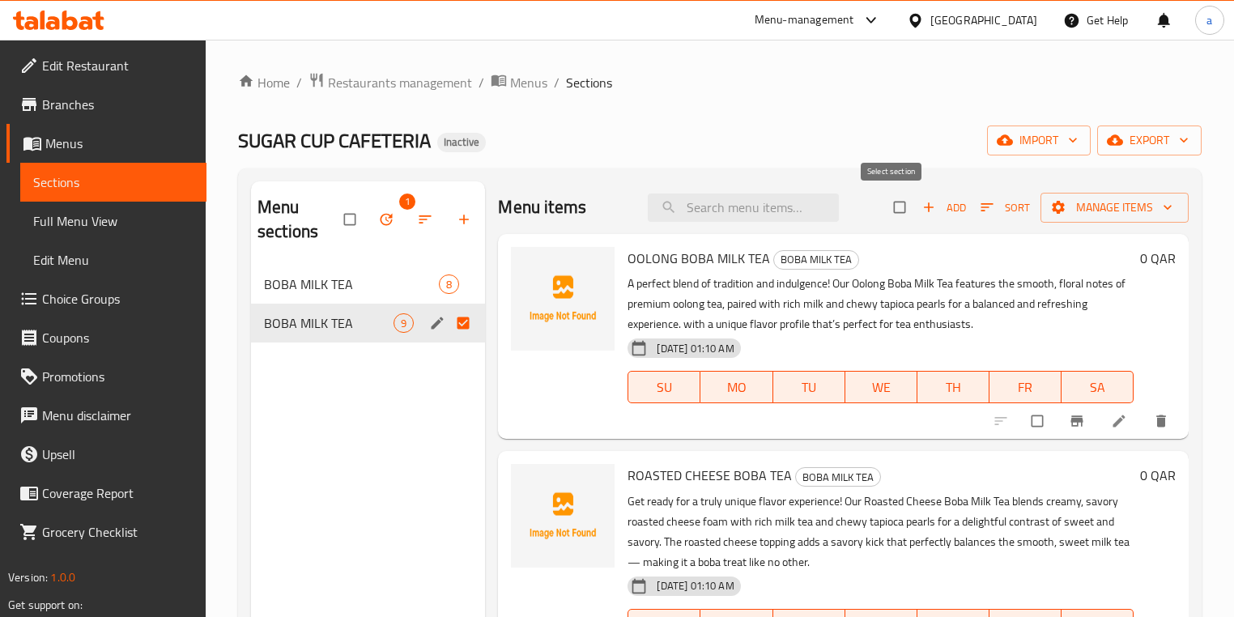
click at [884, 213] on input "checkbox" at bounding box center [901, 207] width 34 height 31
checkbox input "true"
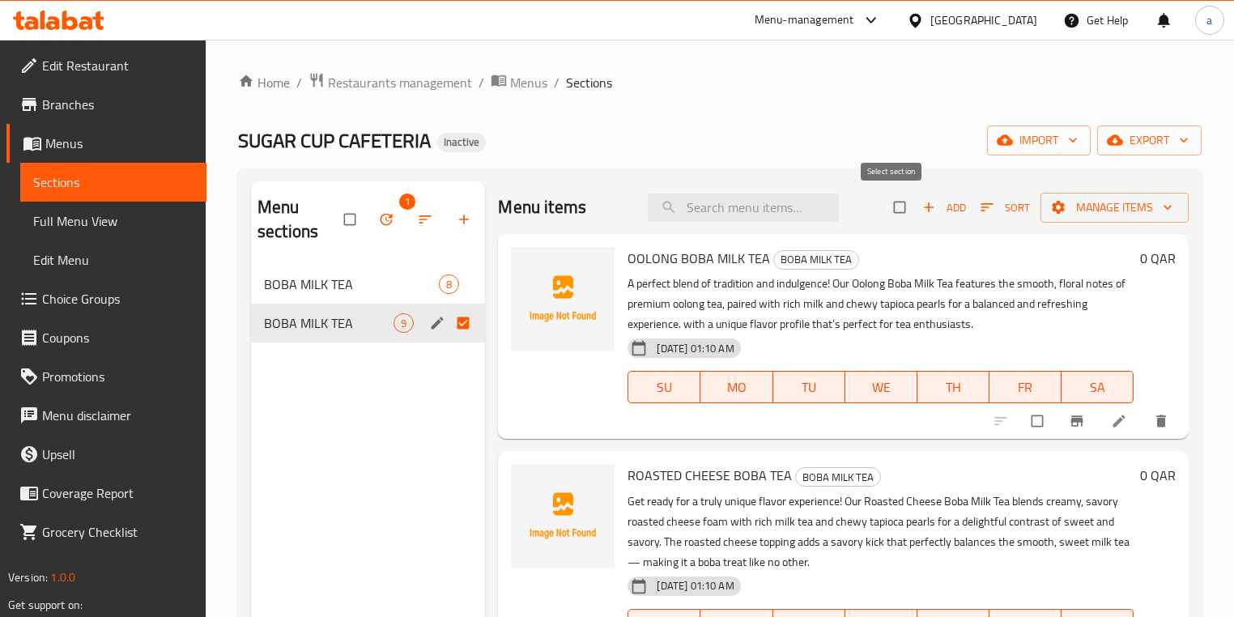
checkbox input "true"
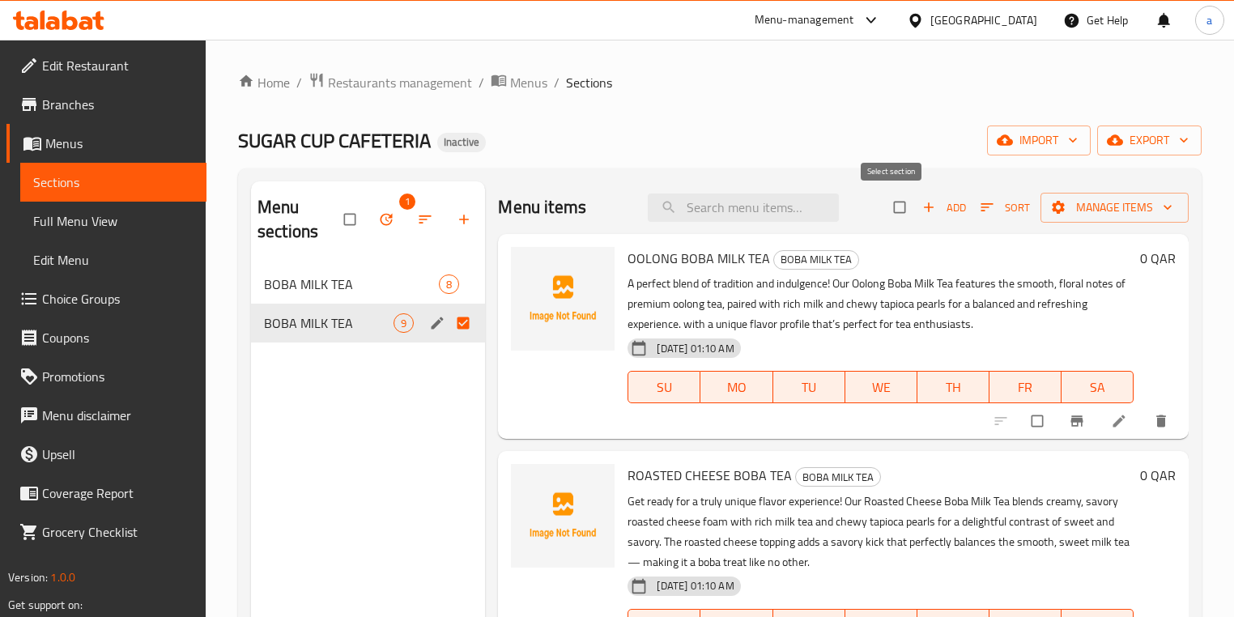
checkbox input "true"
click at [1127, 211] on span "Manage items" at bounding box center [1114, 208] width 122 height 20
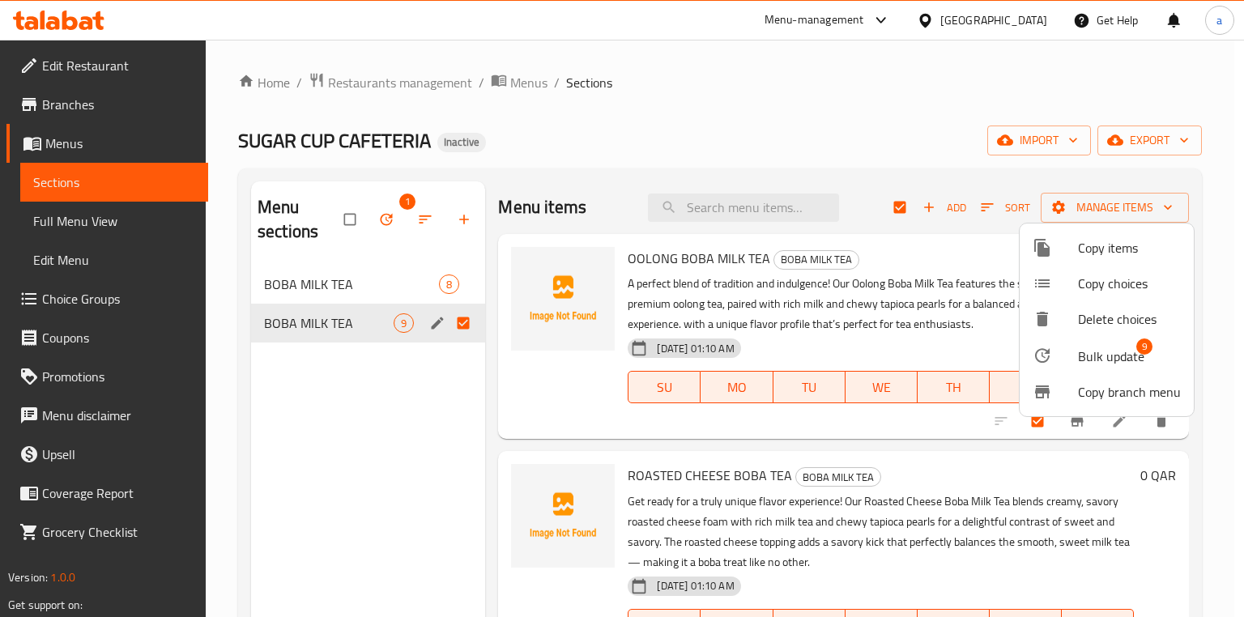
click at [1104, 347] on span "Bulk update" at bounding box center [1111, 356] width 66 height 19
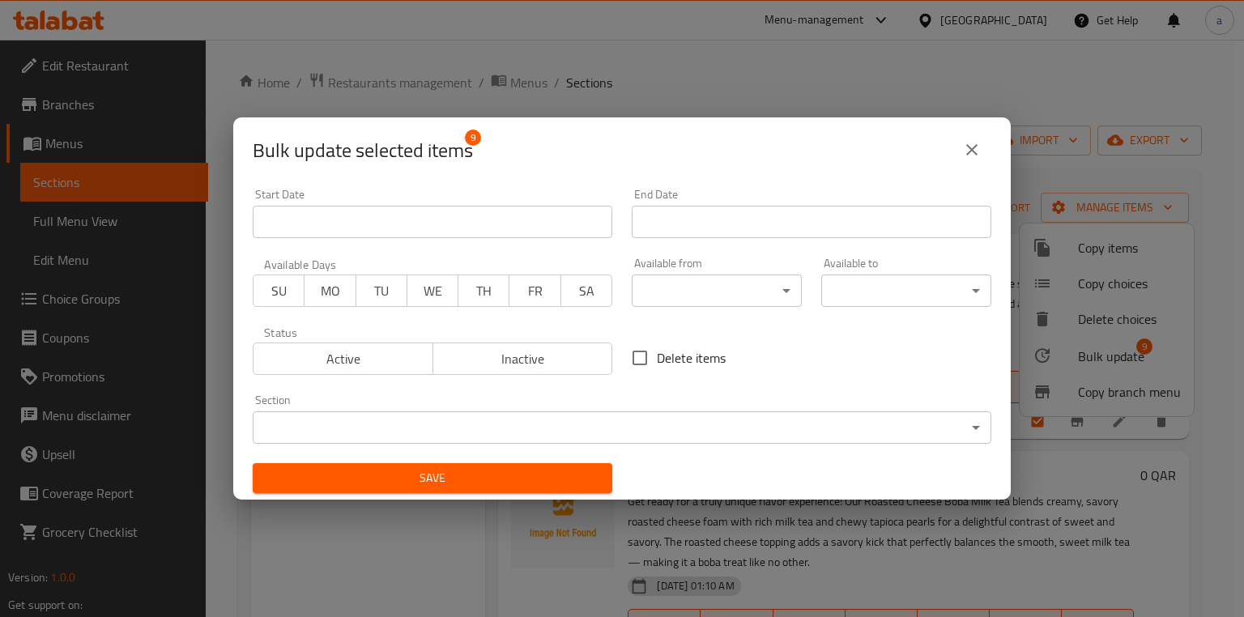
click at [594, 429] on body "​ Menu-management [GEOGRAPHIC_DATA] Get Help a Edit Restaurant Branches Menus S…" at bounding box center [622, 328] width 1244 height 577
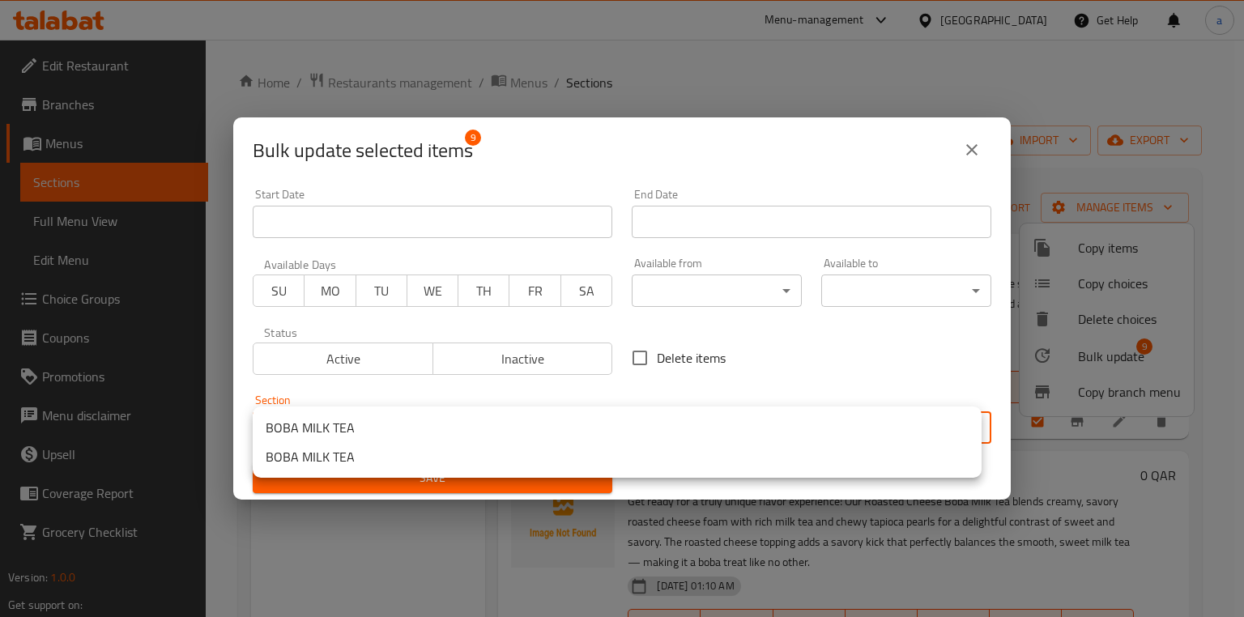
click at [375, 422] on li "BOBA MILK TEA" at bounding box center [617, 427] width 729 height 29
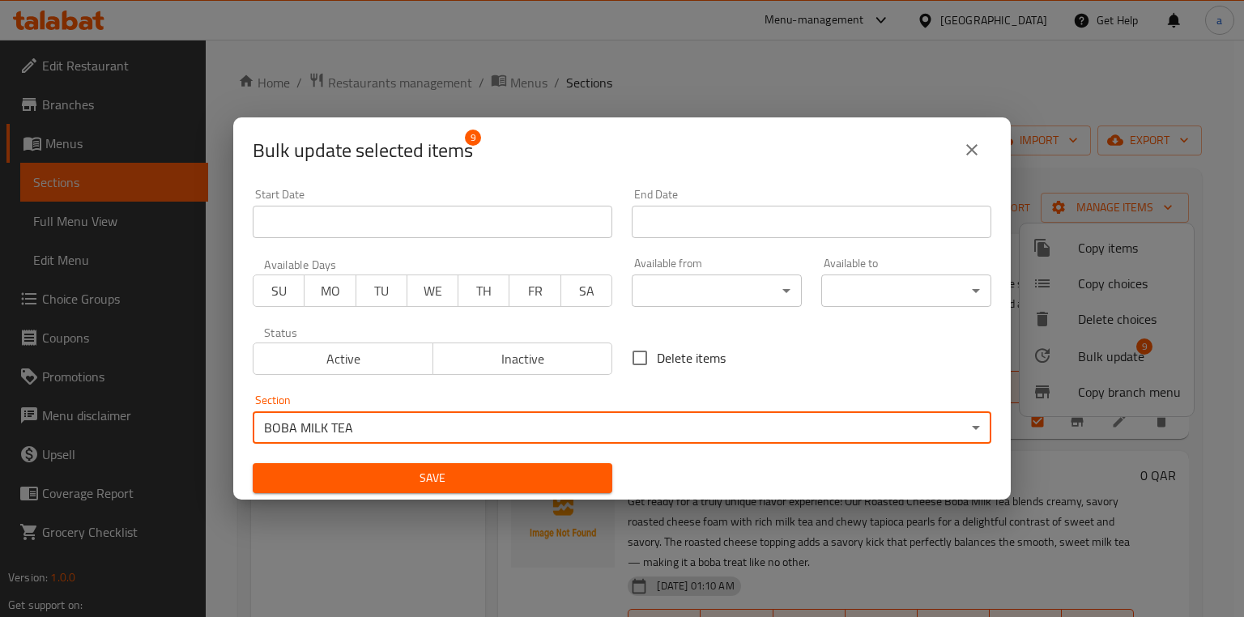
click at [432, 479] on span "Save" at bounding box center [433, 478] width 334 height 20
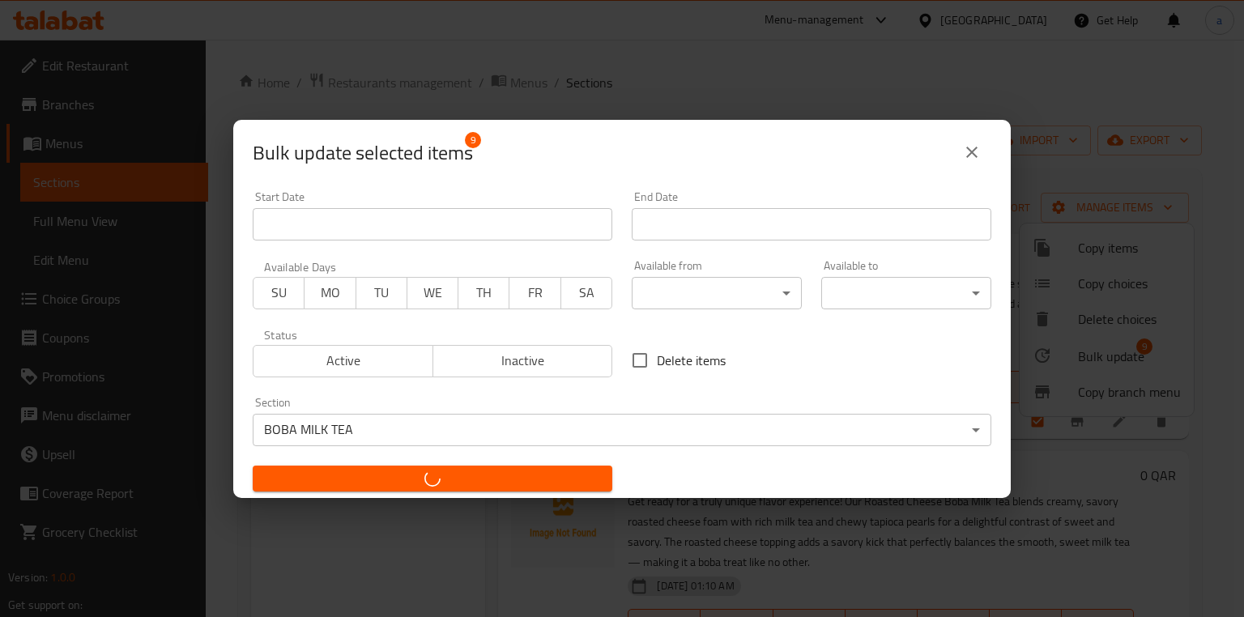
checkbox input "false"
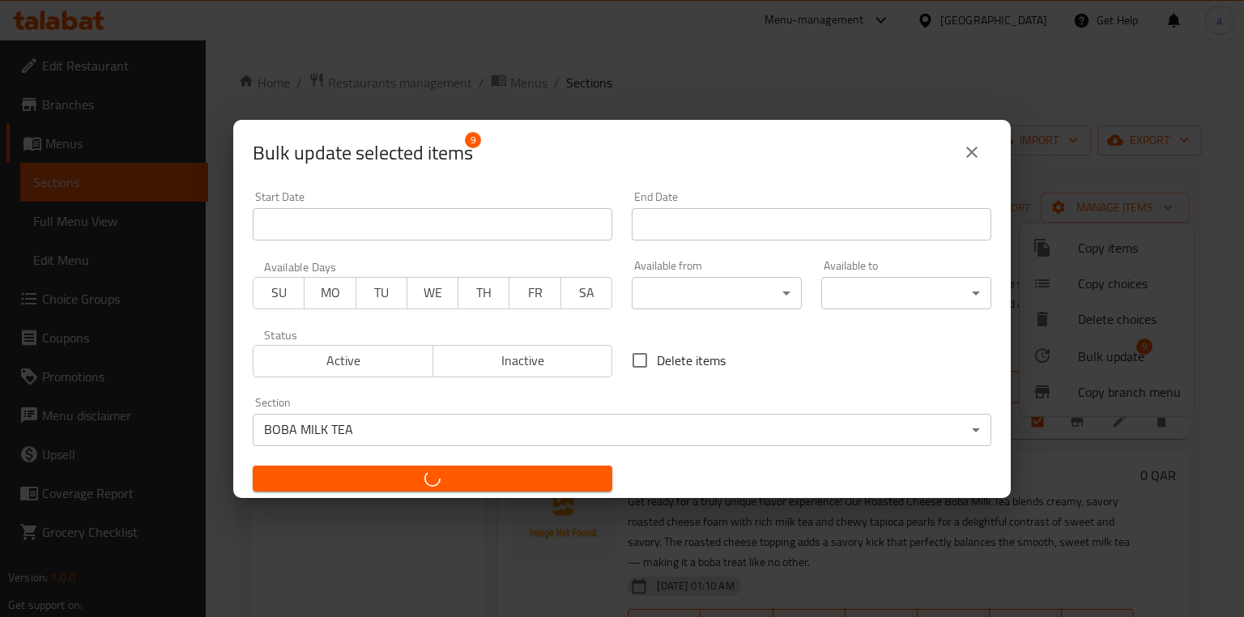
checkbox input "false"
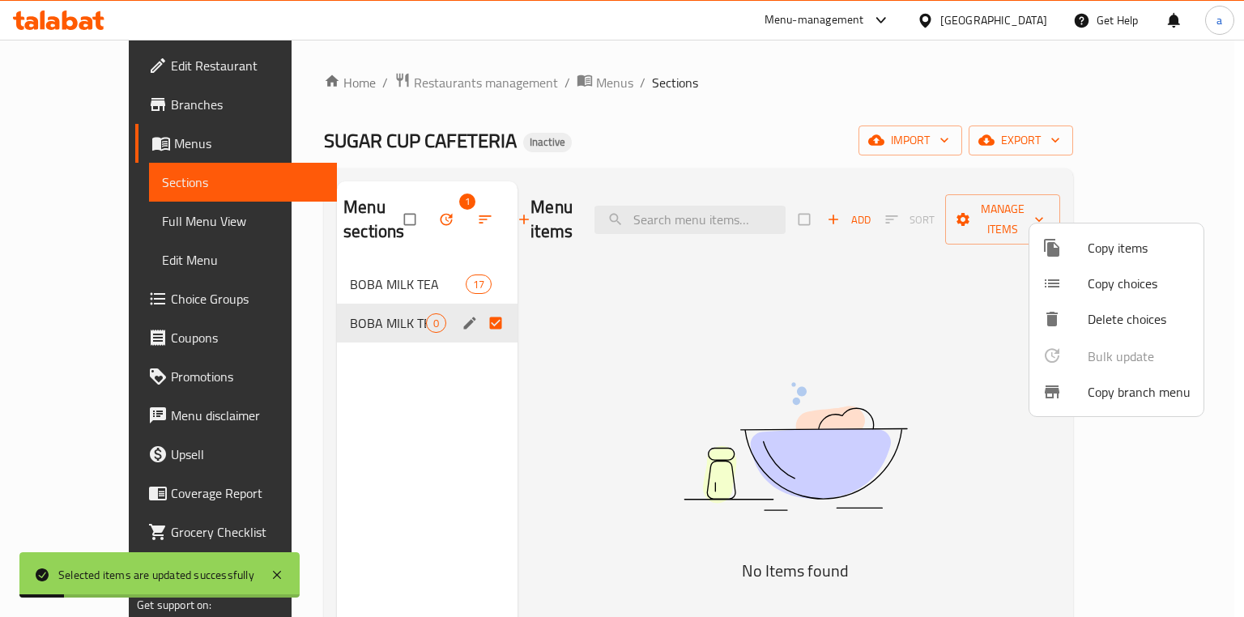
click at [392, 223] on div at bounding box center [622, 308] width 1244 height 617
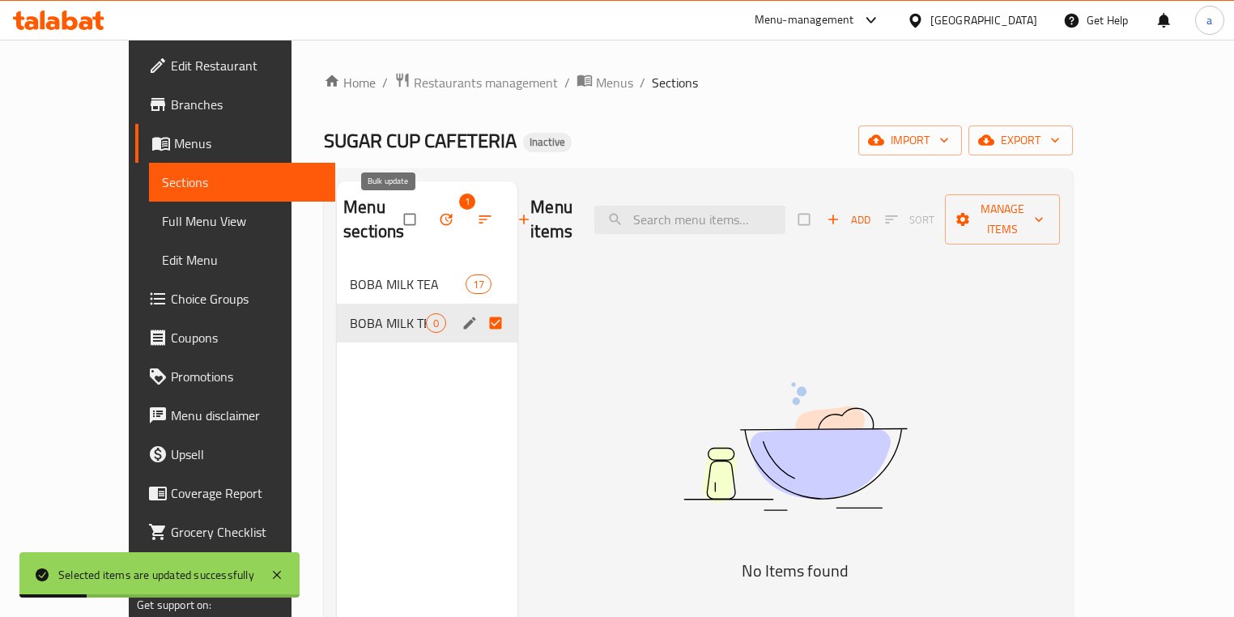
click at [440, 221] on icon "button" at bounding box center [446, 220] width 12 height 12
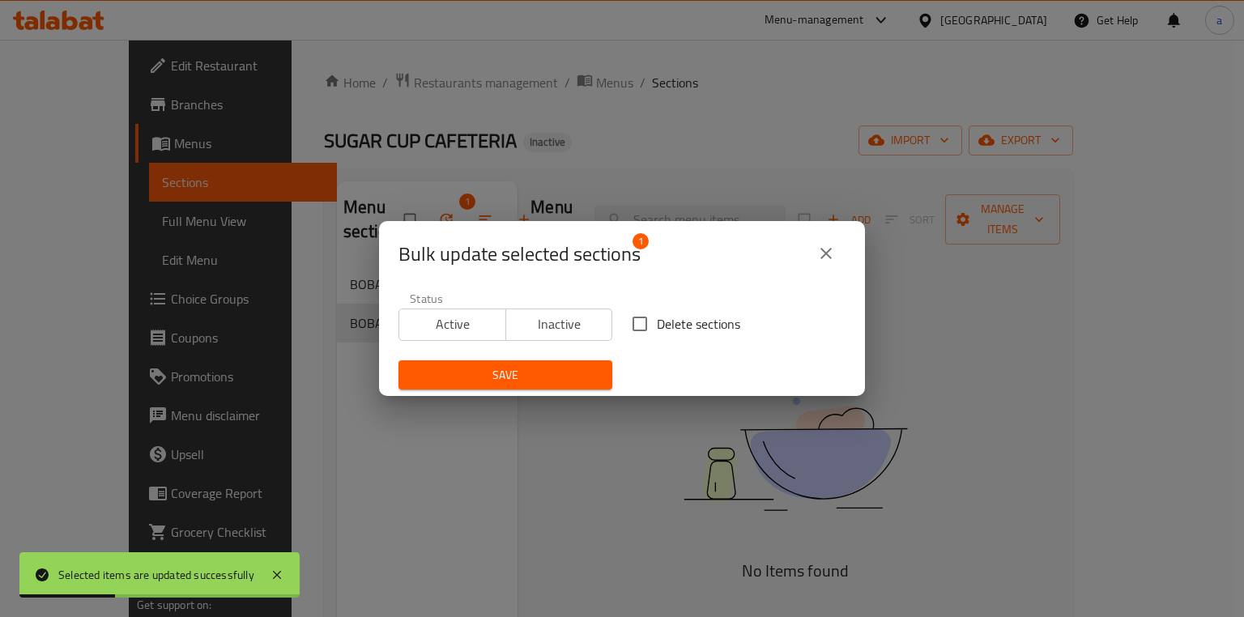
click at [630, 321] on input "Delete sections" at bounding box center [640, 324] width 34 height 34
checkbox input "true"
click at [420, 425] on div "Bulk update selected sections 1 Status Active Inactive Delete sections Save" at bounding box center [622, 308] width 1244 height 617
click at [829, 254] on icon "close" at bounding box center [825, 253] width 19 height 19
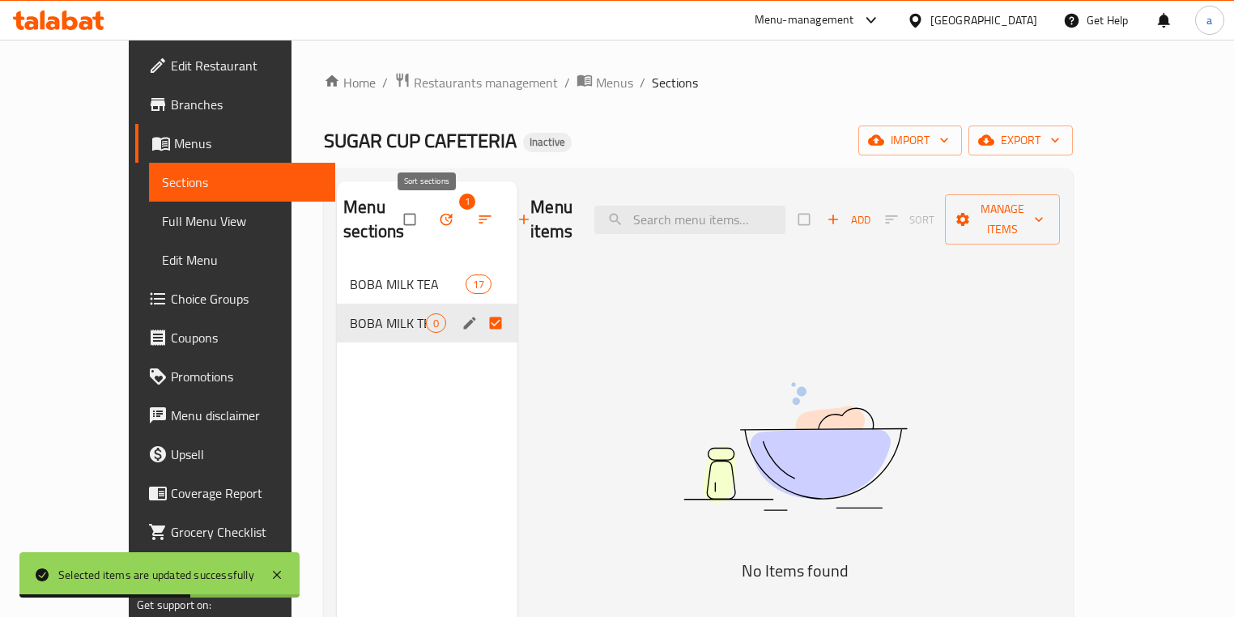
click at [479, 223] on icon "button" at bounding box center [485, 219] width 12 height 8
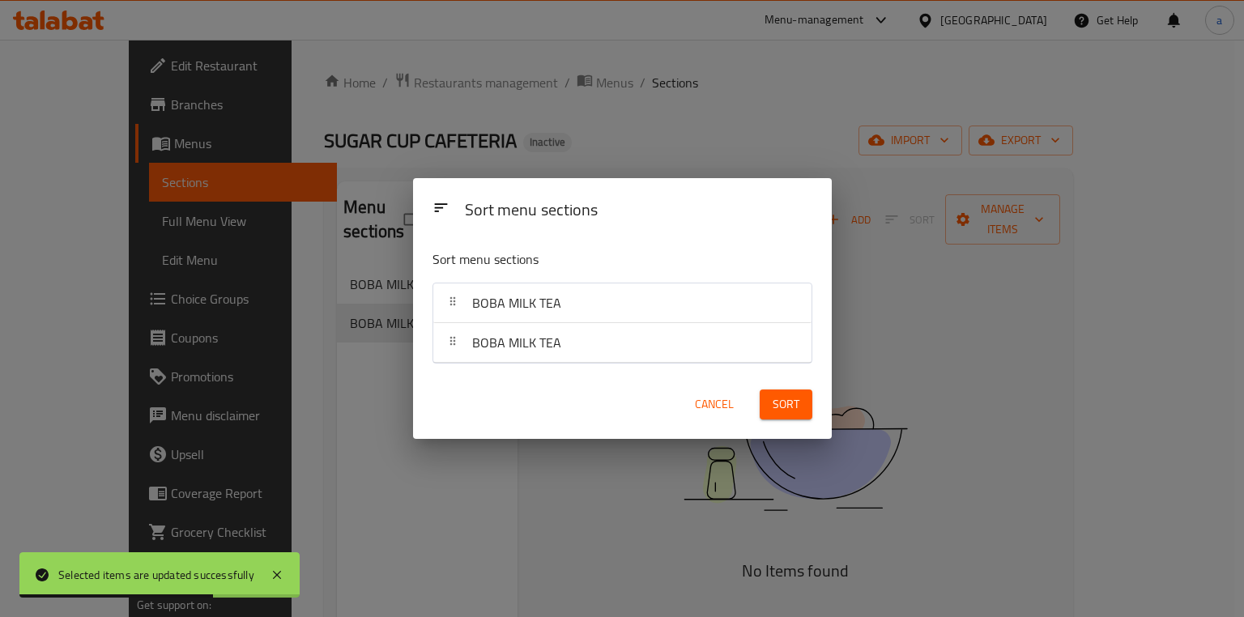
click at [377, 233] on div "Sort menu sections Sort menu sections BOBA MILK TEA BOBA MILK TEA Cancel Sort" at bounding box center [622, 308] width 1244 height 617
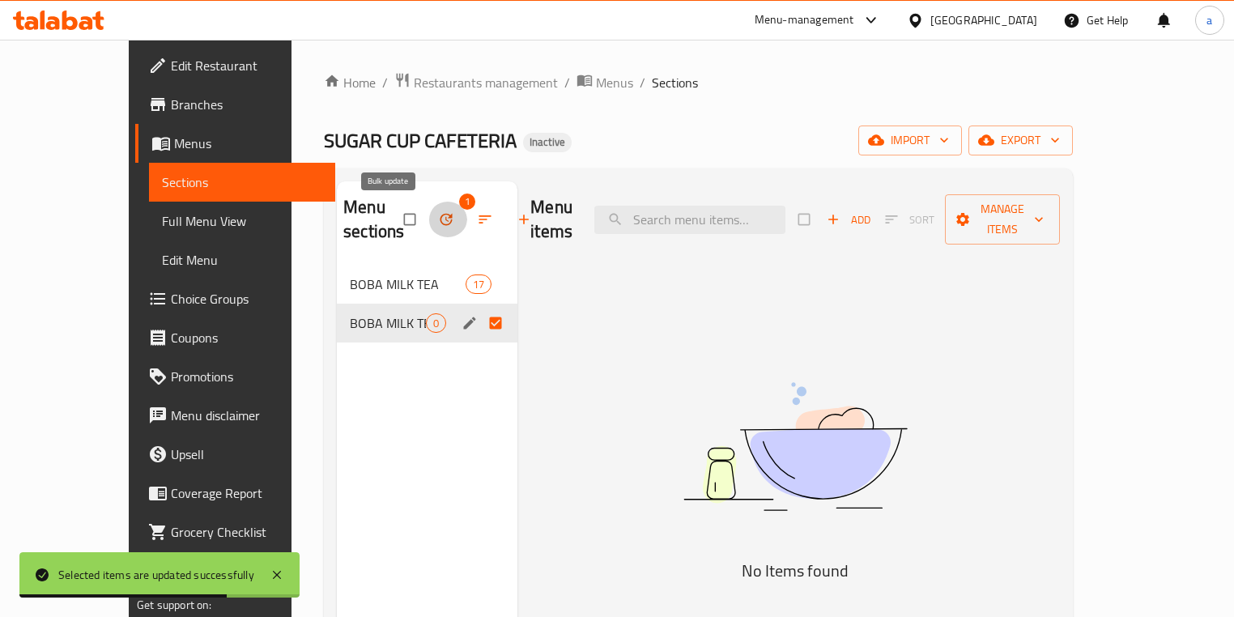
click at [438, 222] on icon "button" at bounding box center [446, 219] width 16 height 16
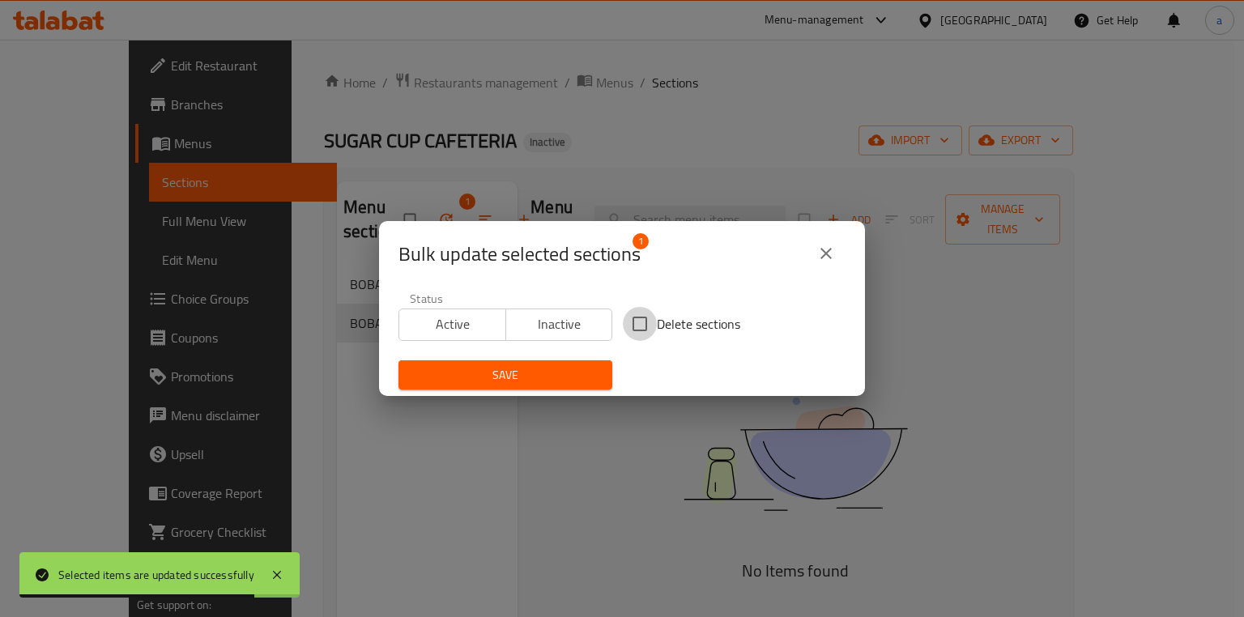
click at [628, 319] on input "Delete sections" at bounding box center [640, 324] width 34 height 34
checkbox input "true"
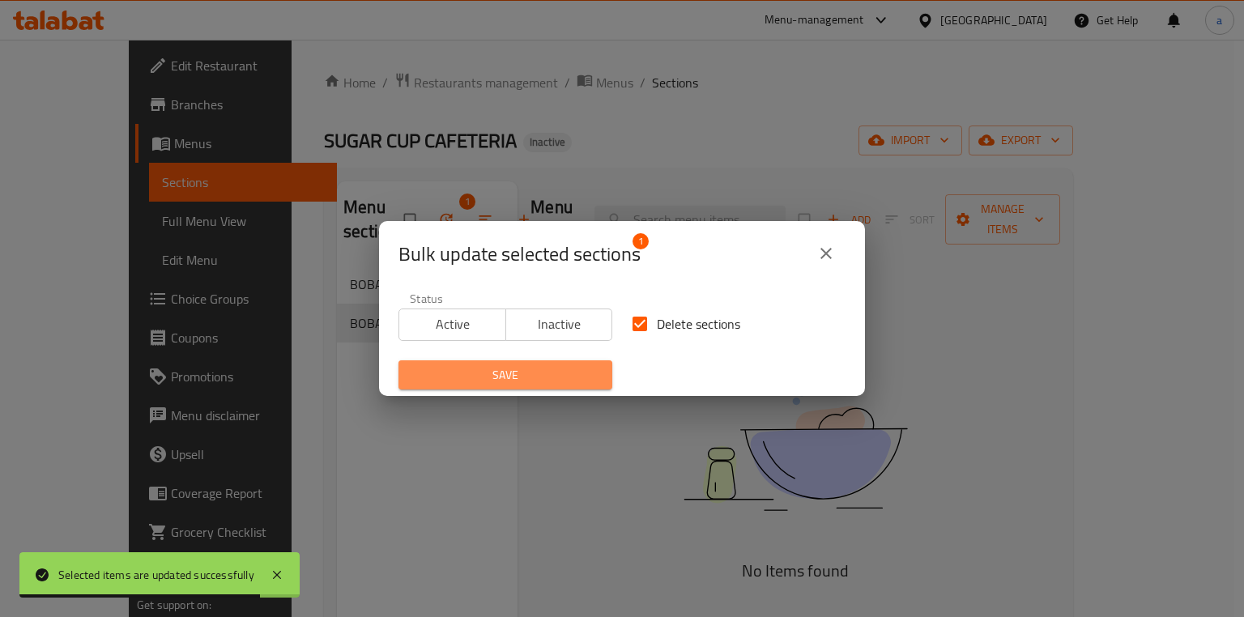
click at [563, 372] on span "Save" at bounding box center [505, 375] width 188 height 20
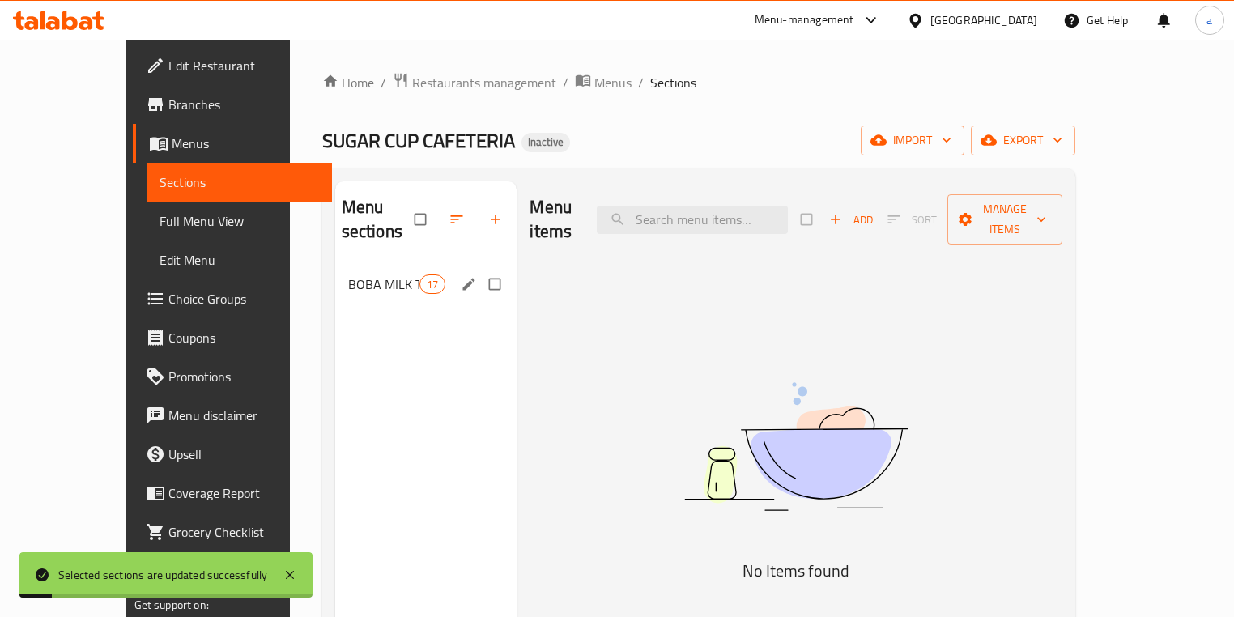
click at [363, 270] on div "BOBA MILK TEA 17" at bounding box center [426, 284] width 182 height 39
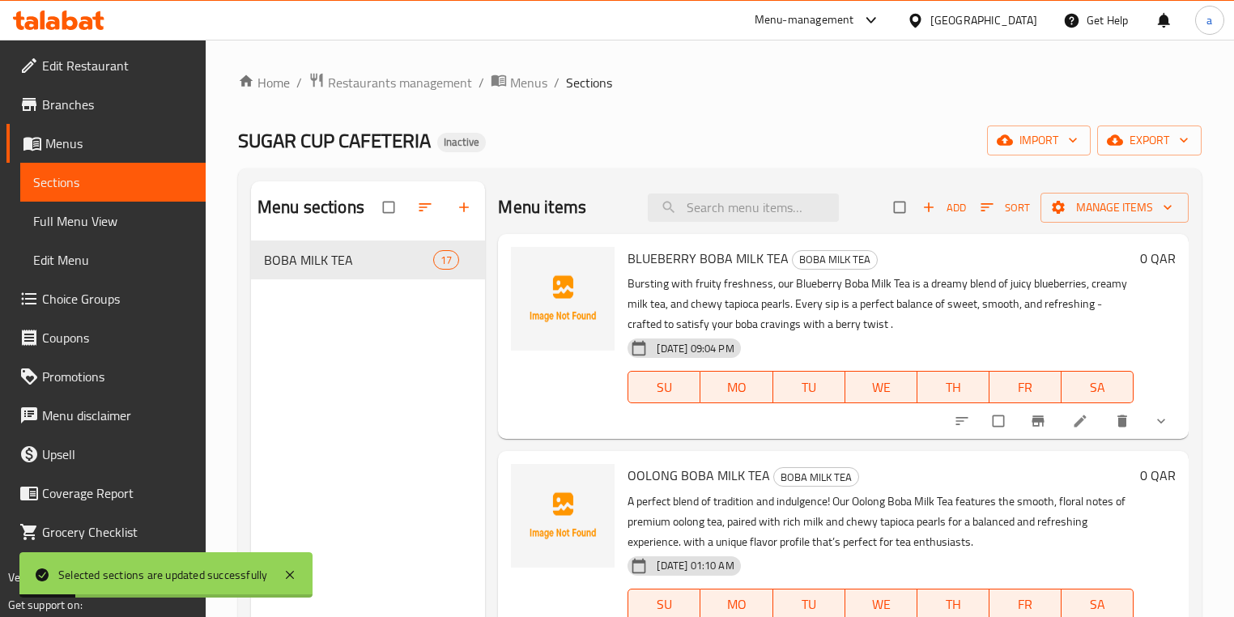
click at [92, 220] on span "Full Menu View" at bounding box center [113, 220] width 160 height 19
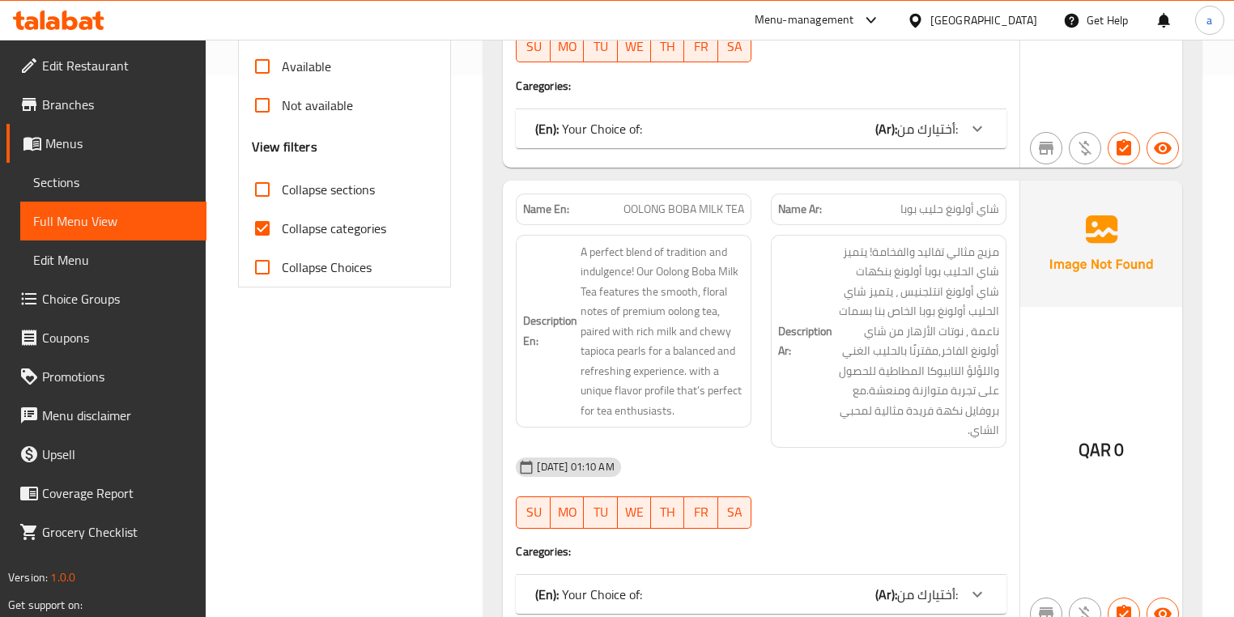
scroll to position [424, 0]
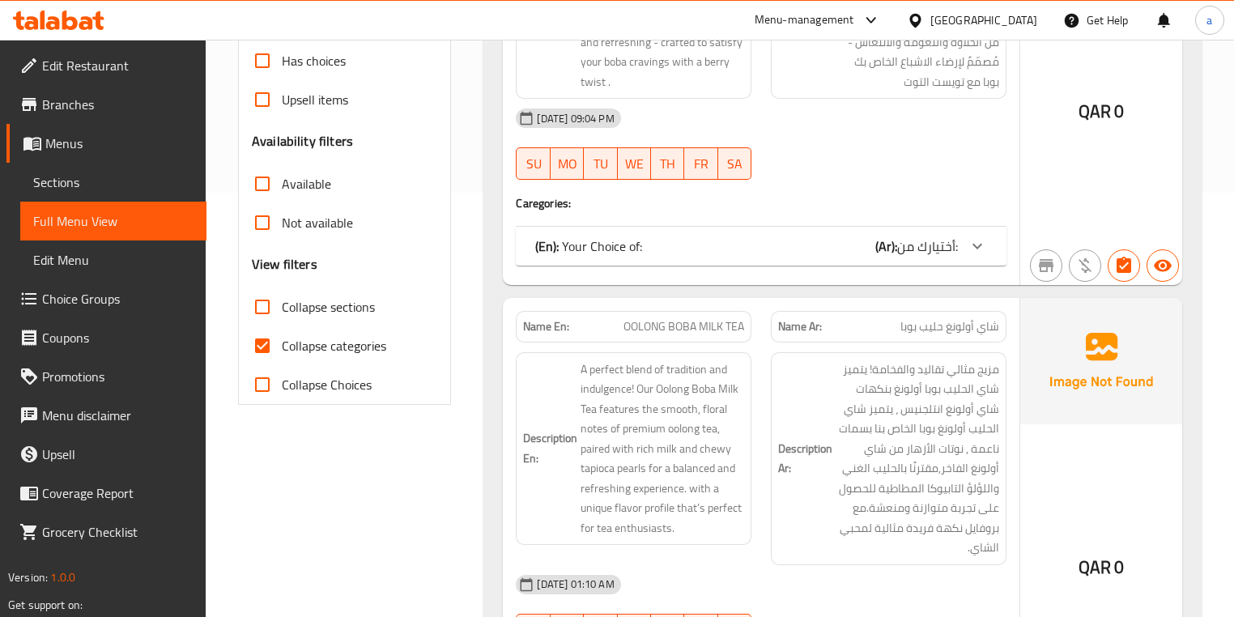
click at [266, 337] on input "Collapse categories" at bounding box center [262, 345] width 39 height 39
checkbox input "false"
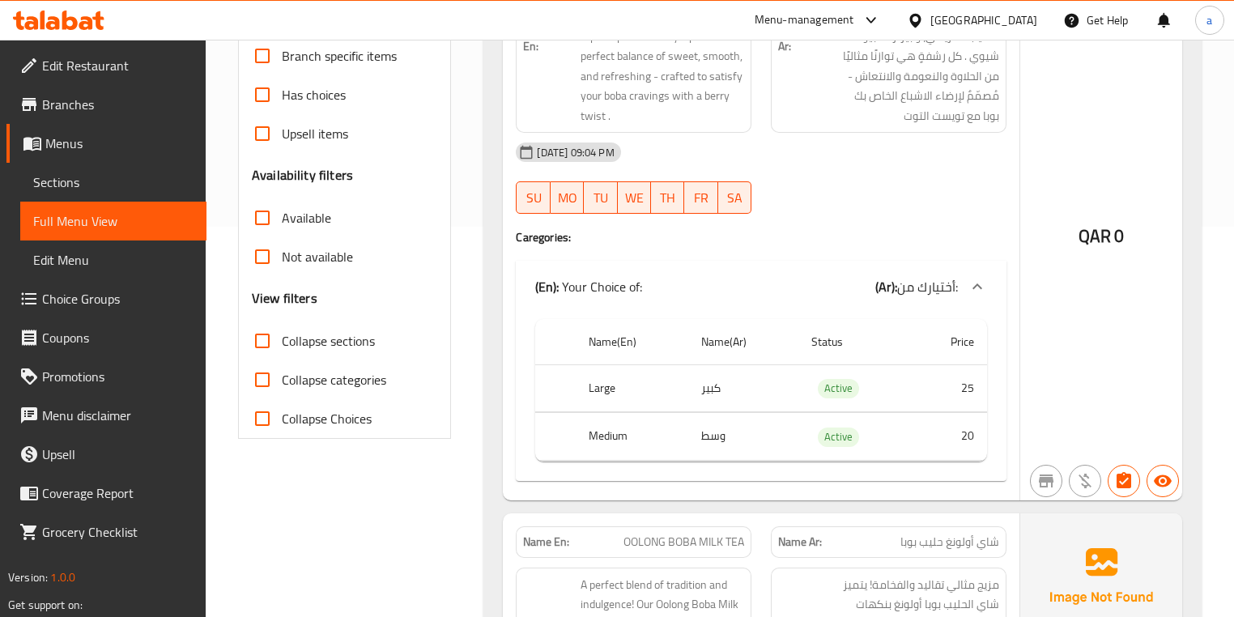
scroll to position [583, 0]
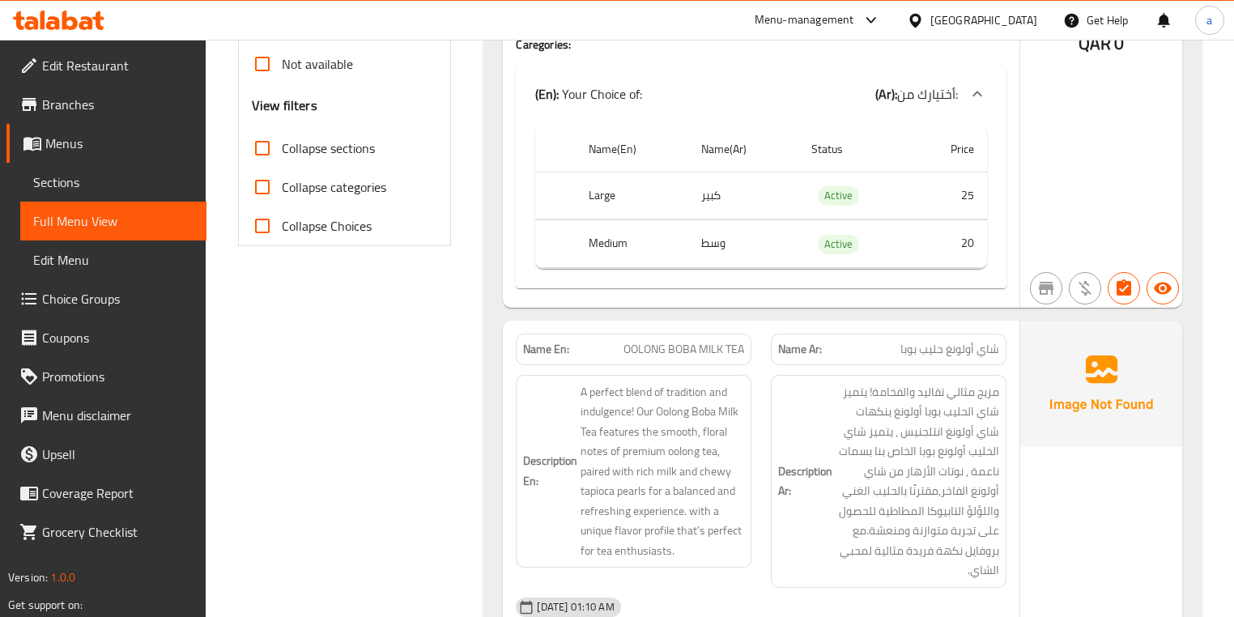
click at [628, 349] on span "OOLONG BOBA MILK TEA" at bounding box center [683, 349] width 121 height 17
copy span "OOLONG BOBA MILK TEA"
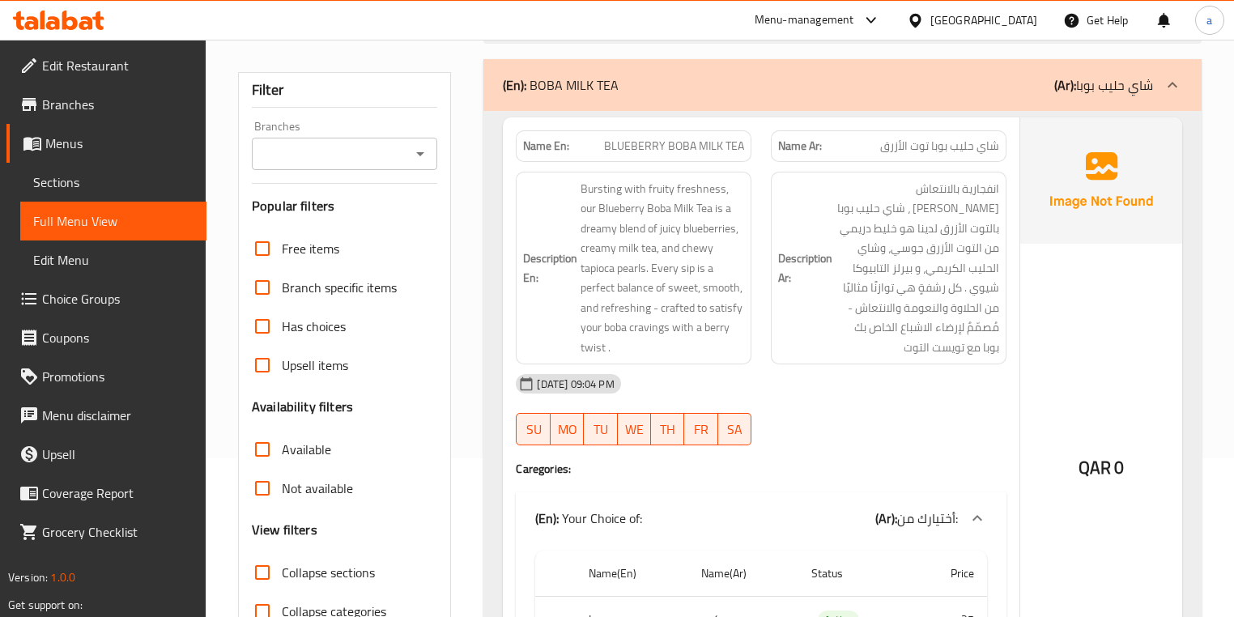
scroll to position [65, 0]
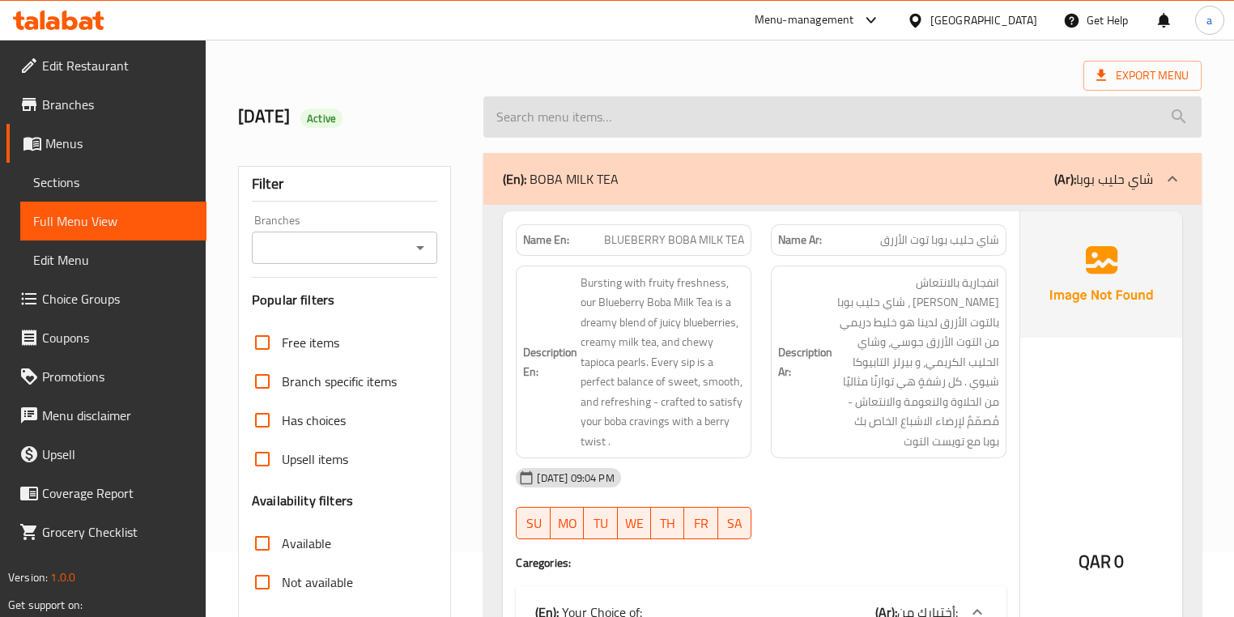
click at [763, 121] on input "search" at bounding box center [841, 116] width 717 height 41
paste input "ROASTED CHEESE BOBA TEA"
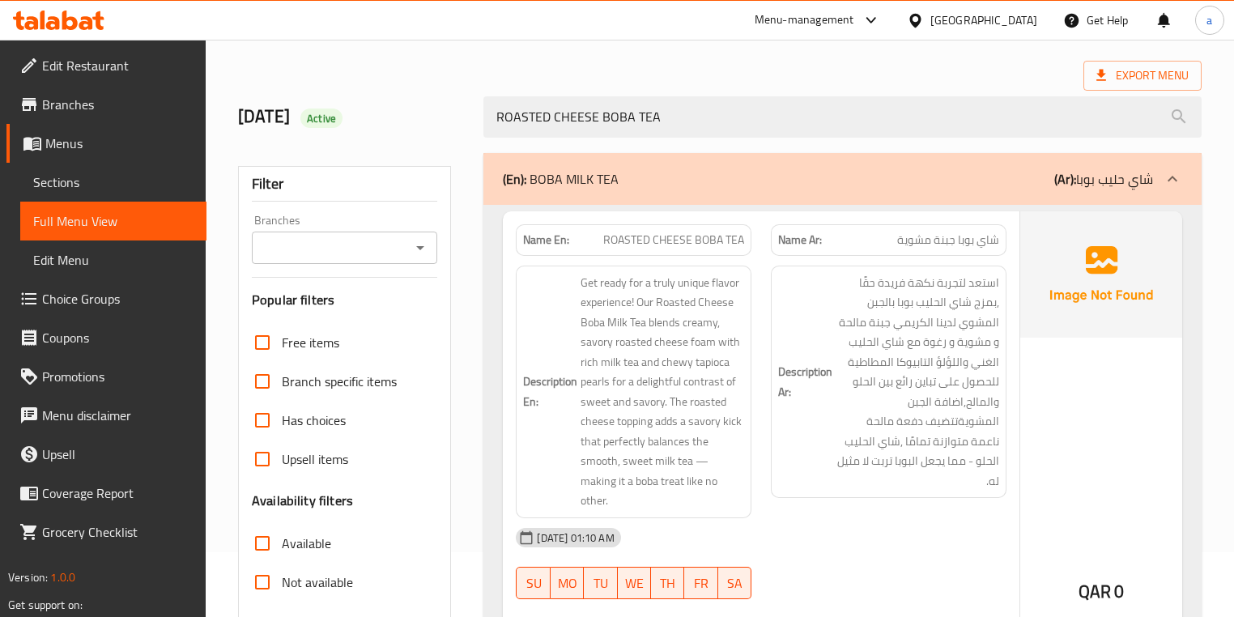
type input "ROASTED CHEESE BOBA TEA"
click at [602, 236] on p "Name En: ROASTED CHEESE BOBA TEA" at bounding box center [633, 240] width 221 height 17
drag, startPoint x: 605, startPoint y: 238, endPoint x: 755, endPoint y: 241, distance: 150.6
click at [755, 241] on div "Name En: ROASTED CHEESE BOBA TEA" at bounding box center [633, 240] width 255 height 51
copy span "ROASTED CHEESE BOBA TEA"
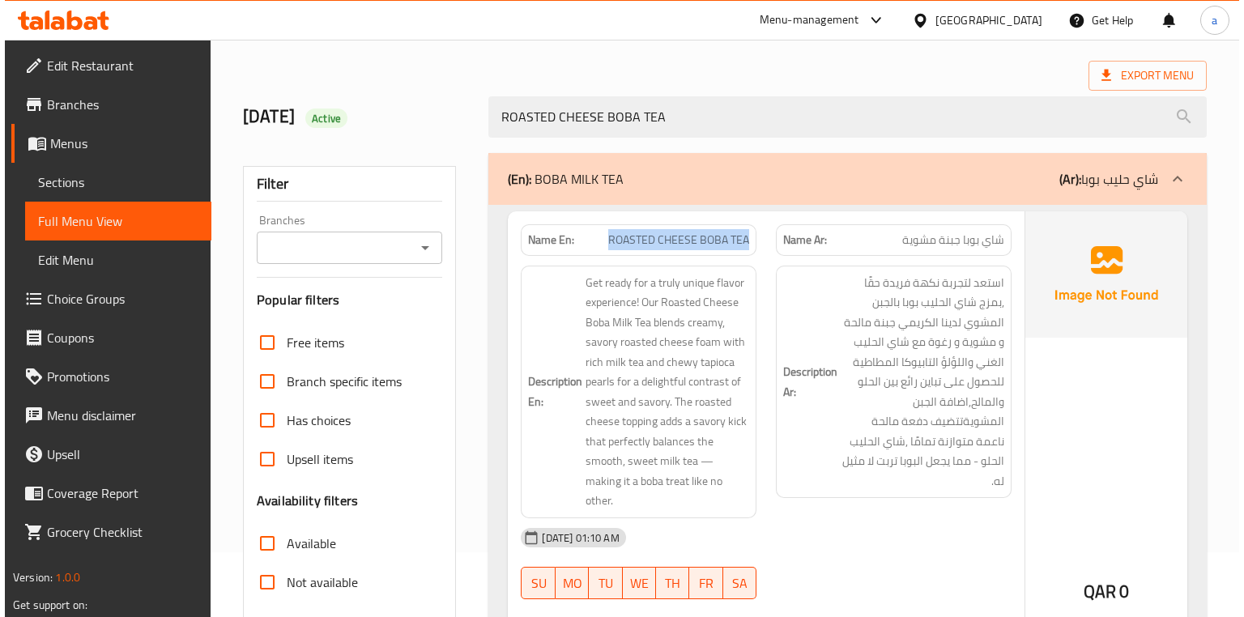
scroll to position [0, 0]
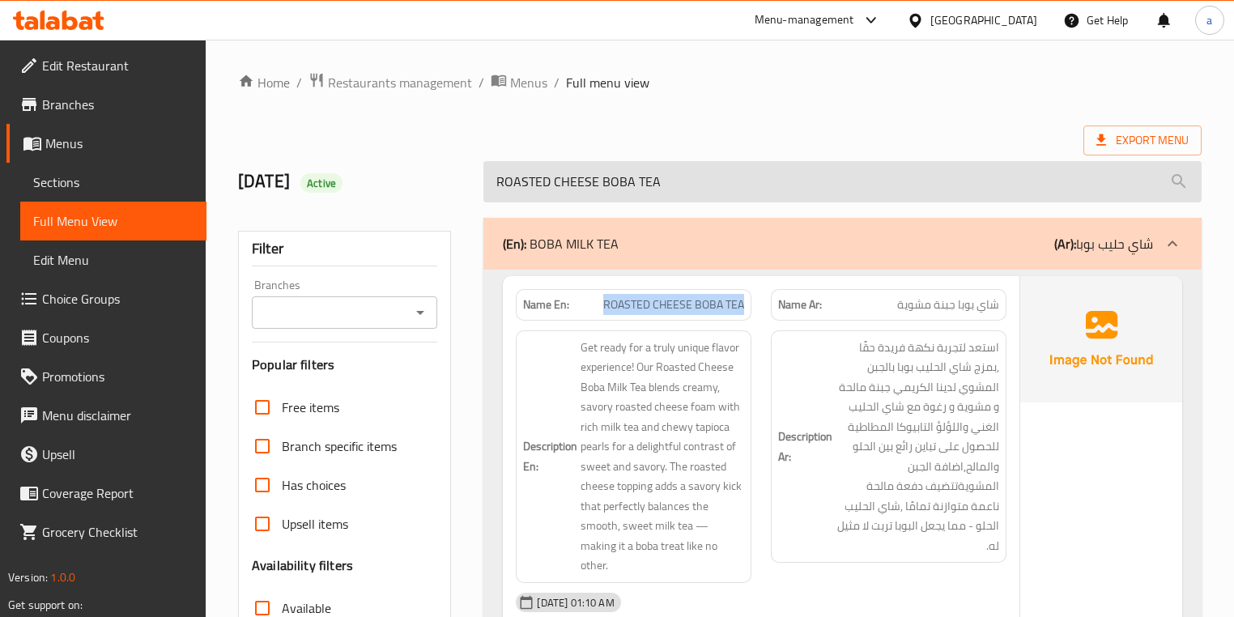
click at [925, 161] on input "ROASTED CHEESE BOBA TEA" at bounding box center [841, 181] width 717 height 41
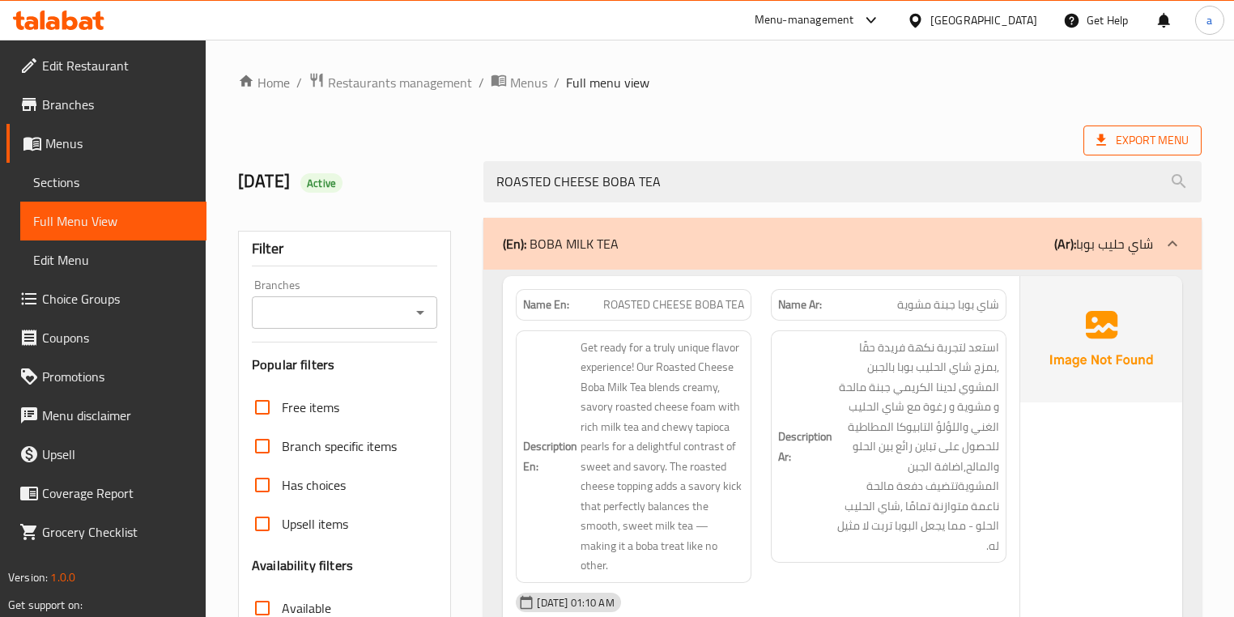
click at [1136, 143] on span "Export Menu" at bounding box center [1142, 140] width 92 height 20
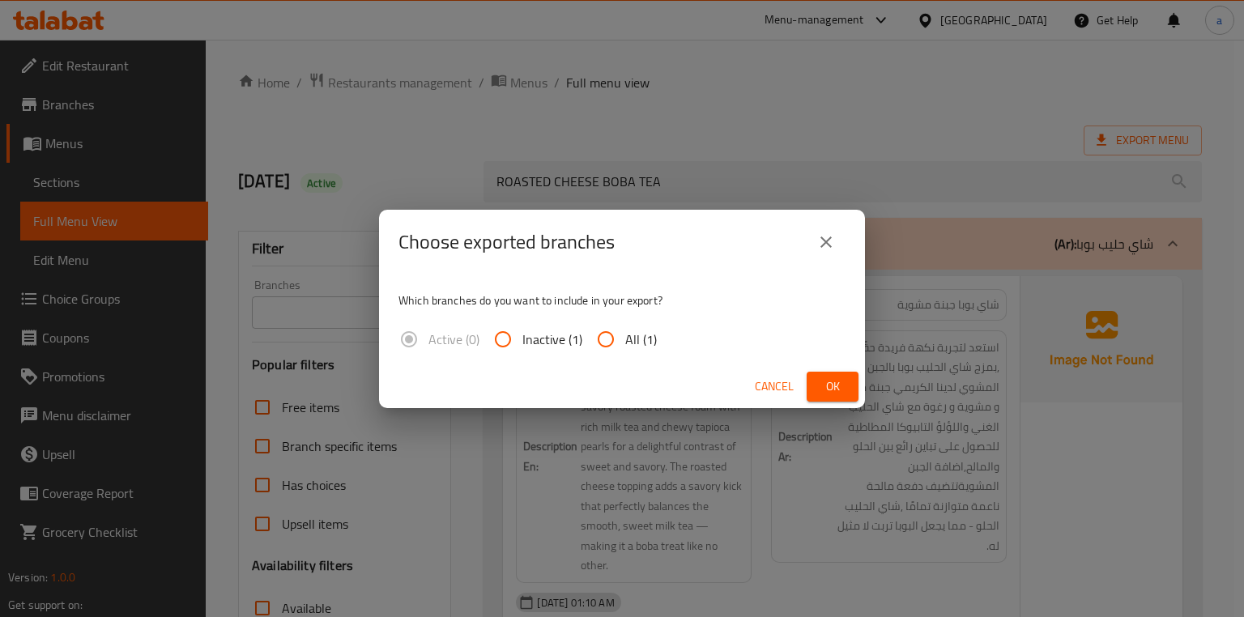
click at [641, 341] on span "All (1)" at bounding box center [641, 339] width 32 height 19
click at [625, 341] on input "All (1)" at bounding box center [605, 339] width 39 height 39
radio input "true"
click at [829, 377] on span "Ok" at bounding box center [832, 387] width 26 height 20
